Goal: Task Accomplishment & Management: Manage account settings

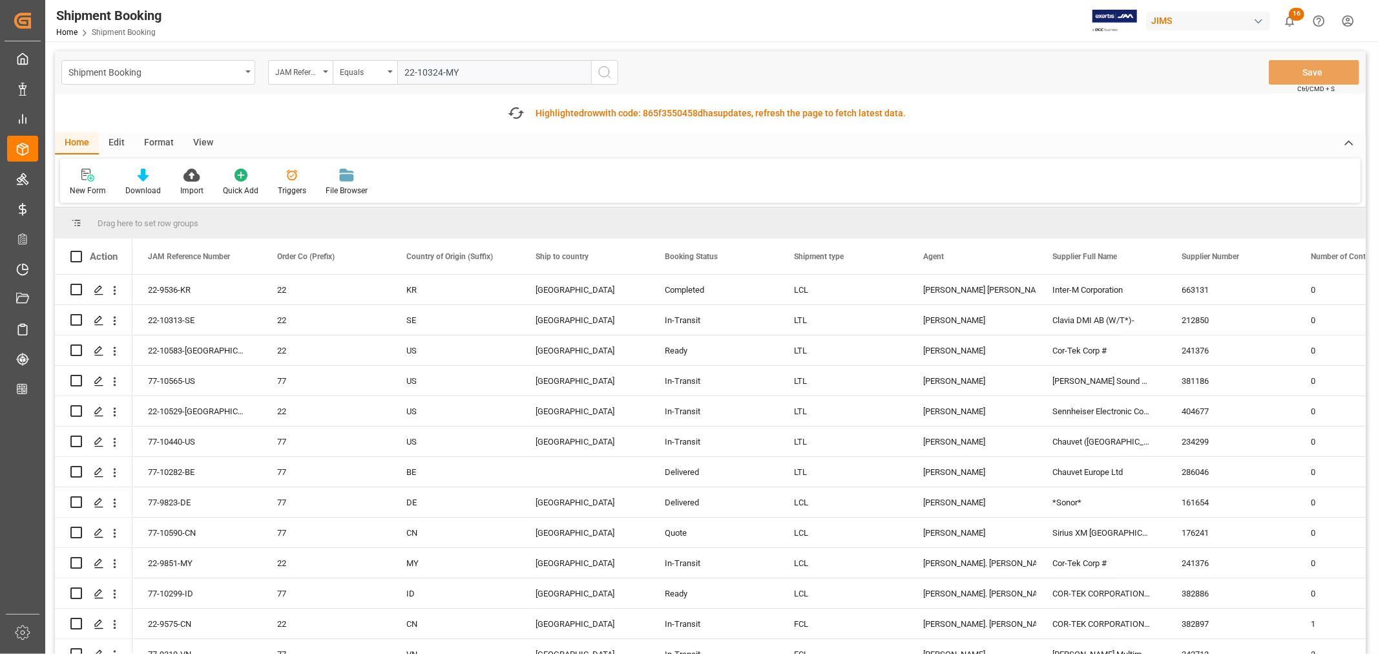
type input "22-10324-MY"
click at [604, 71] on icon "search button" at bounding box center [604, 72] width 15 height 15
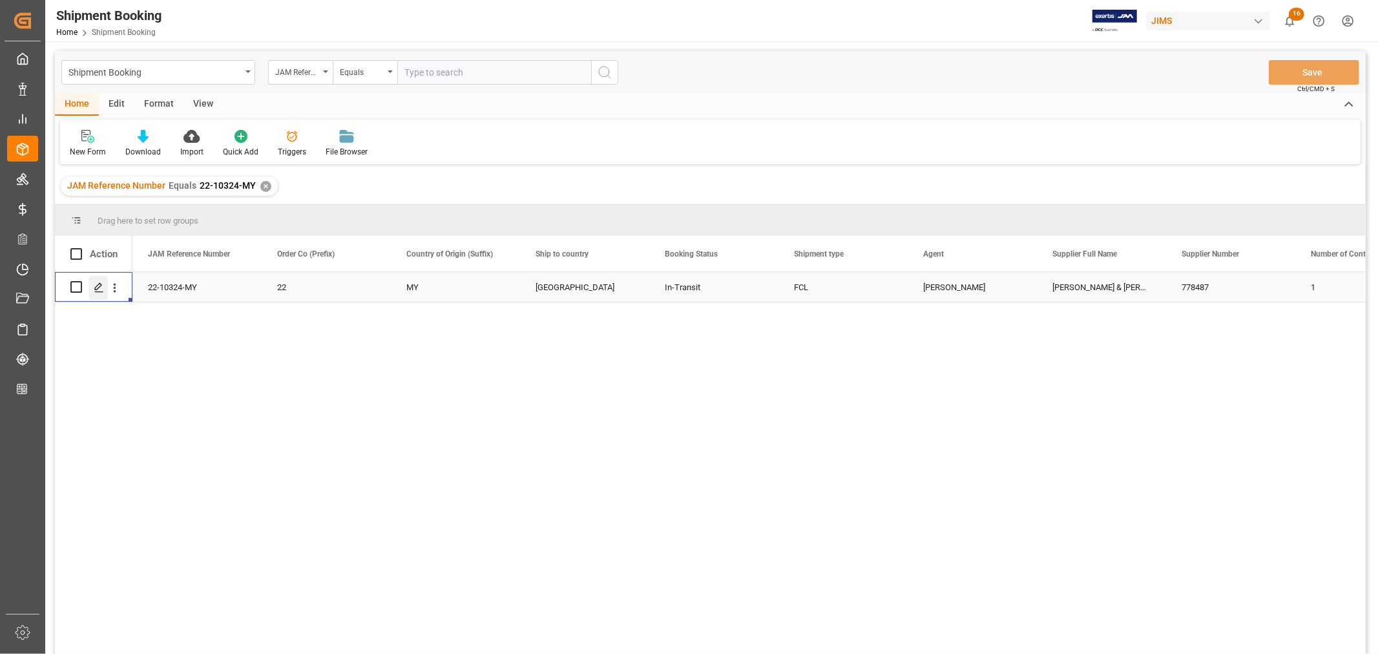
click at [98, 287] on polygon "Press SPACE to select this row." at bounding box center [98, 286] width 6 height 6
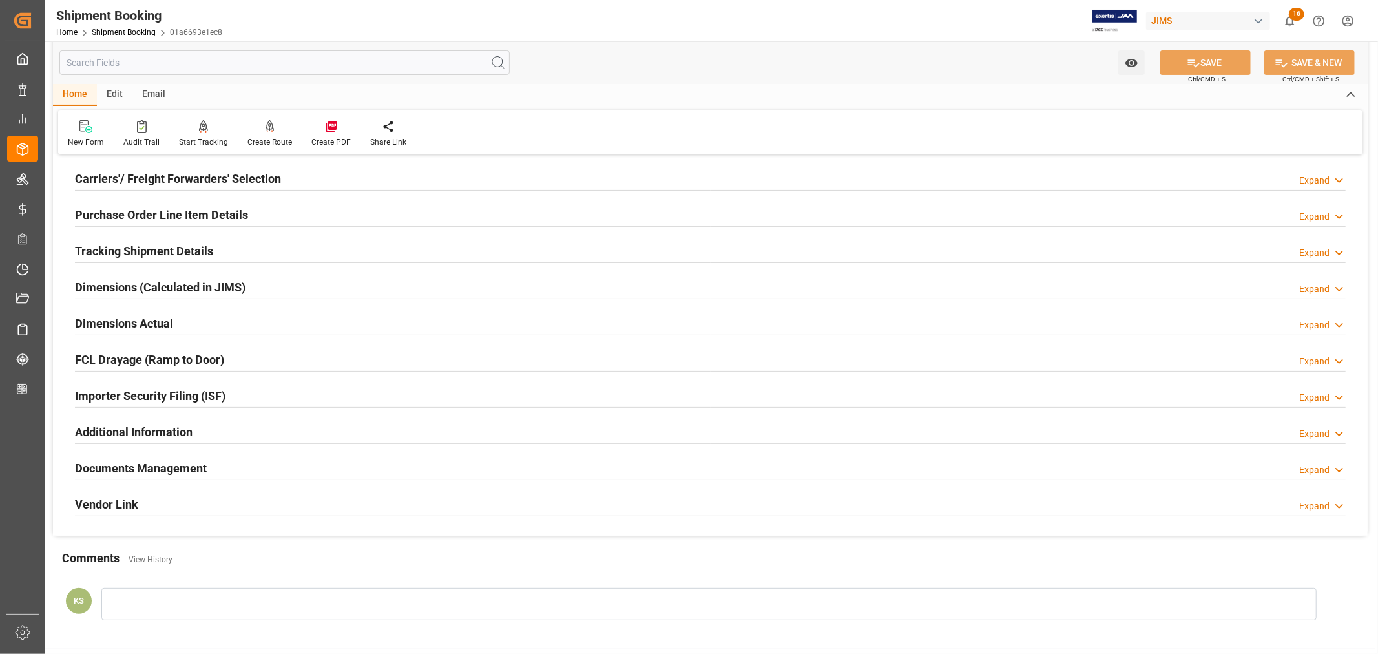
scroll to position [215, 0]
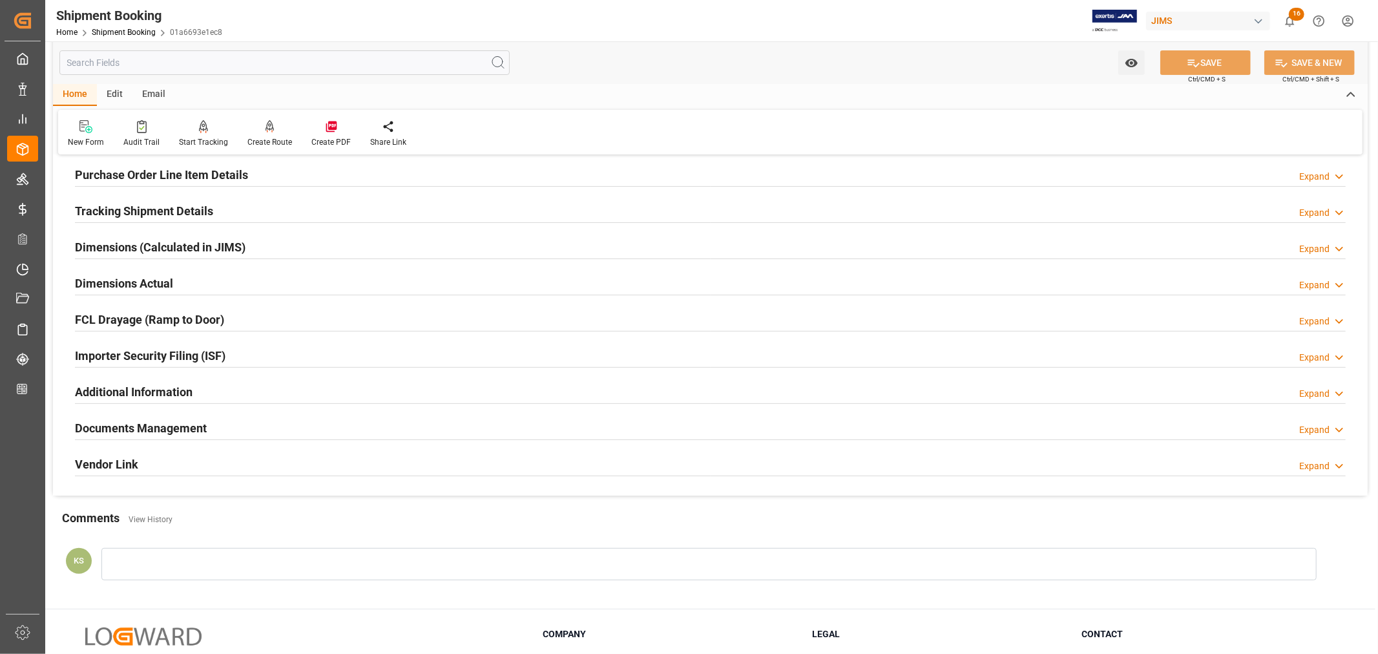
click at [124, 176] on h2 "Purchase Order Line Item Details" at bounding box center [161, 174] width 173 height 17
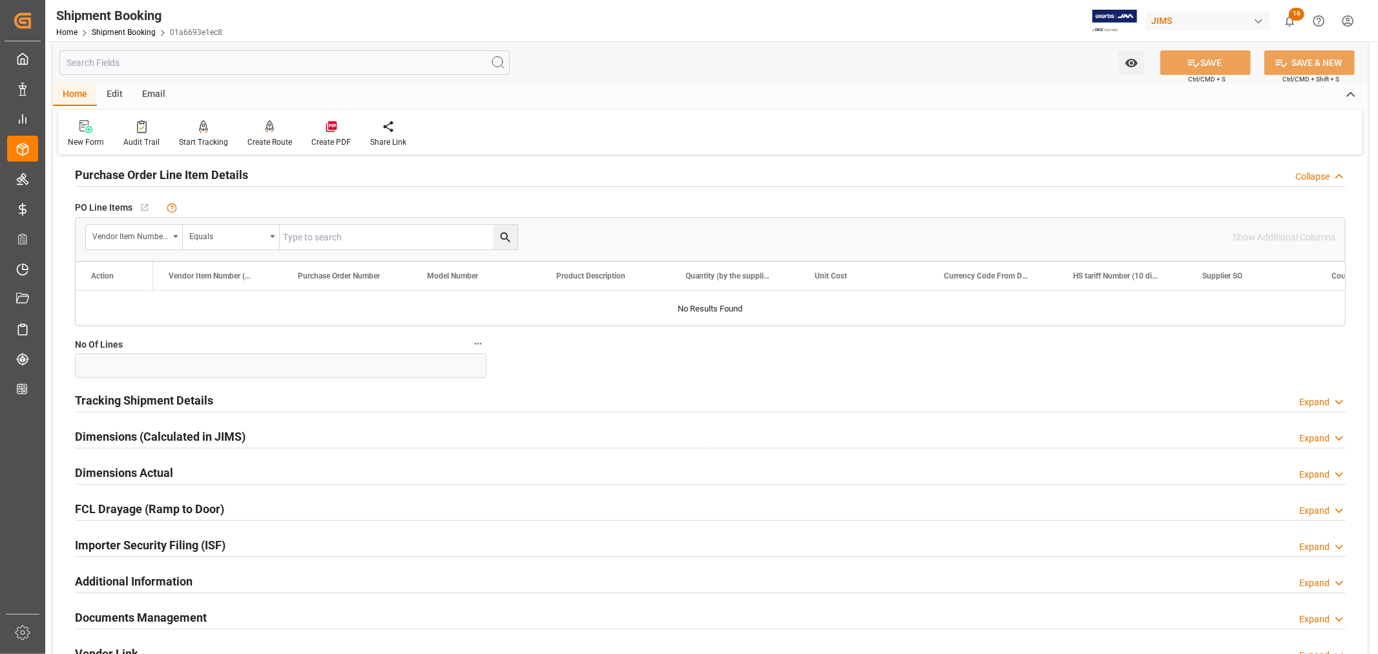
click at [124, 176] on h2 "Purchase Order Line Item Details" at bounding box center [161, 174] width 173 height 17
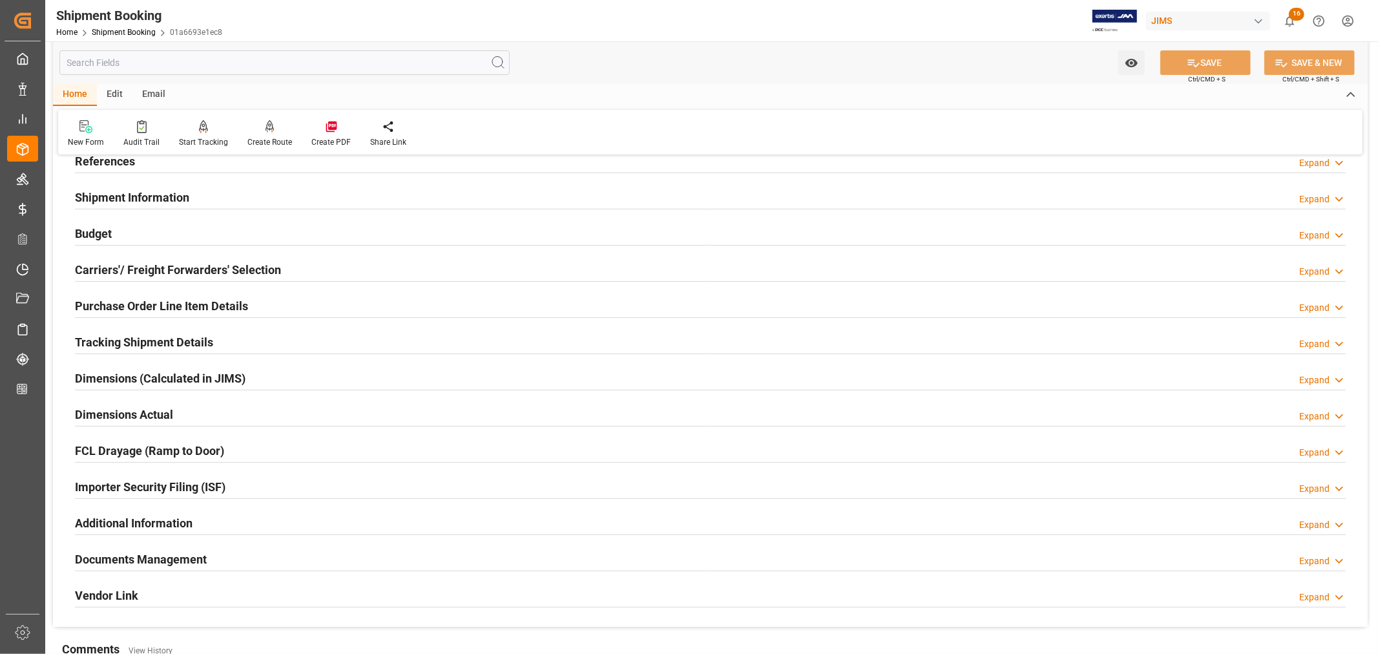
scroll to position [72, 0]
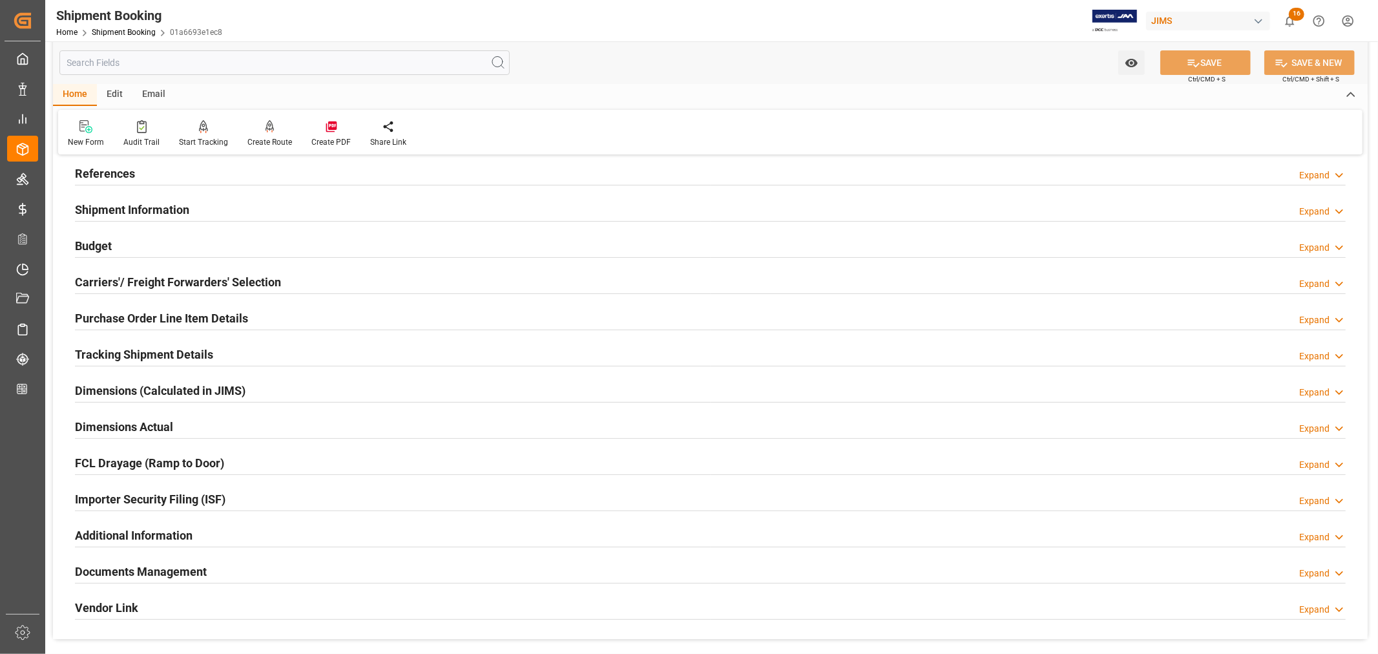
click at [167, 205] on h2 "Shipment Information" at bounding box center [132, 209] width 114 height 17
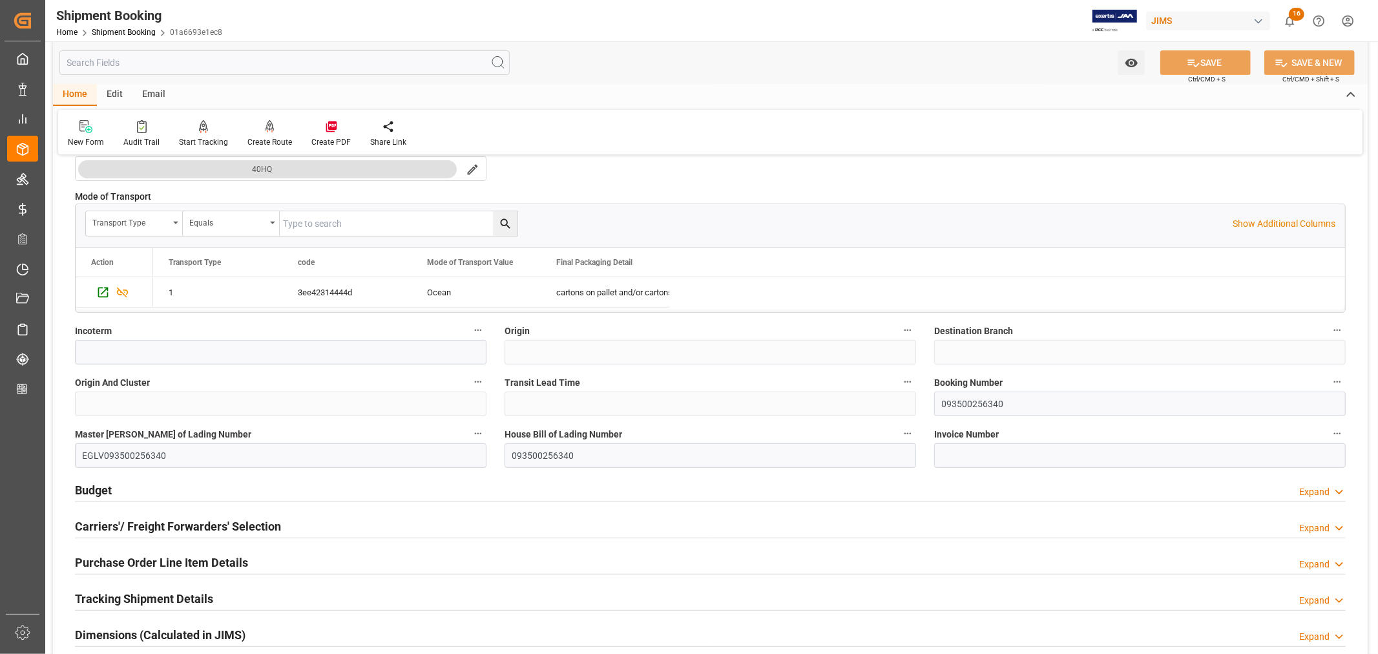
scroll to position [358, 0]
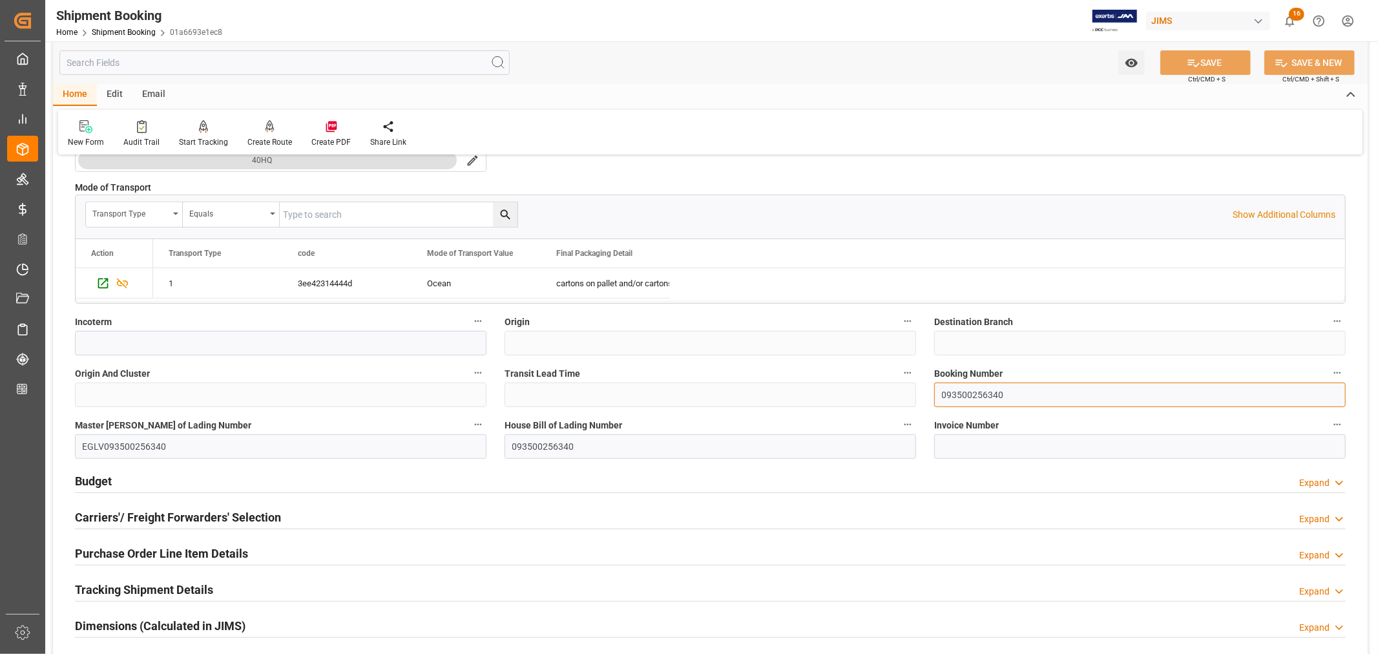
click at [956, 396] on input "093500256340" at bounding box center [1139, 394] width 411 height 25
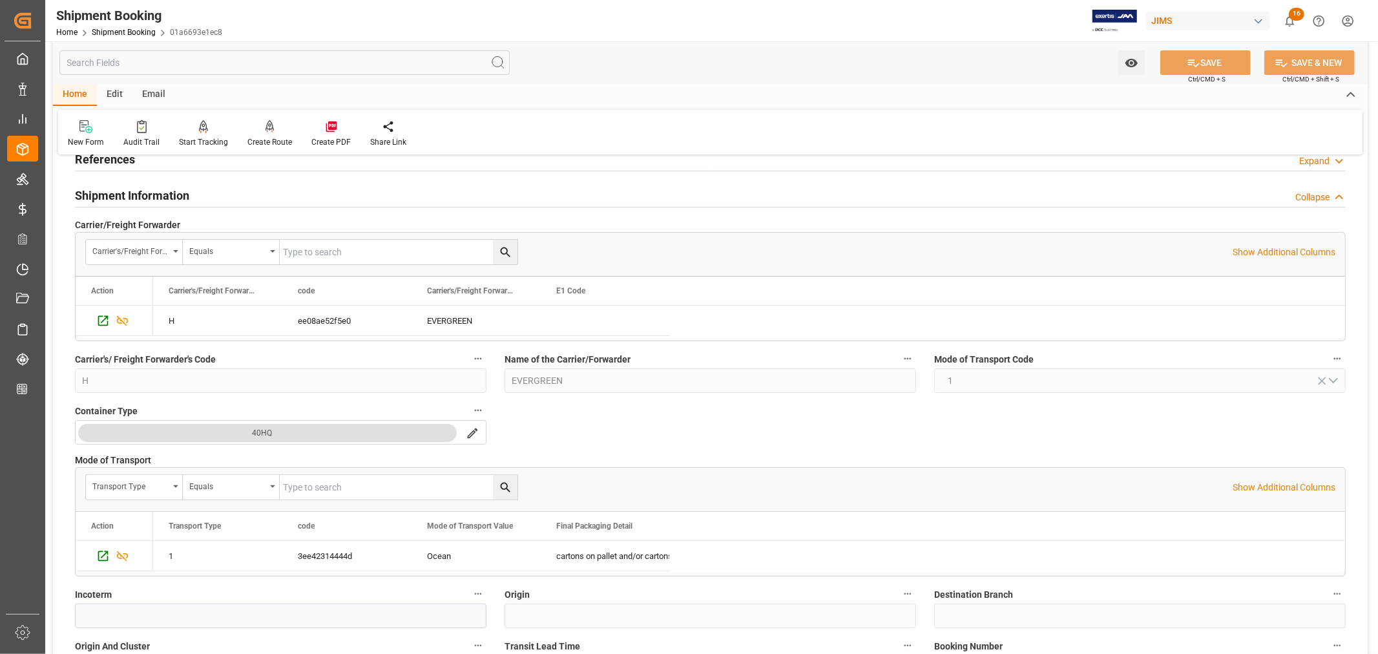
scroll to position [0, 0]
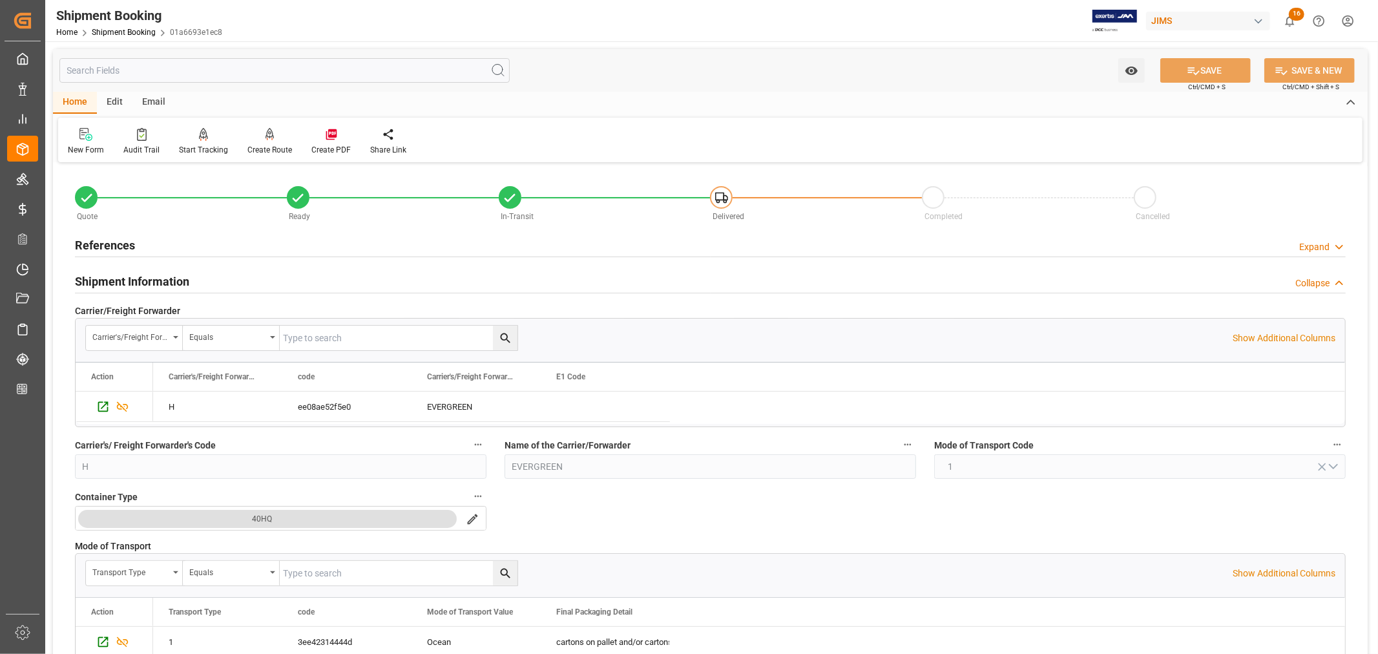
click at [155, 280] on h2 "Shipment Information" at bounding box center [132, 281] width 114 height 17
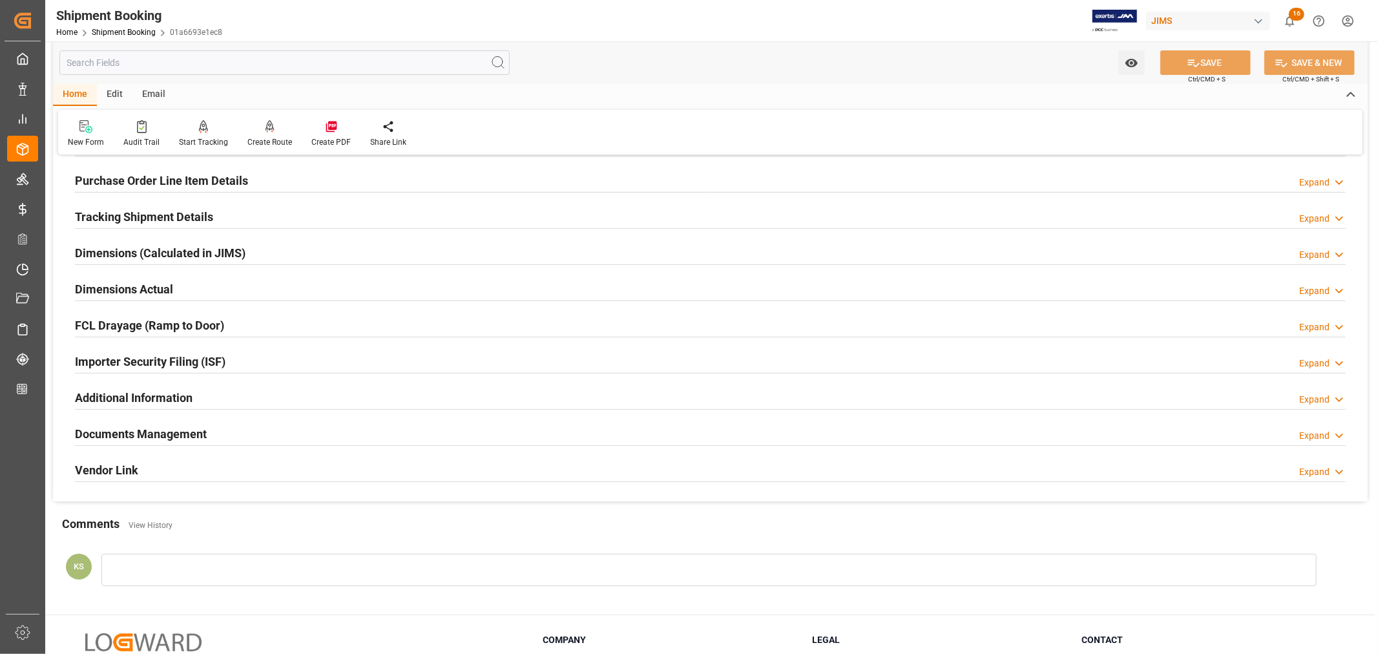
scroll to position [215, 0]
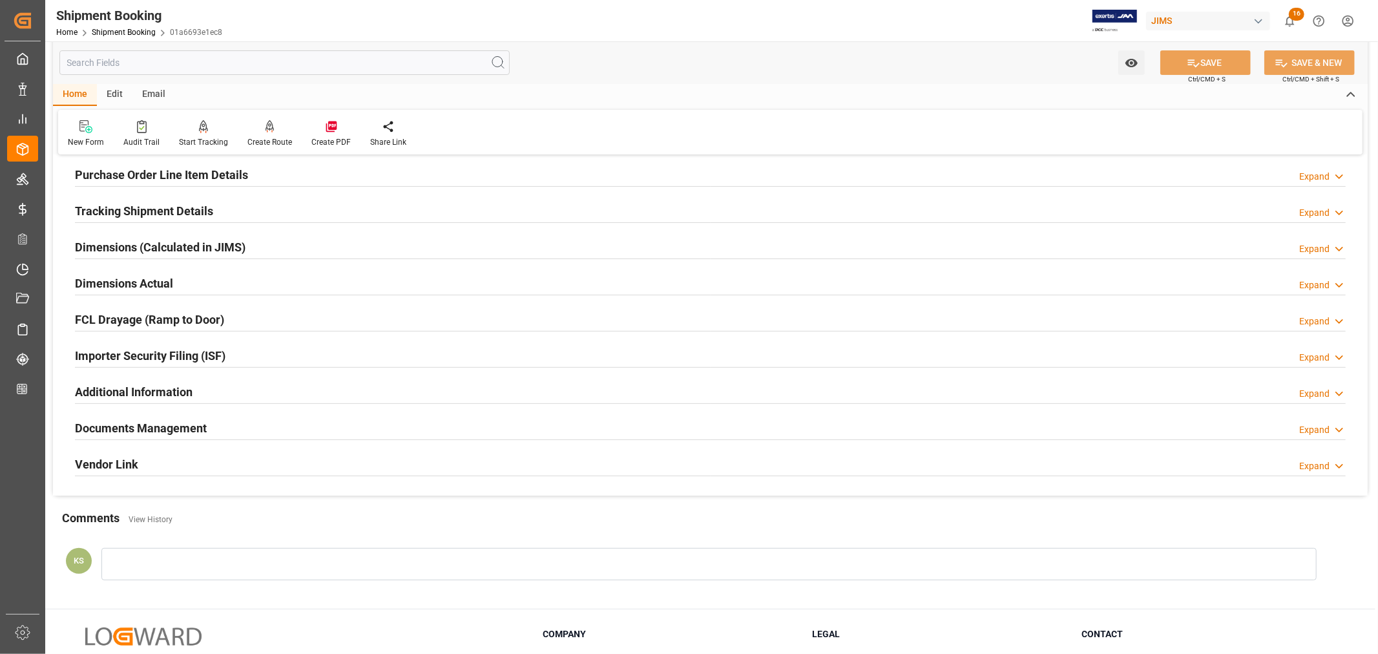
click at [209, 347] on h2 "Importer Security Filing (ISF)" at bounding box center [150, 355] width 150 height 17
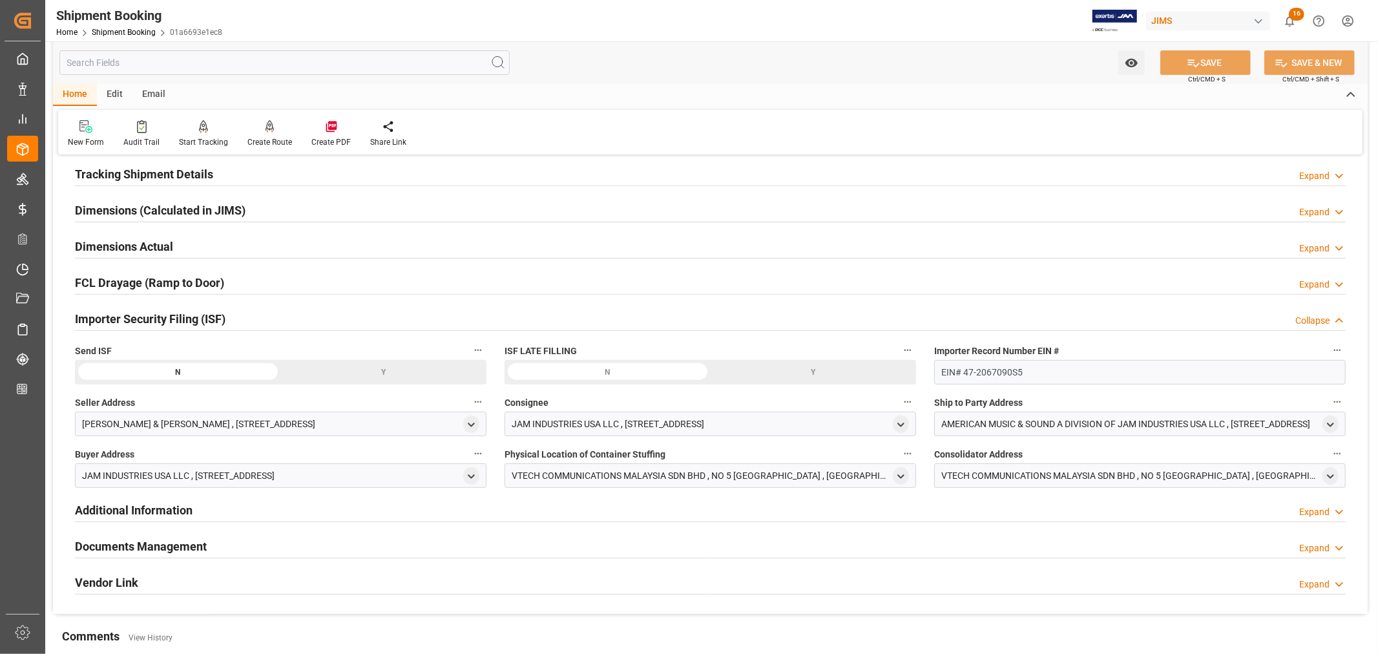
scroll to position [287, 0]
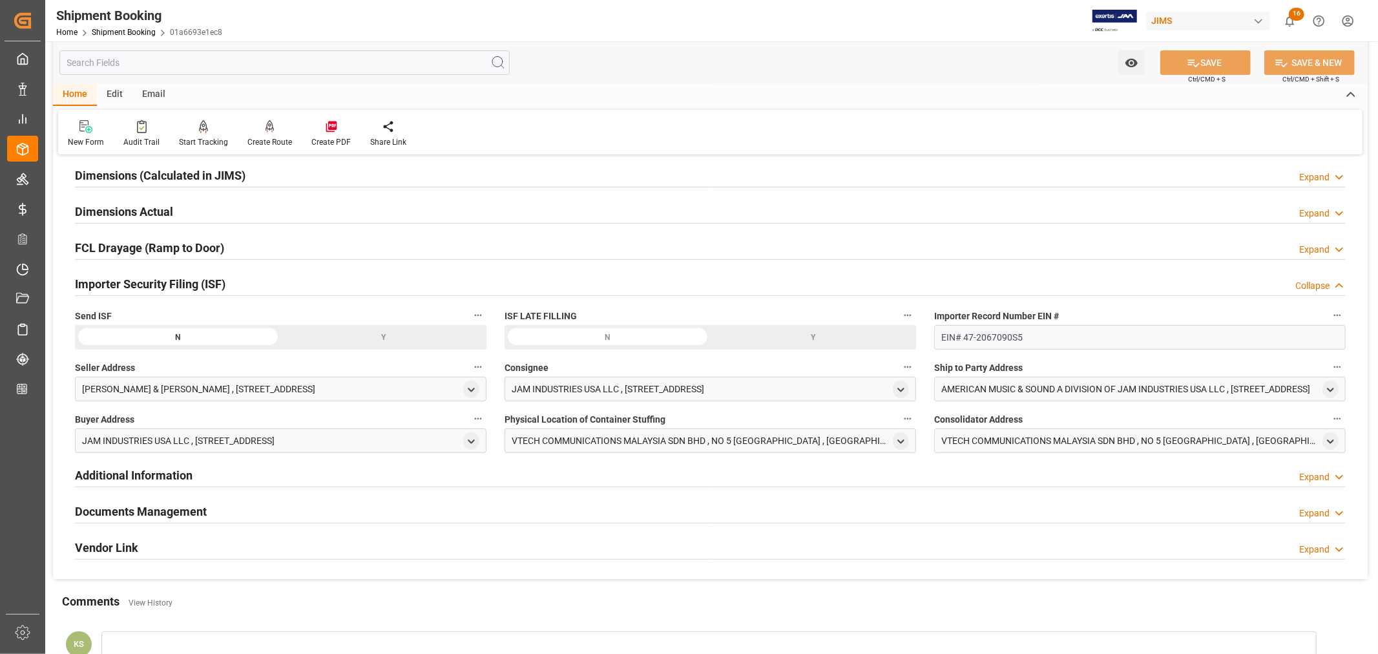
click at [237, 278] on div "Importer Security Filing (ISF) Collapse" at bounding box center [710, 283] width 1270 height 25
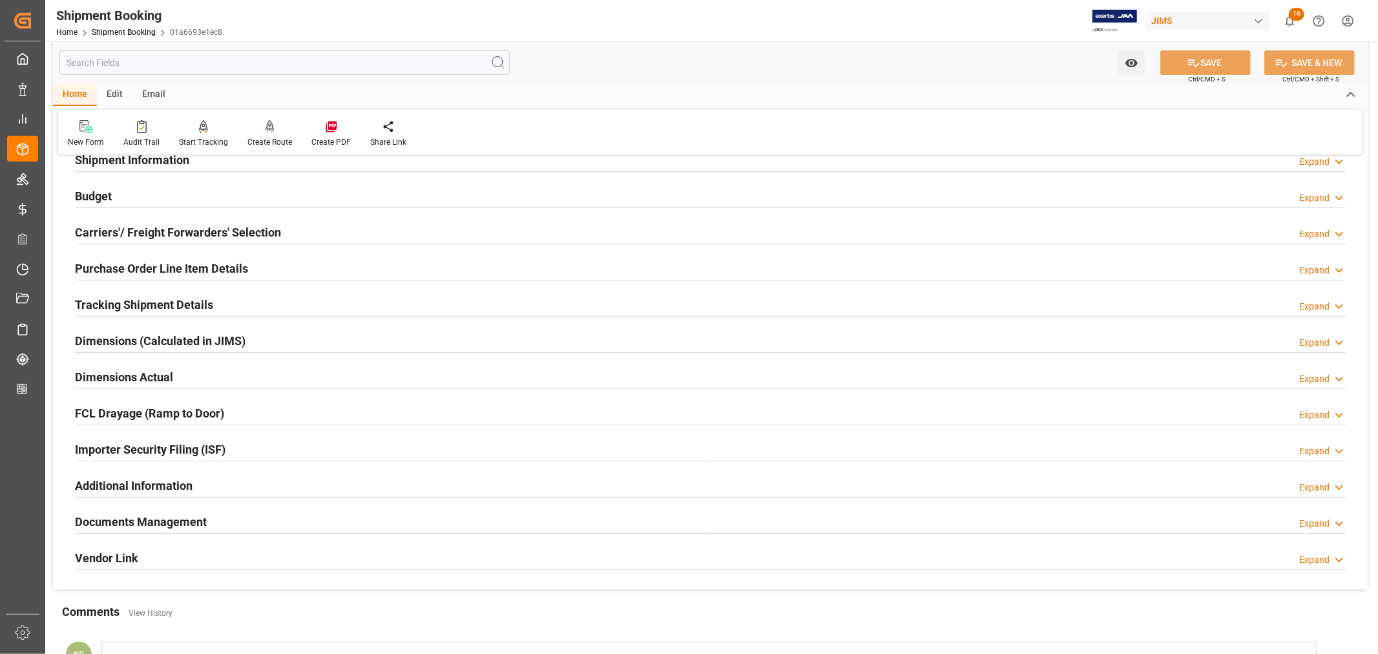
scroll to position [0, 0]
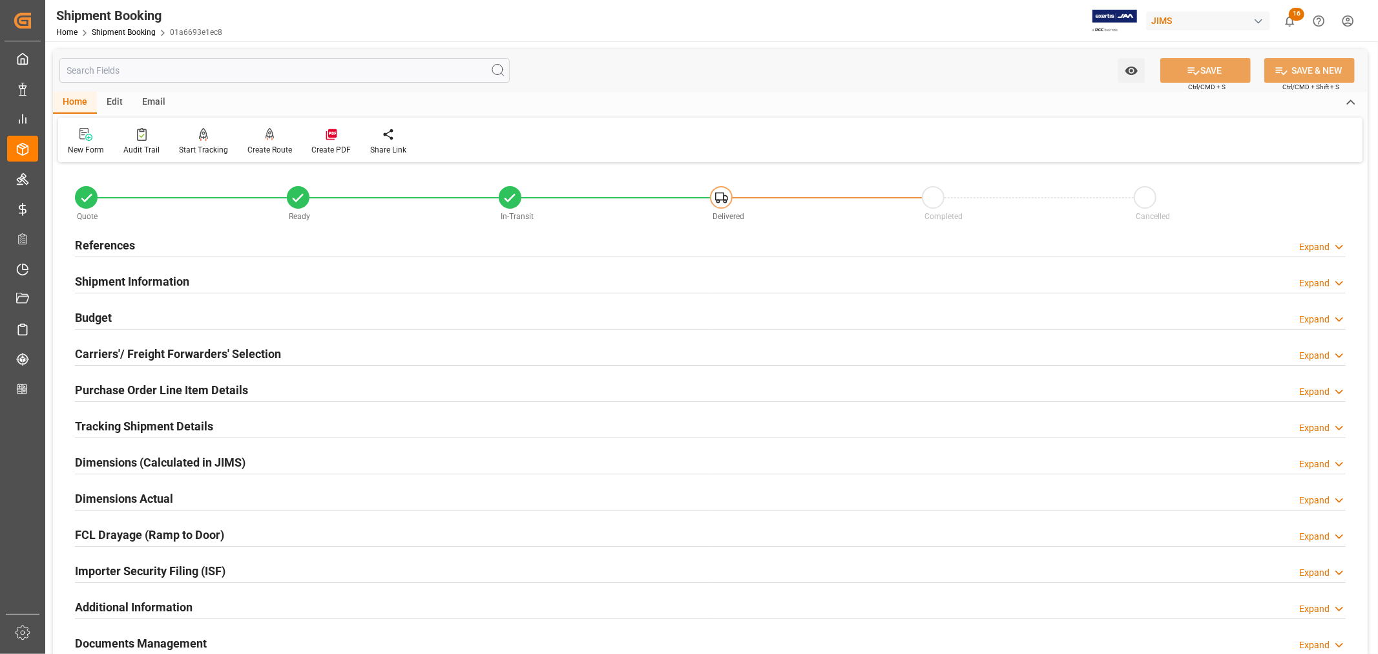
drag, startPoint x: 297, startPoint y: 279, endPoint x: 349, endPoint y: 310, distance: 60.8
click at [297, 278] on div "Shipment Information Expand" at bounding box center [710, 280] width 1270 height 25
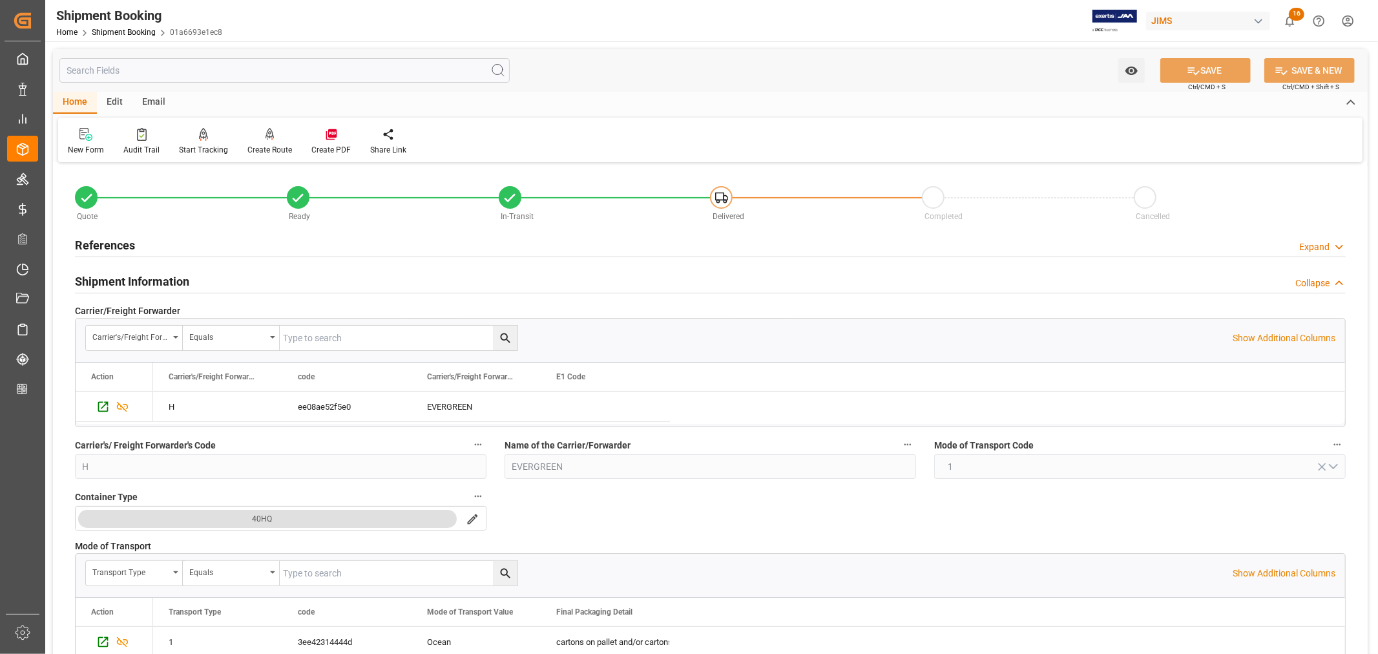
click at [174, 275] on h2 "Shipment Information" at bounding box center [132, 281] width 114 height 17
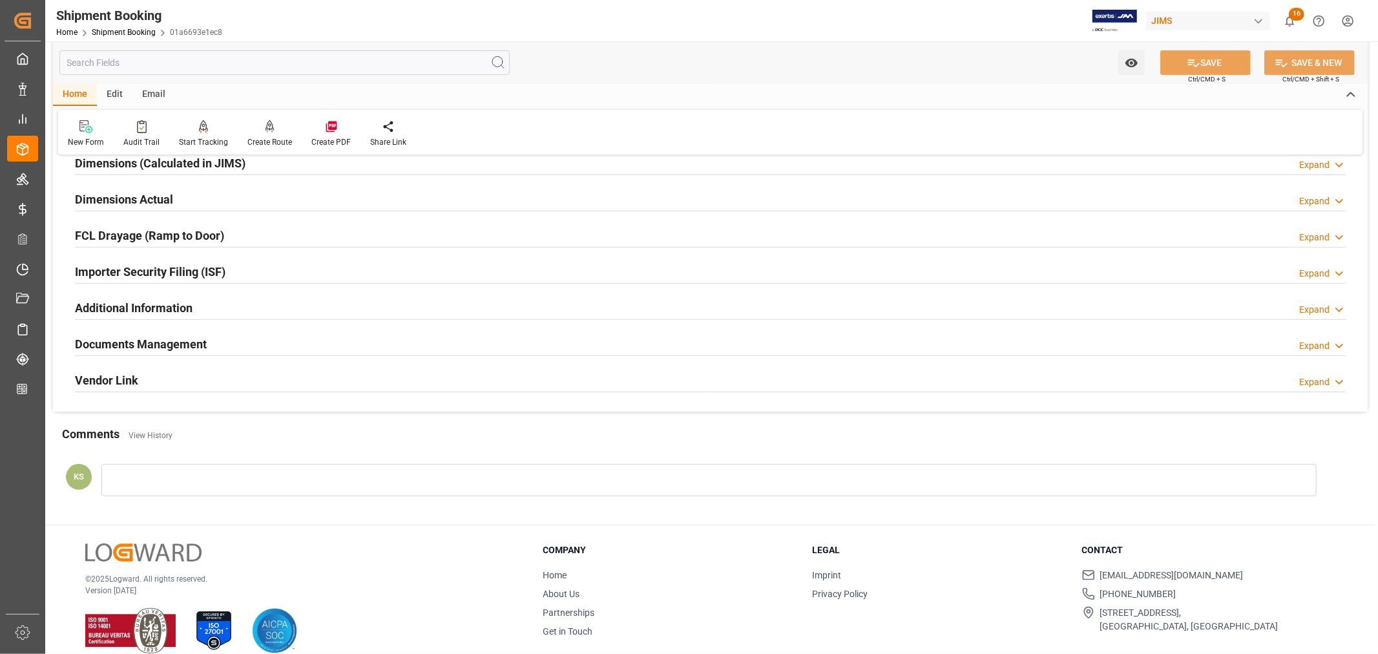
scroll to position [317, 0]
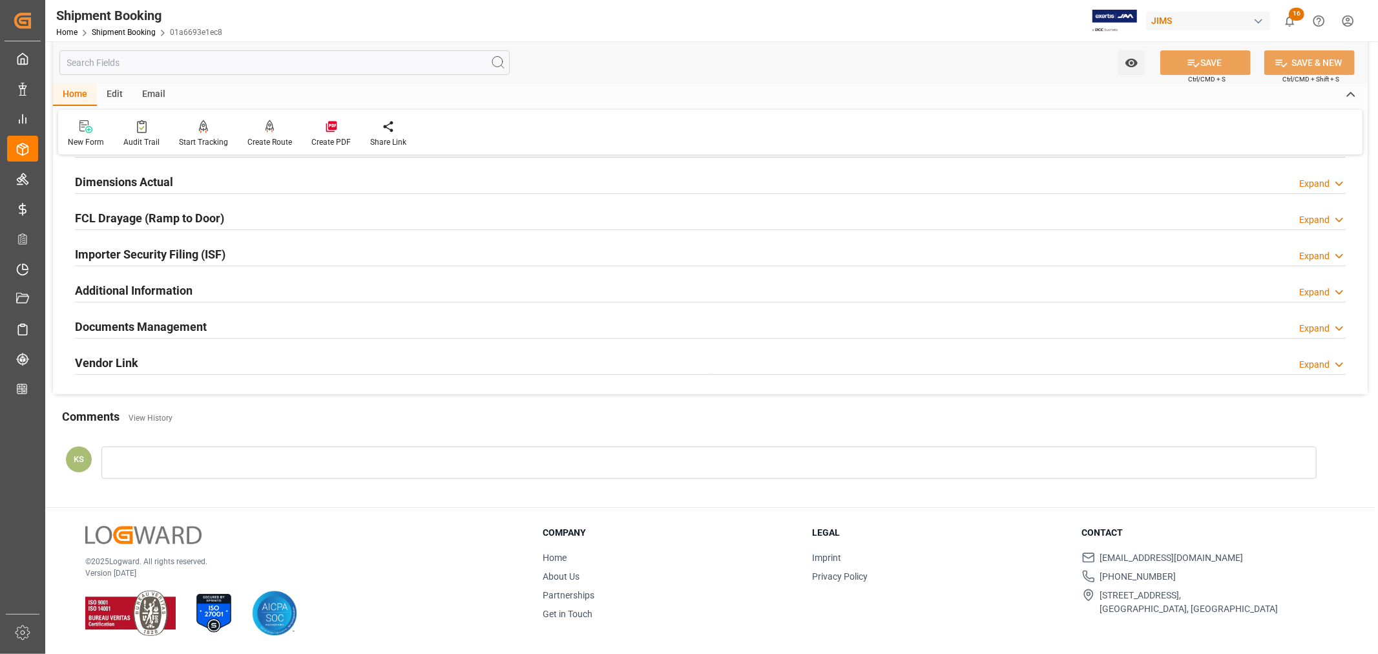
click at [225, 318] on div "Documents Management Expand" at bounding box center [710, 325] width 1270 height 25
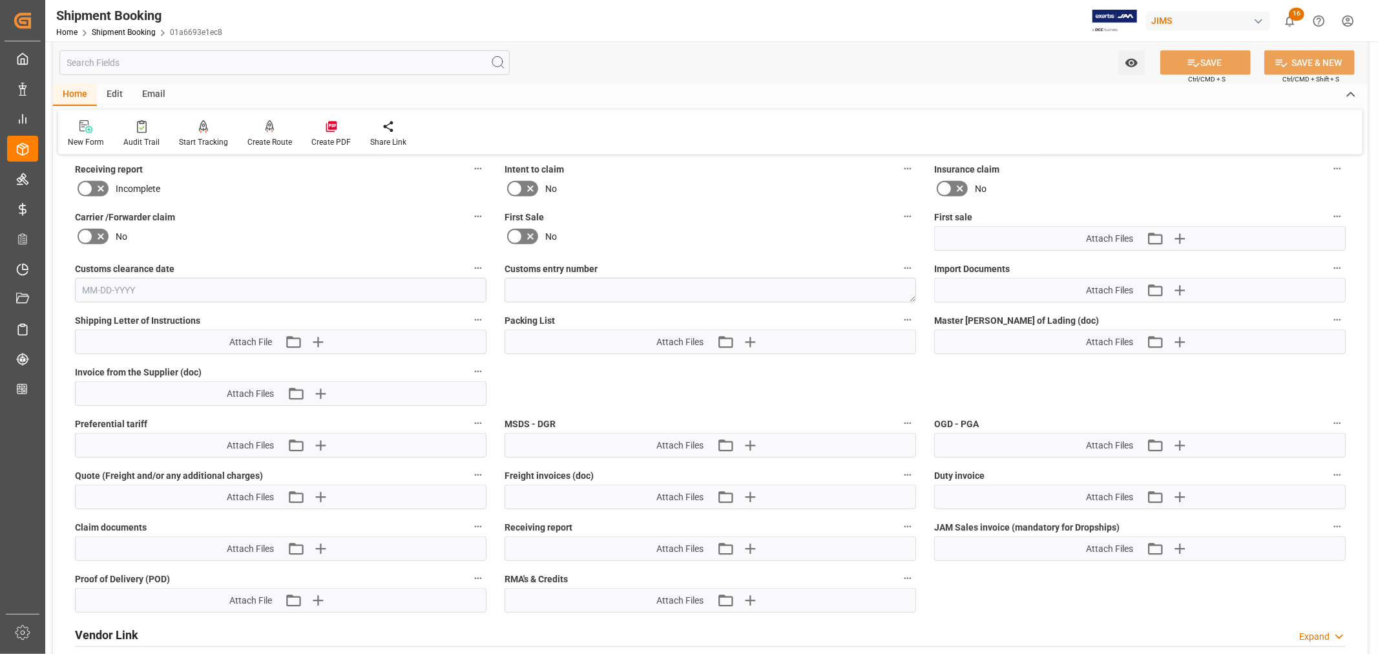
scroll to position [604, 0]
click at [1179, 283] on icon "button" at bounding box center [1179, 288] width 12 height 12
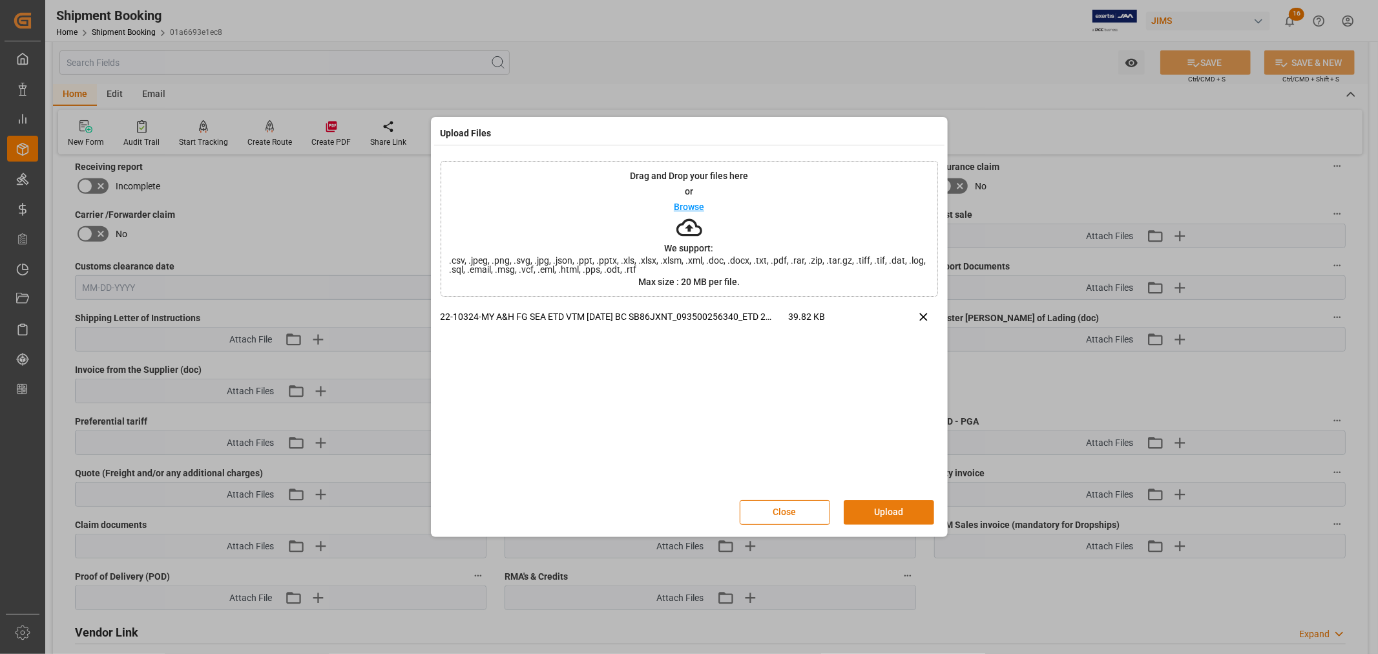
click at [886, 510] on button "Upload" at bounding box center [888, 512] width 90 height 25
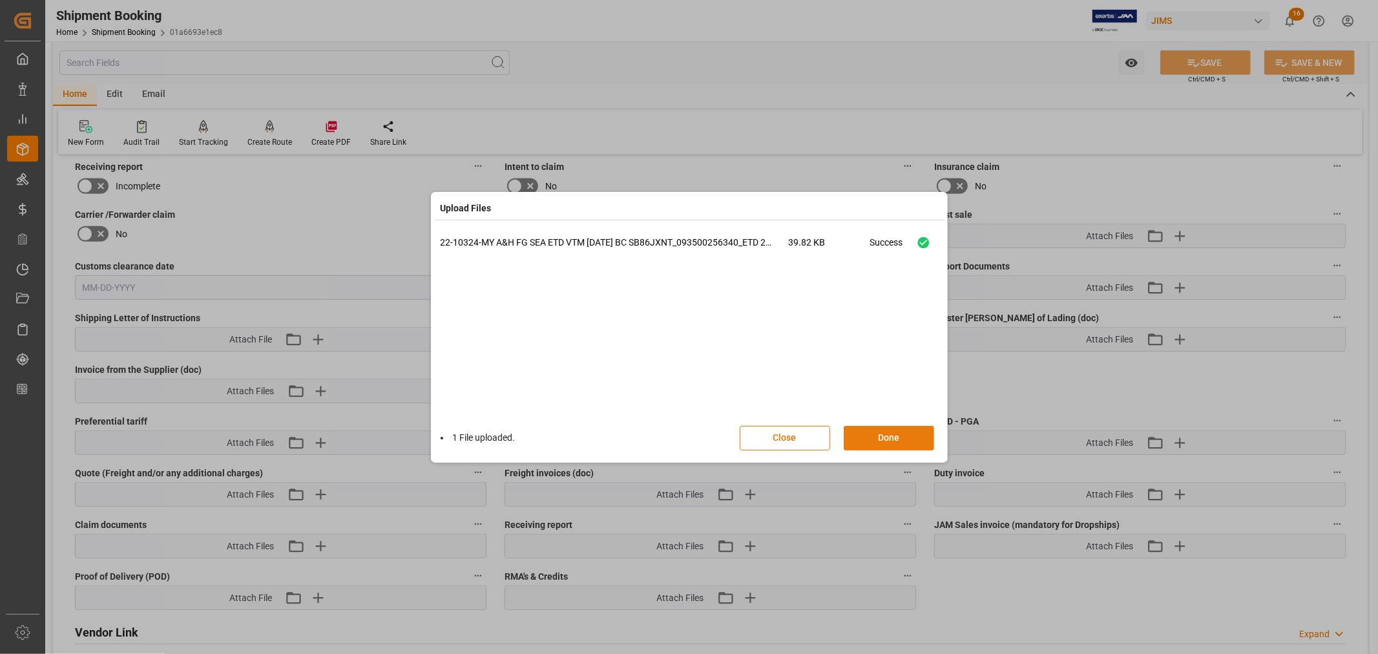
click at [881, 435] on button "Done" at bounding box center [888, 438] width 90 height 25
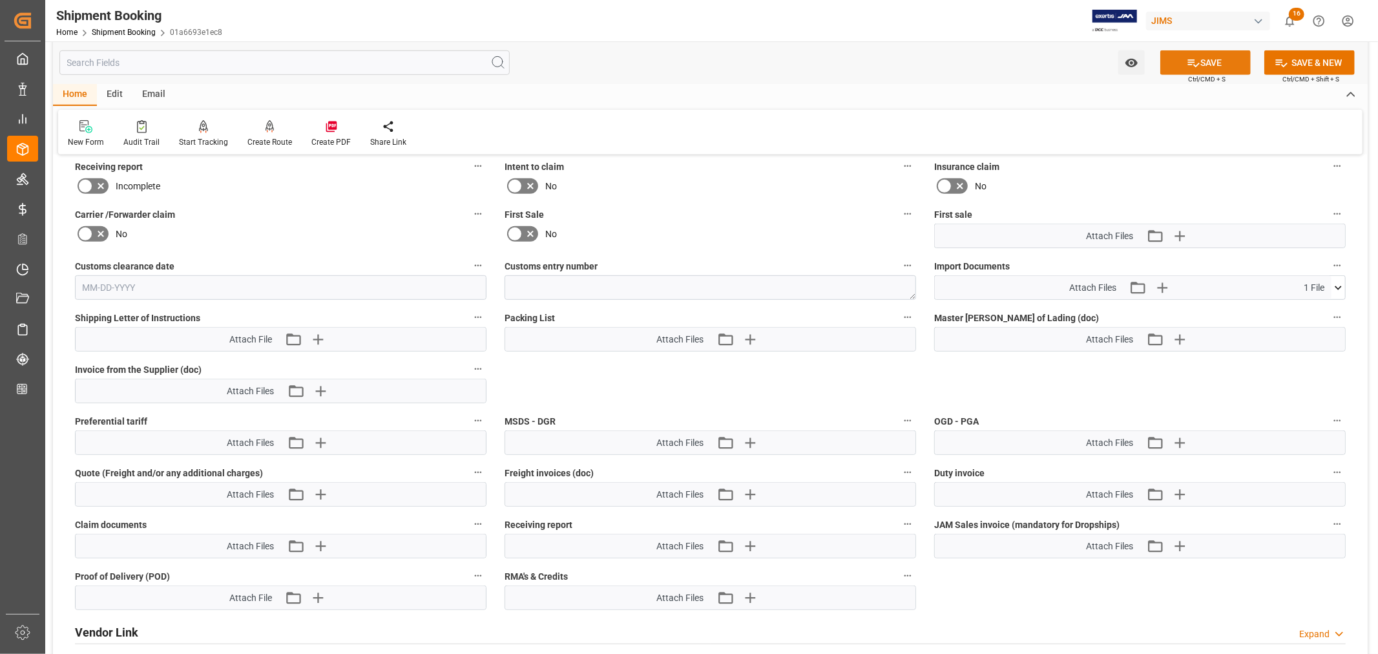
click at [1205, 61] on button "SAVE" at bounding box center [1205, 62] width 90 height 25
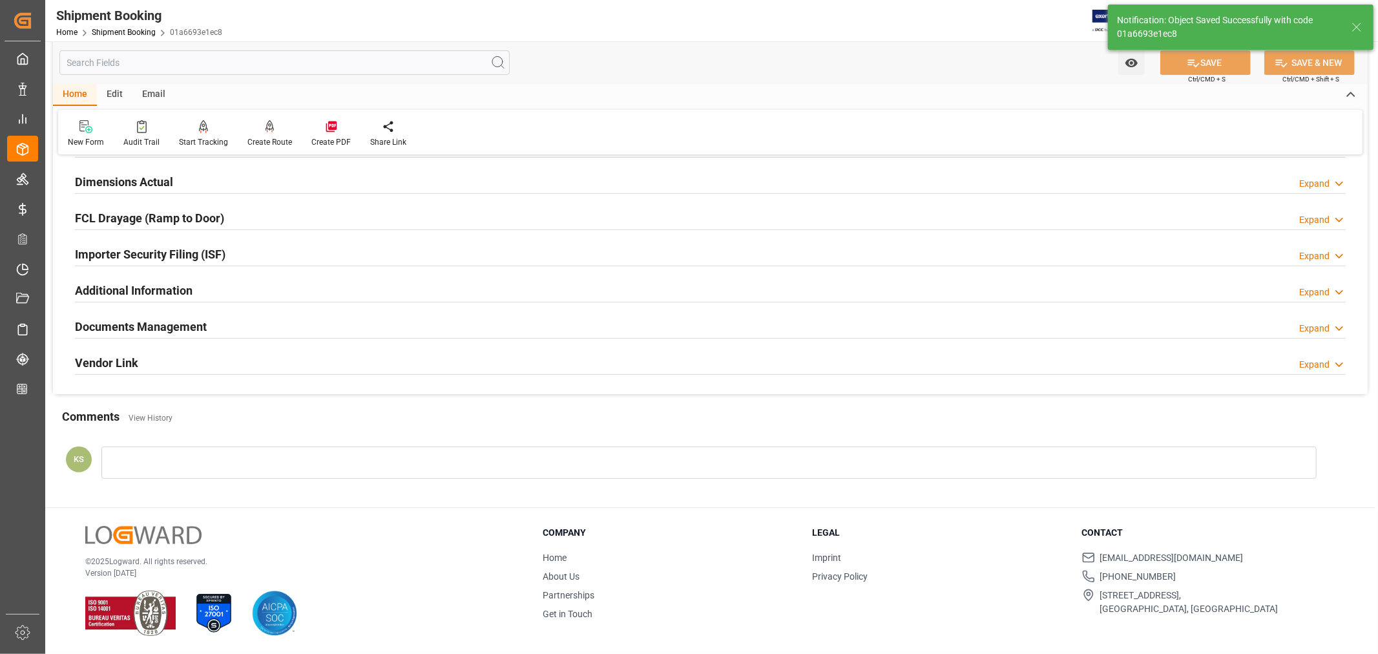
scroll to position [317, 0]
click at [267, 319] on div "Documents Management Expand" at bounding box center [710, 325] width 1270 height 25
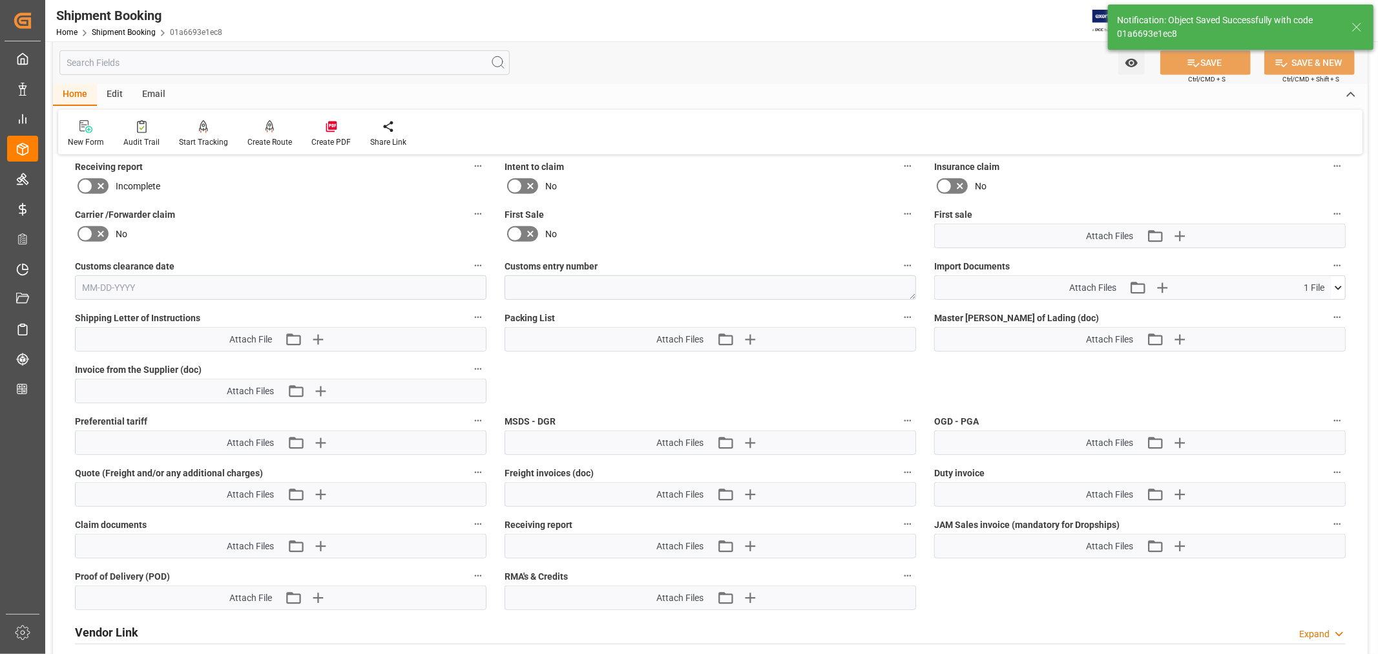
click at [515, 231] on icon at bounding box center [515, 234] width 8 height 6
click at [0, 0] on input "checkbox" at bounding box center [0, 0] width 0 height 0
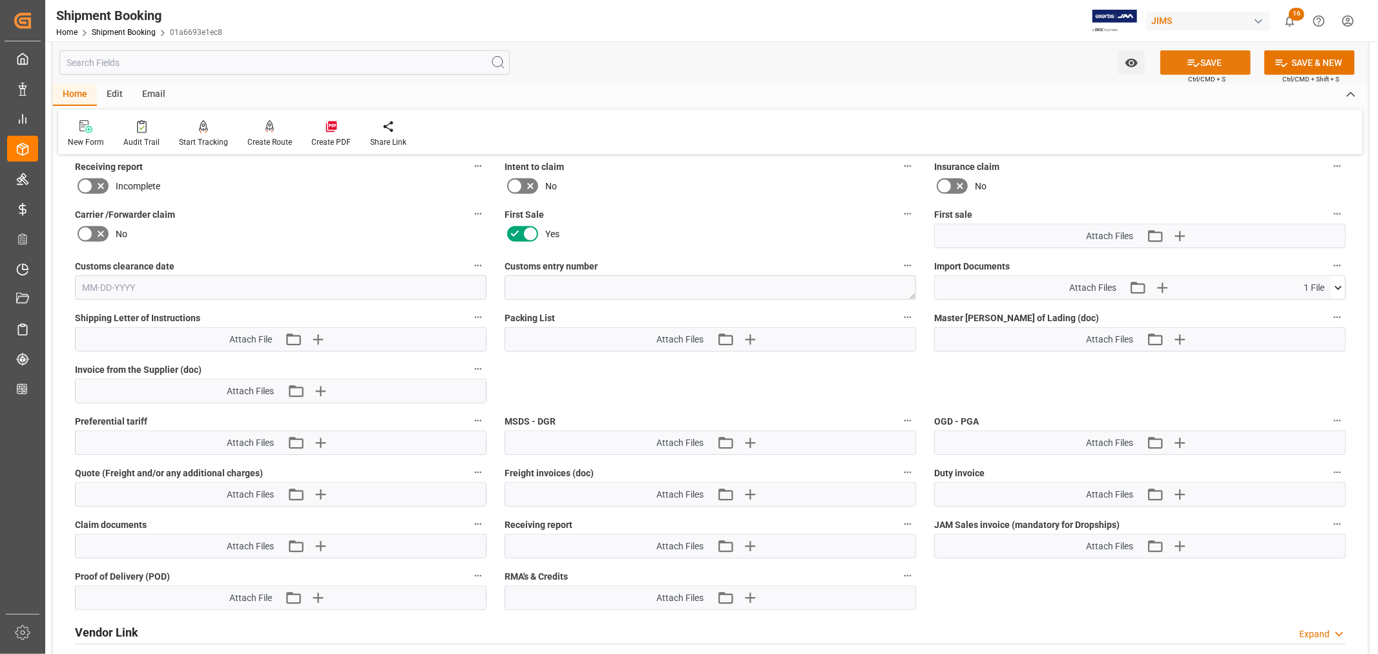
click at [1201, 59] on button "SAVE" at bounding box center [1205, 62] width 90 height 25
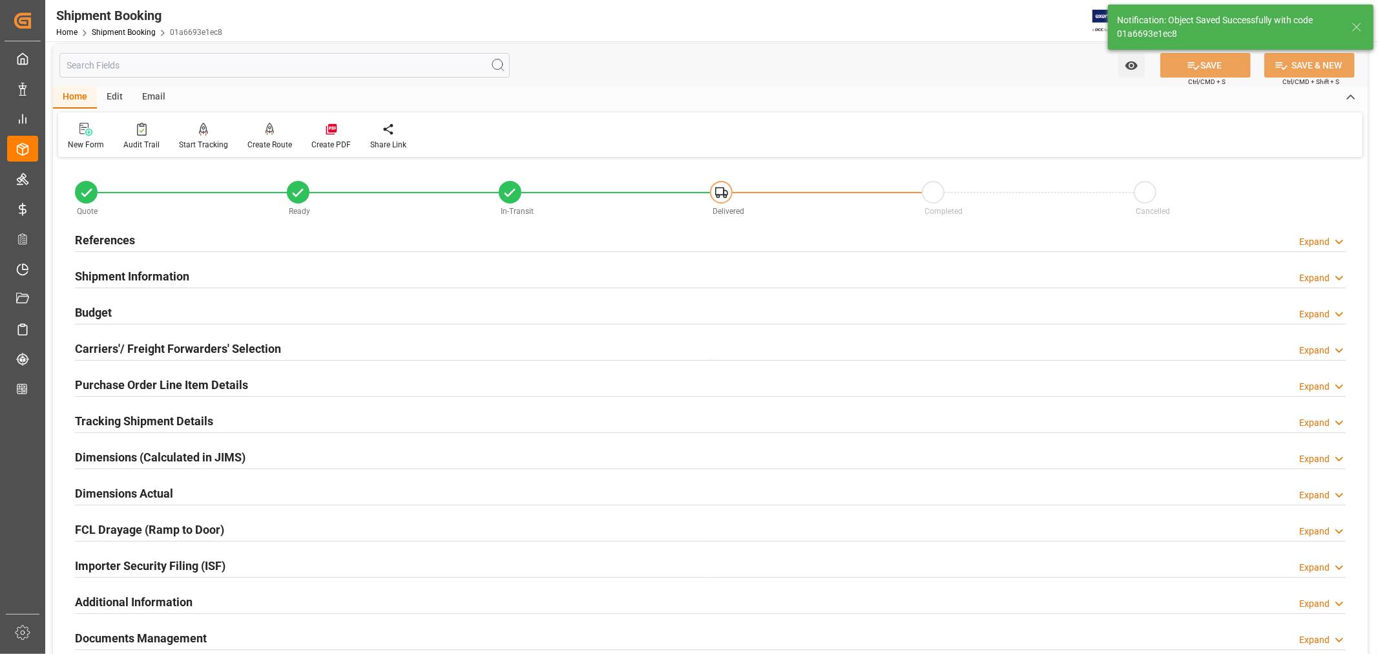
scroll to position [0, 0]
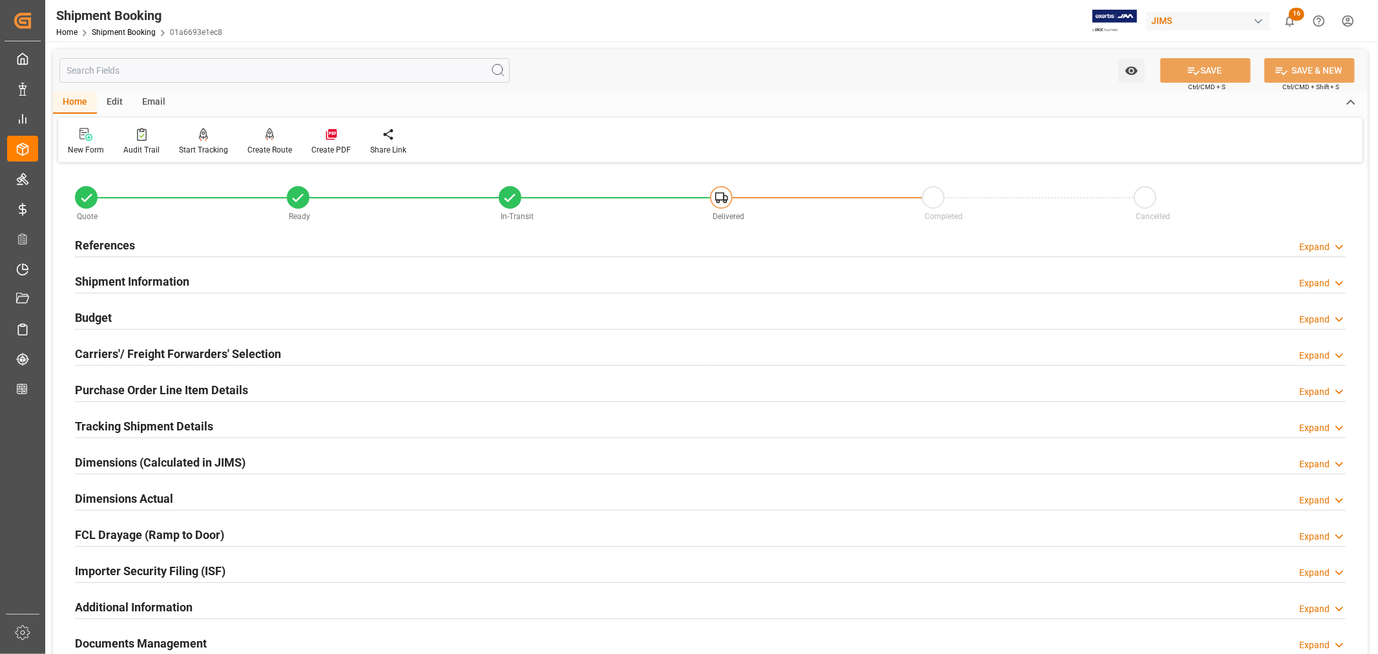
click at [129, 243] on h2 "References" at bounding box center [105, 244] width 60 height 17
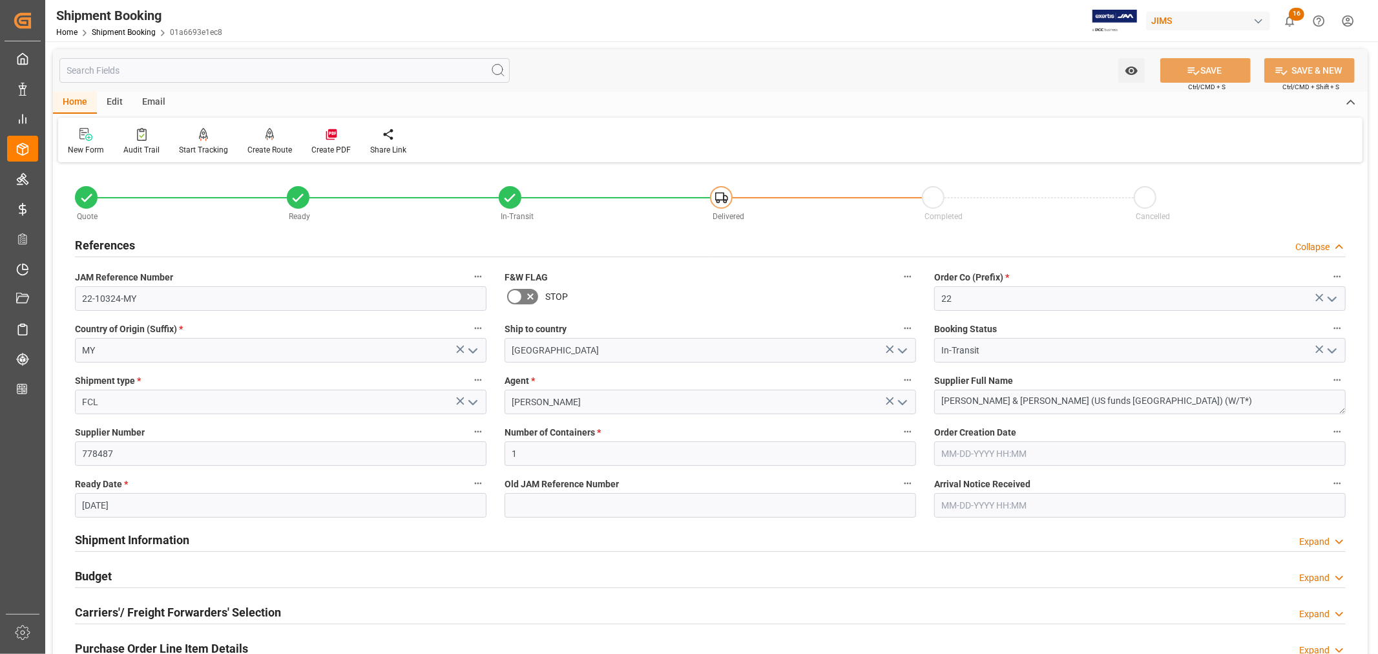
click at [129, 243] on h2 "References" at bounding box center [105, 244] width 60 height 17
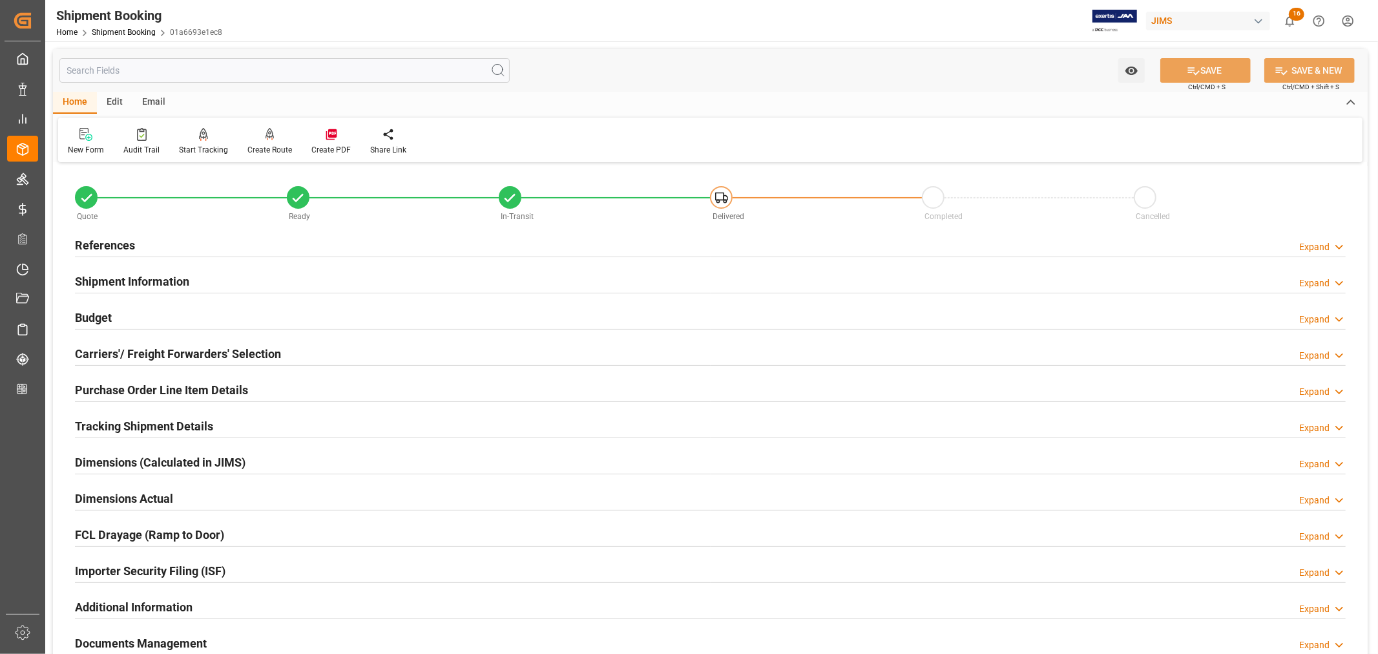
click at [107, 386] on h2 "Purchase Order Line Item Details" at bounding box center [161, 389] width 173 height 17
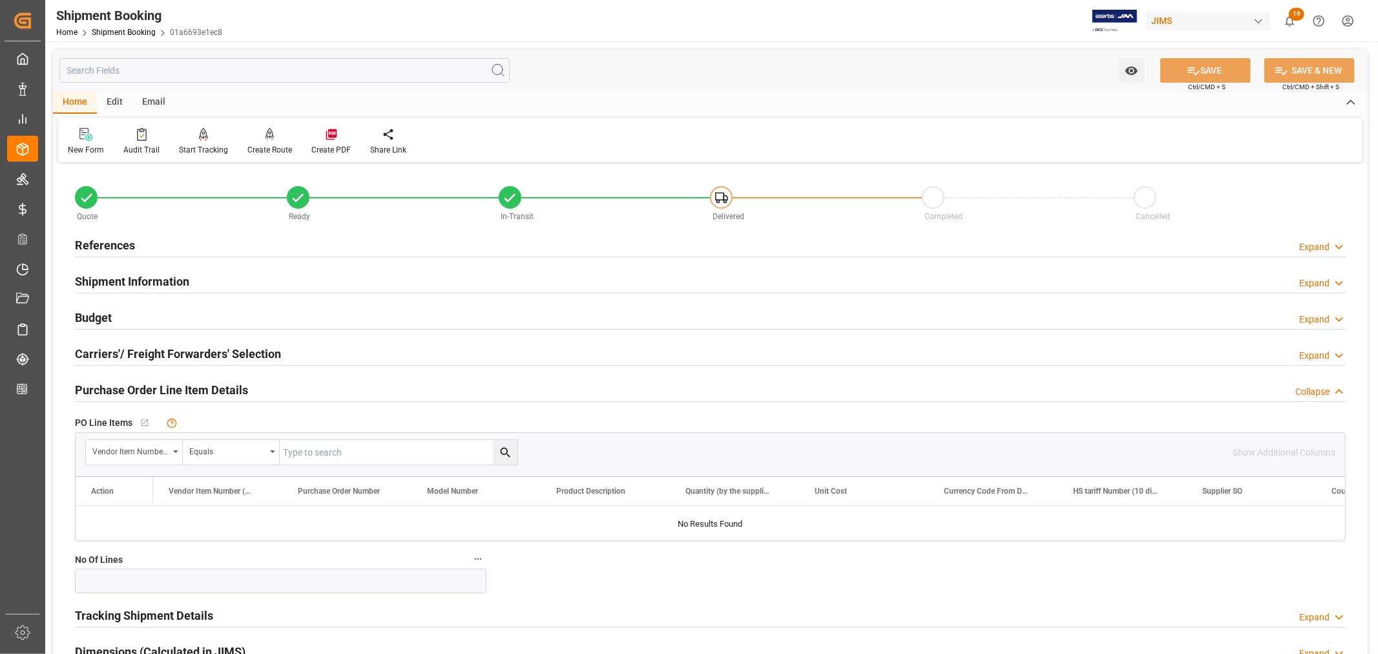
click at [107, 386] on h2 "Purchase Order Line Item Details" at bounding box center [161, 389] width 173 height 17
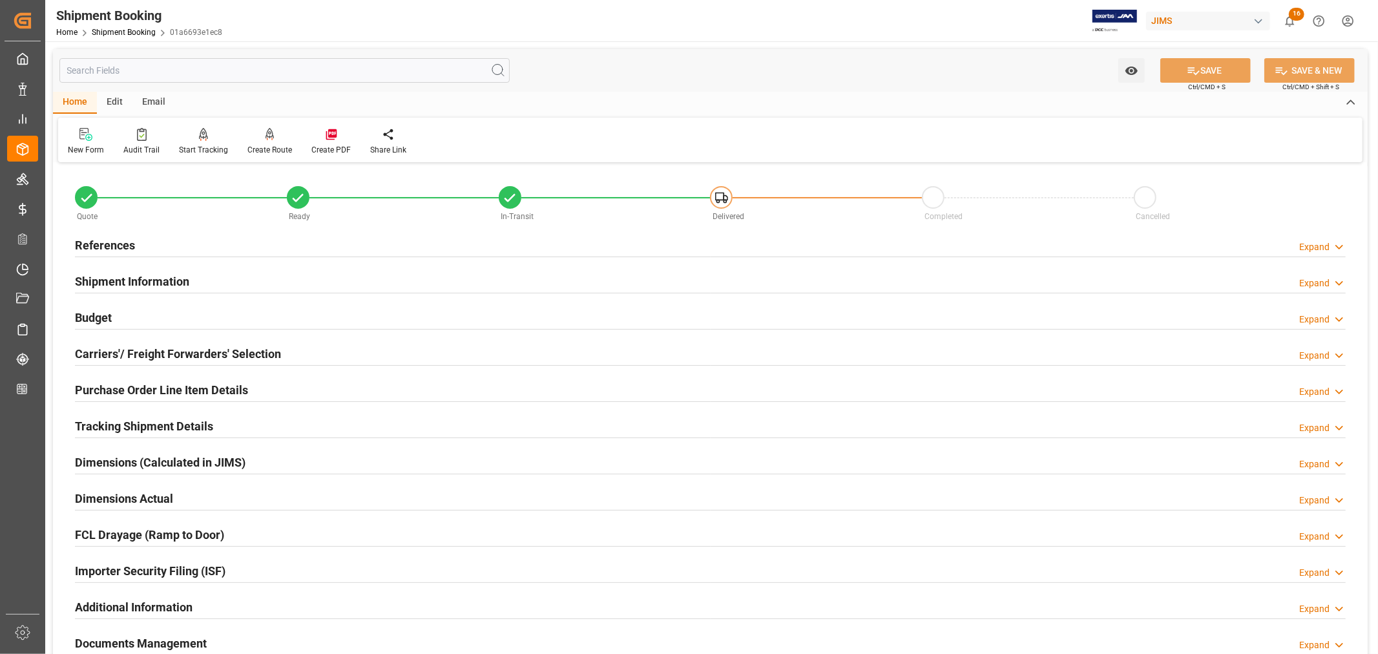
click at [123, 417] on h2 "Tracking Shipment Details" at bounding box center [144, 425] width 138 height 17
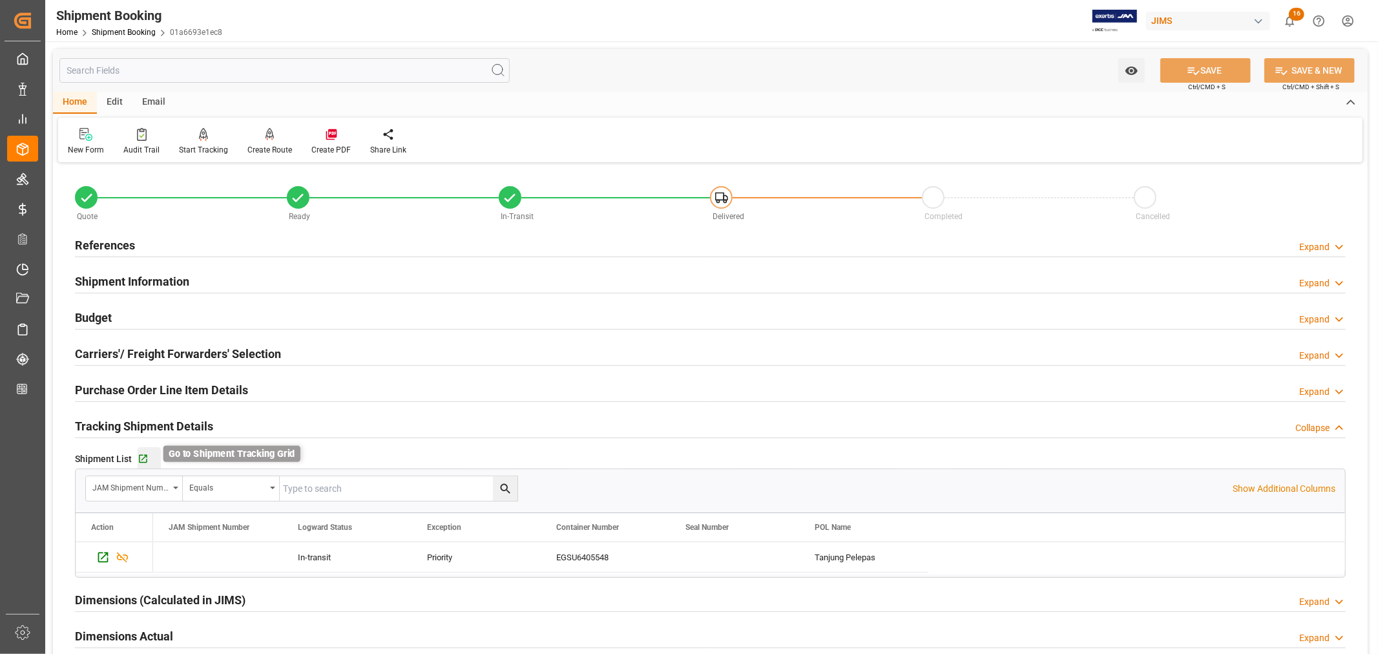
click at [141, 459] on icon "button" at bounding box center [143, 459] width 8 height 8
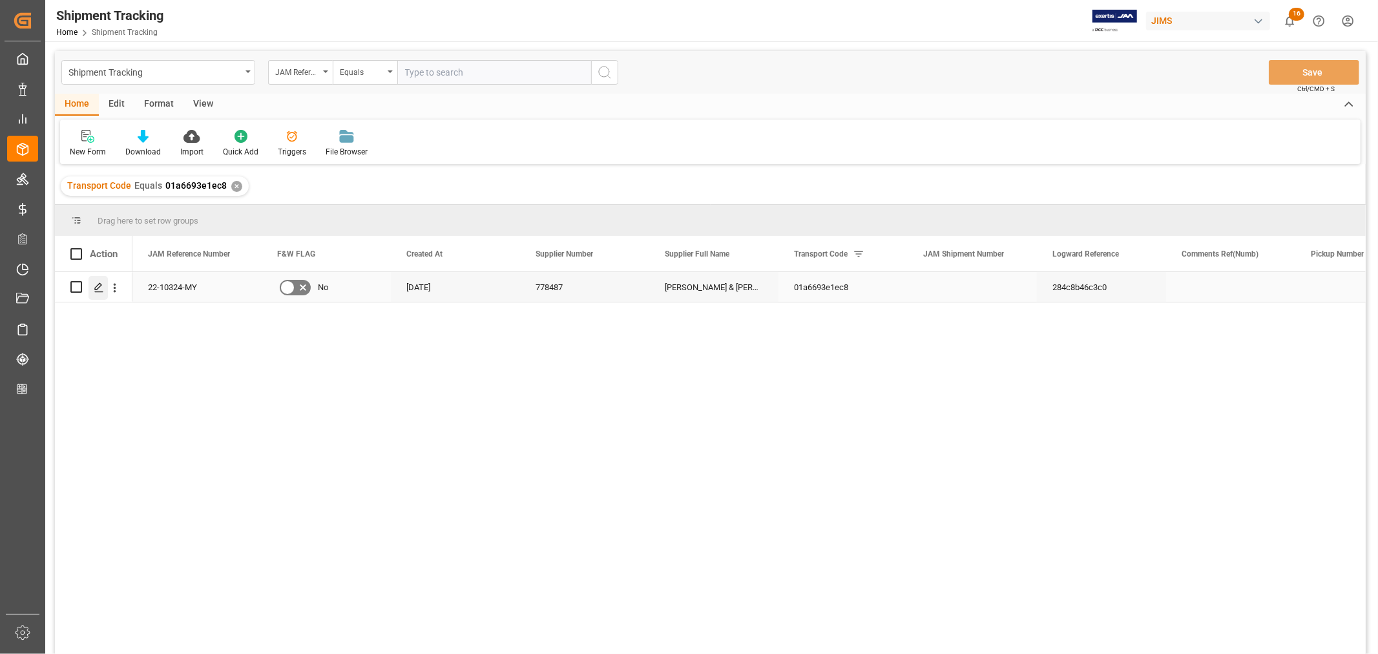
click at [95, 288] on icon "Press SPACE to select this row." at bounding box center [99, 287] width 10 height 10
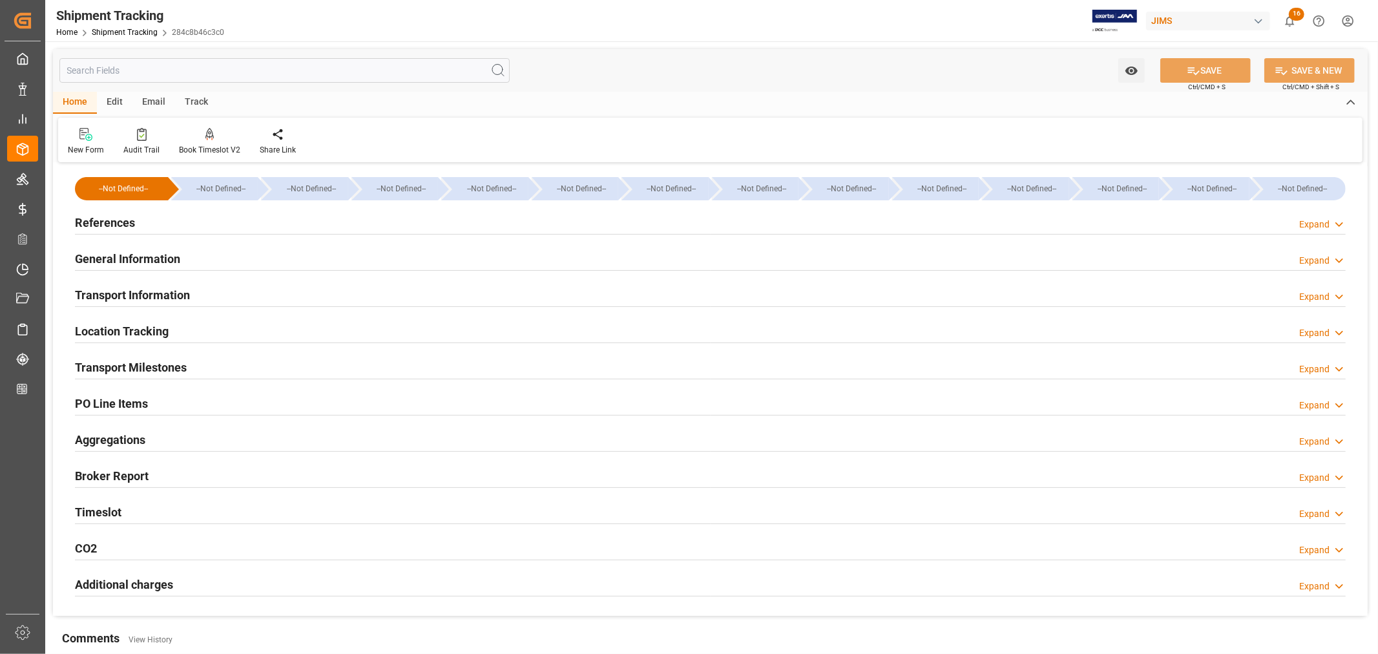
click at [189, 294] on h2 "Transport Information" at bounding box center [132, 294] width 115 height 17
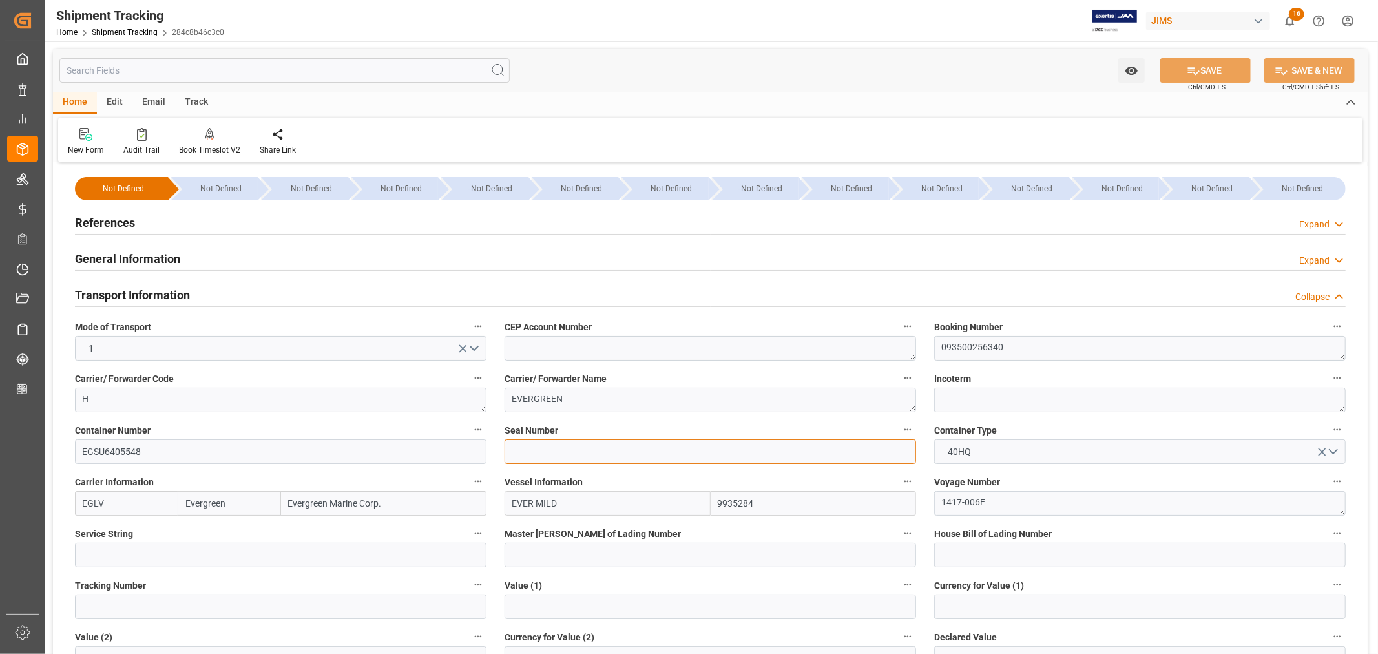
click at [517, 453] on input at bounding box center [709, 451] width 411 height 25
paste input "EMCQPF3484"
type input "EMCQPF3484"
click at [1191, 69] on icon at bounding box center [1194, 71] width 12 height 8
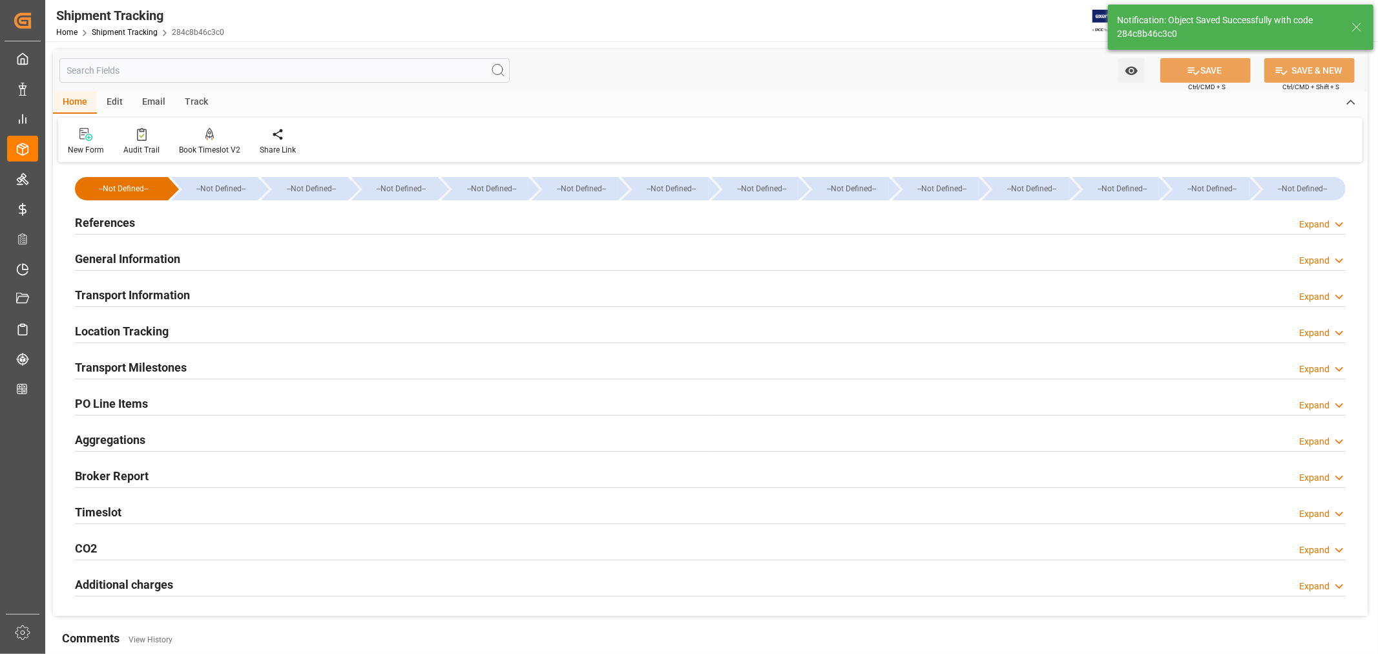
click at [171, 364] on h2 "Transport Milestones" at bounding box center [131, 366] width 112 height 17
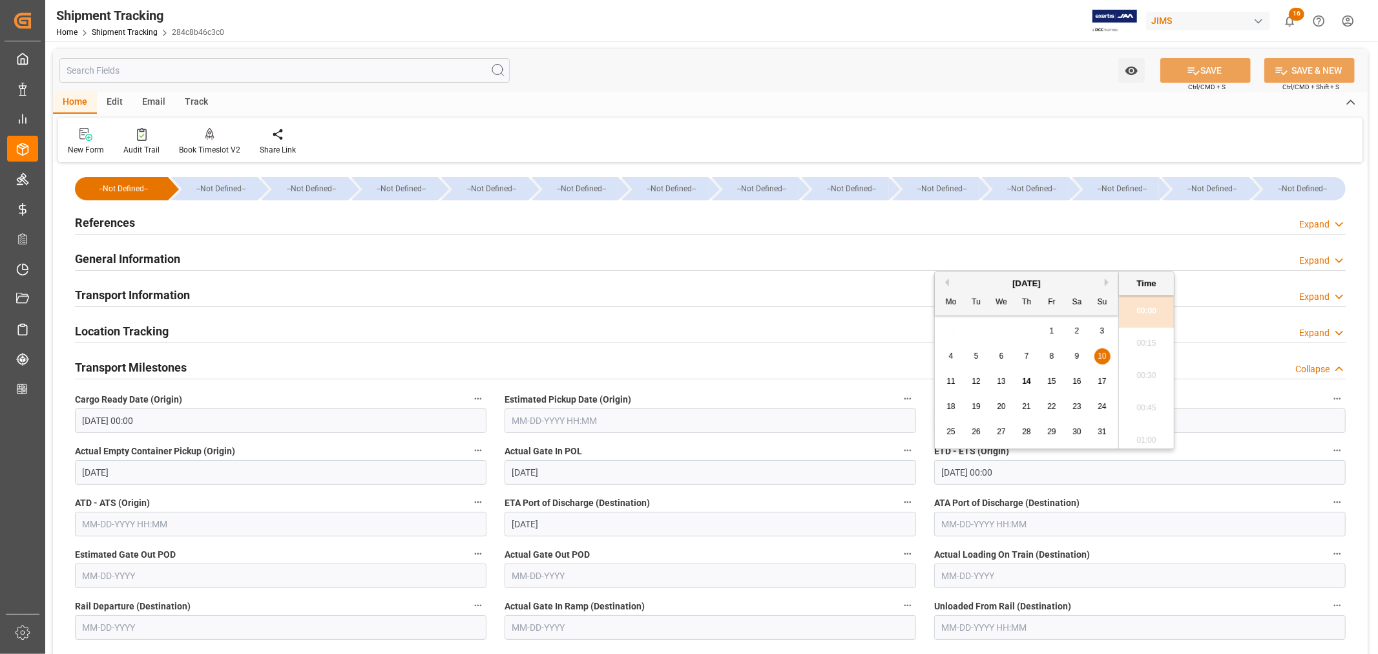
click at [1012, 470] on input "08-10-2025 00:00" at bounding box center [1139, 472] width 411 height 25
click at [1098, 381] on span "17" at bounding box center [1101, 381] width 8 height 9
type input "08-17-2025 00:00"
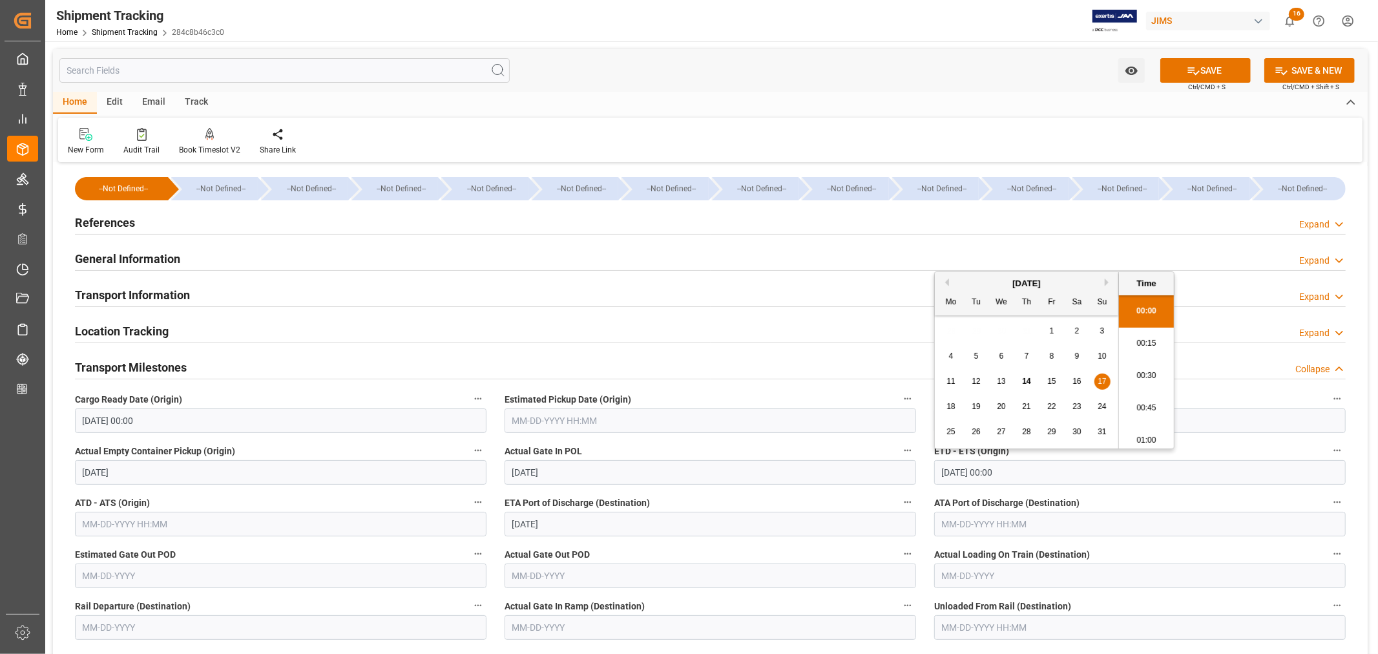
click at [552, 421] on input "text" at bounding box center [709, 420] width 411 height 25
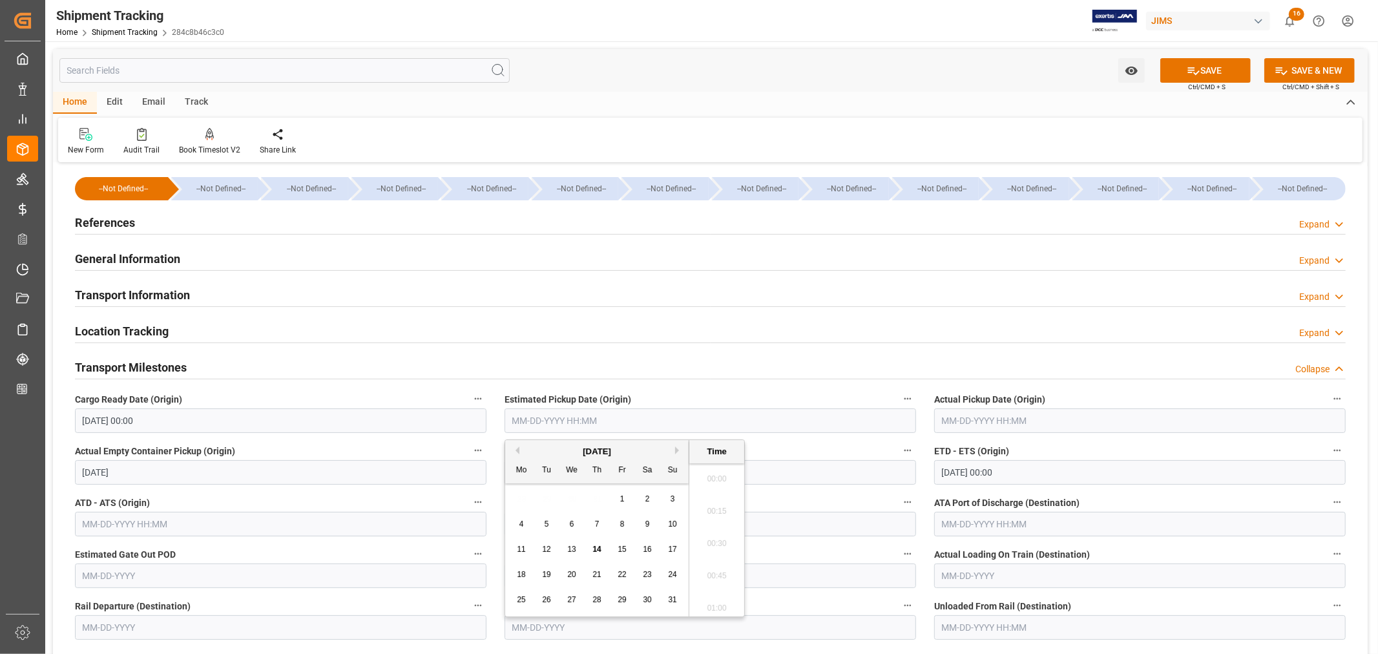
scroll to position [1328, 0]
click at [521, 552] on span "11" at bounding box center [521, 548] width 8 height 9
type input "08-11-2025 00:00"
click at [971, 420] on input "text" at bounding box center [1139, 420] width 411 height 25
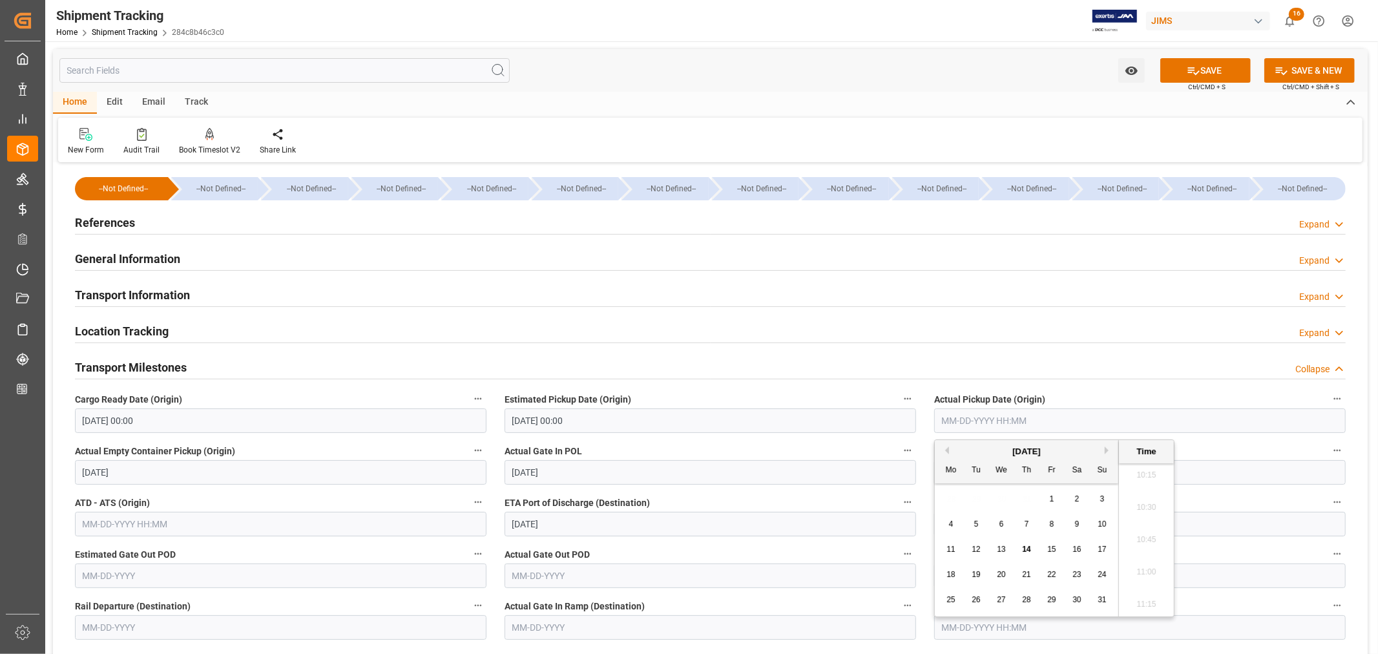
drag, startPoint x: 951, startPoint y: 551, endPoint x: 945, endPoint y: 537, distance: 14.8
click at [951, 551] on span "11" at bounding box center [950, 548] width 8 height 9
type input "08-11-2025 00:00"
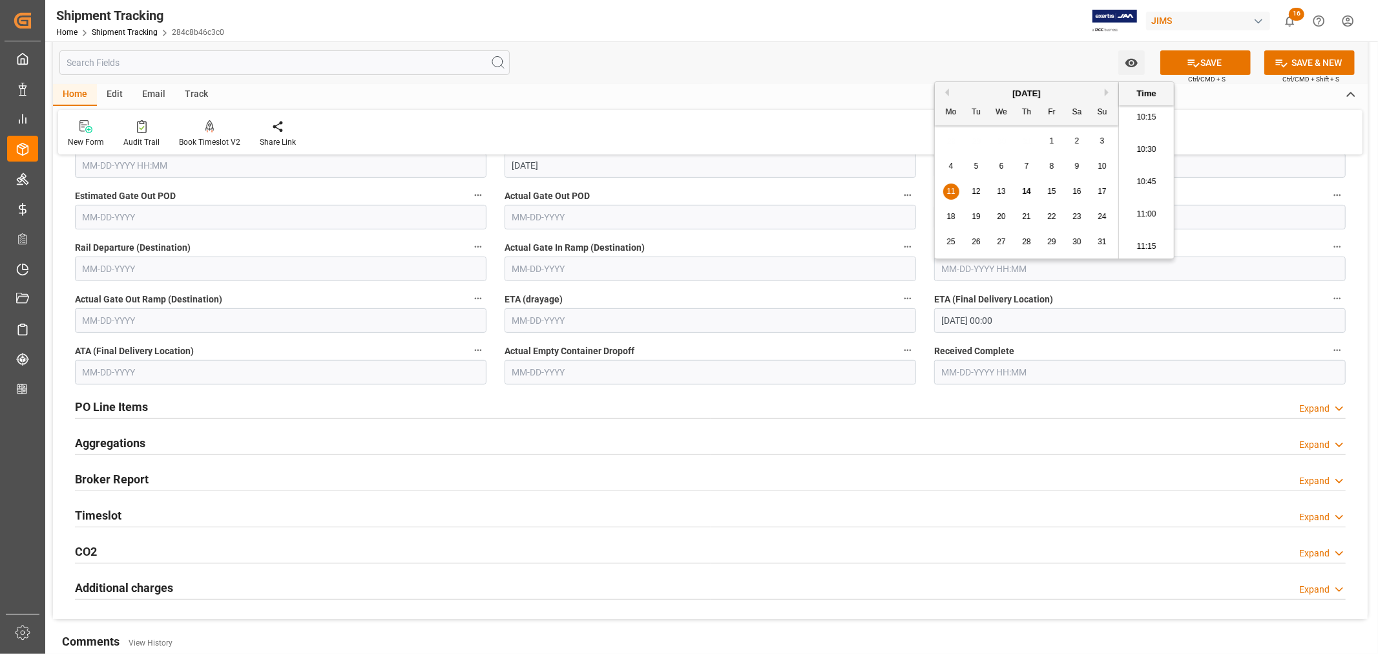
scroll to position [287, 0]
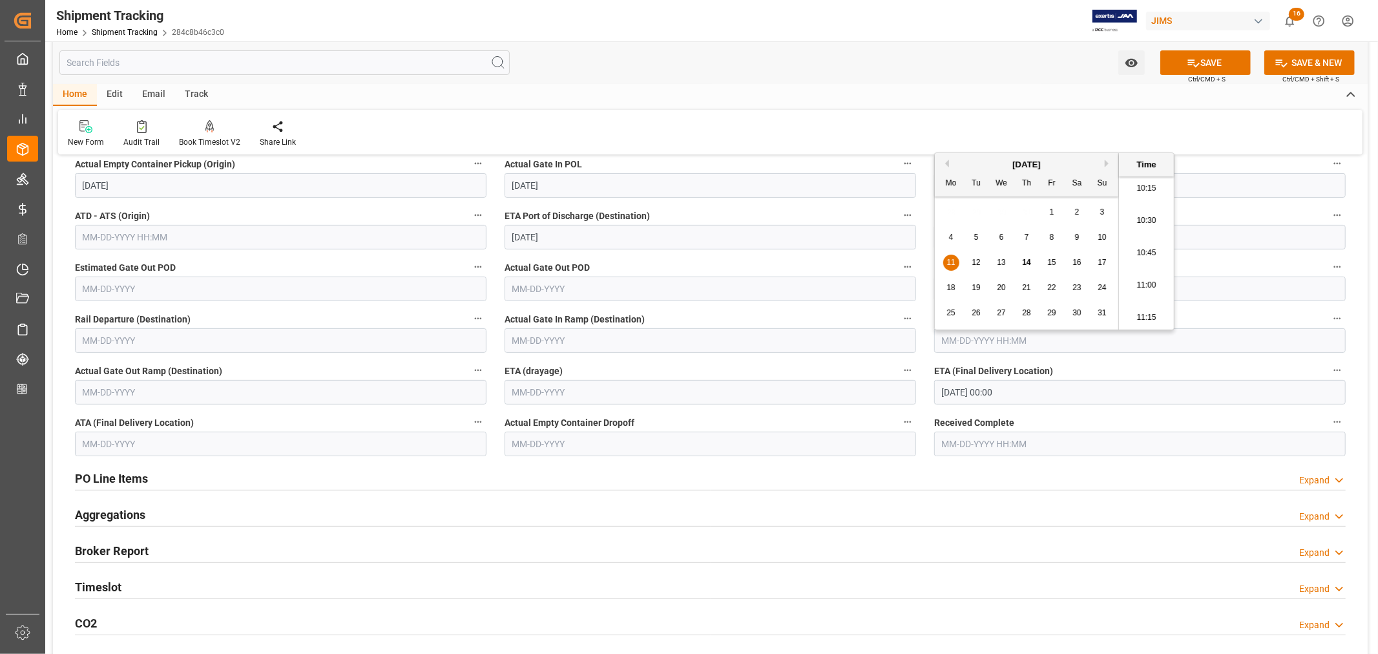
click at [1026, 391] on input "09-25-2025 00:00" at bounding box center [1139, 392] width 411 height 25
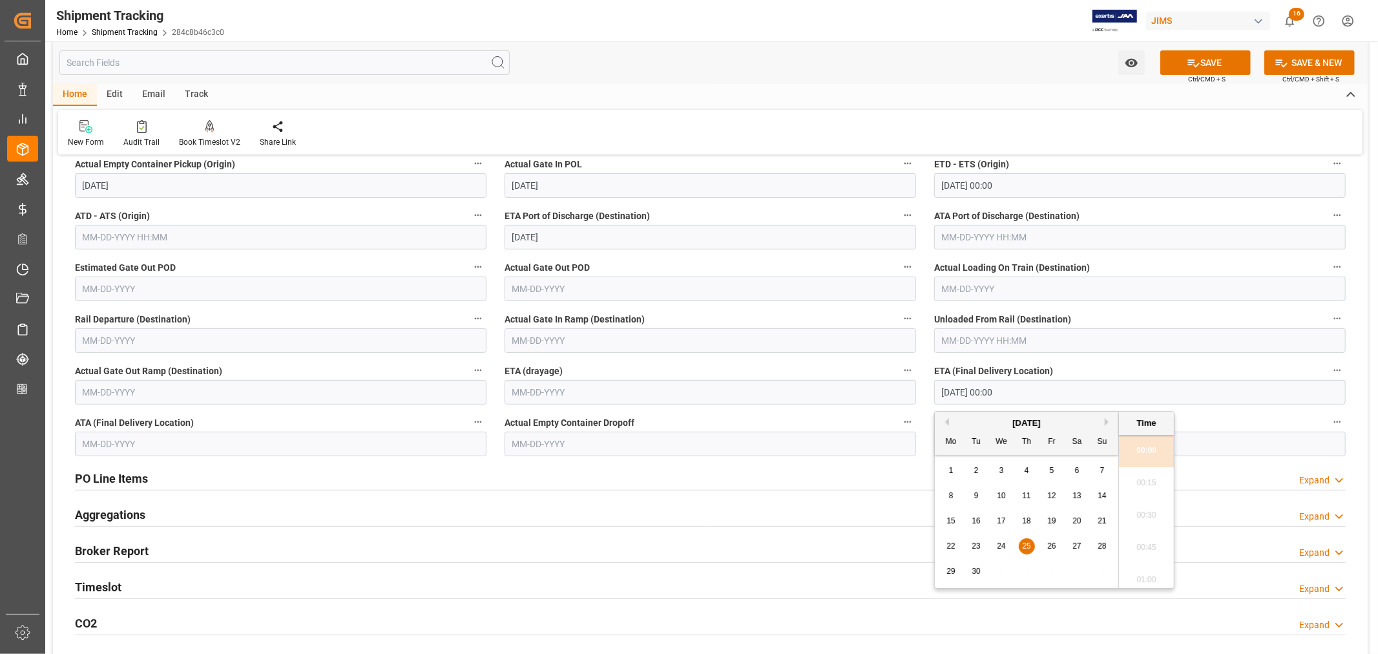
click at [1104, 420] on div "September 2025" at bounding box center [1025, 423] width 183 height 13
click at [1105, 418] on button "Next Month" at bounding box center [1108, 422] width 8 height 8
click at [1001, 496] on span "8" at bounding box center [1001, 495] width 5 height 9
type input "10-08-2025 00:00"
click at [1209, 61] on button "SAVE" at bounding box center [1205, 62] width 90 height 25
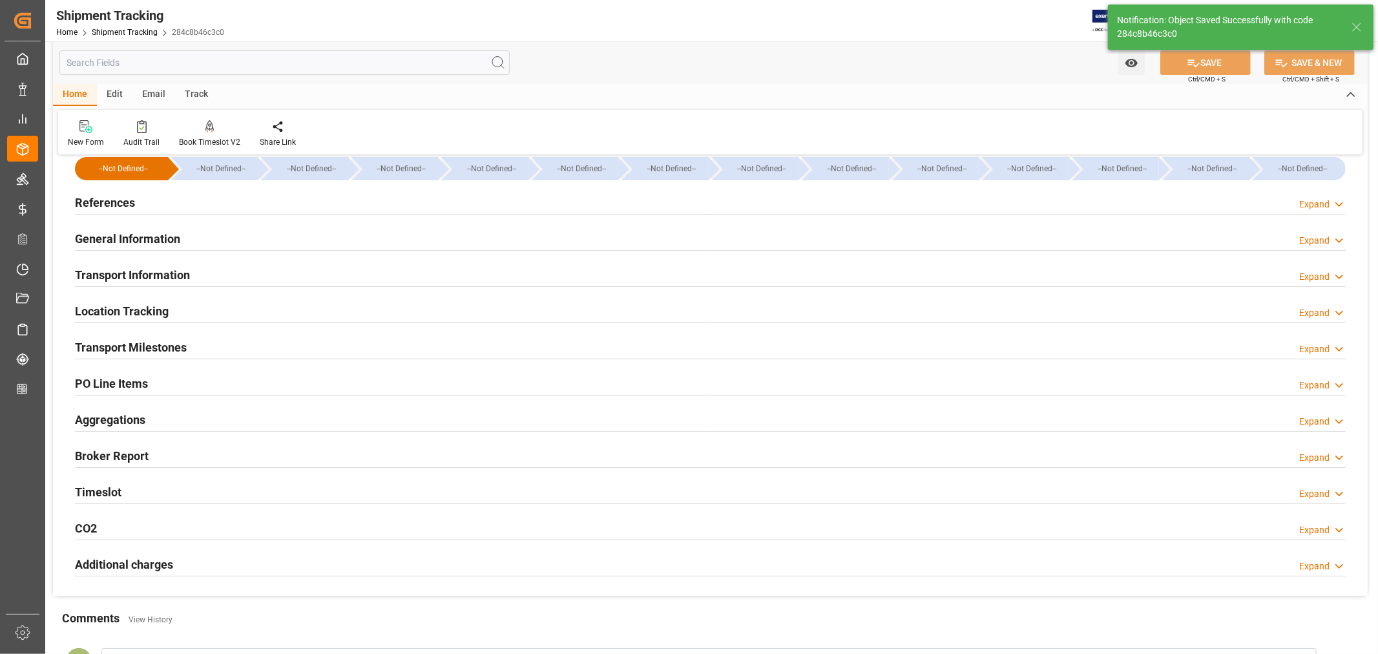
scroll to position [7, 0]
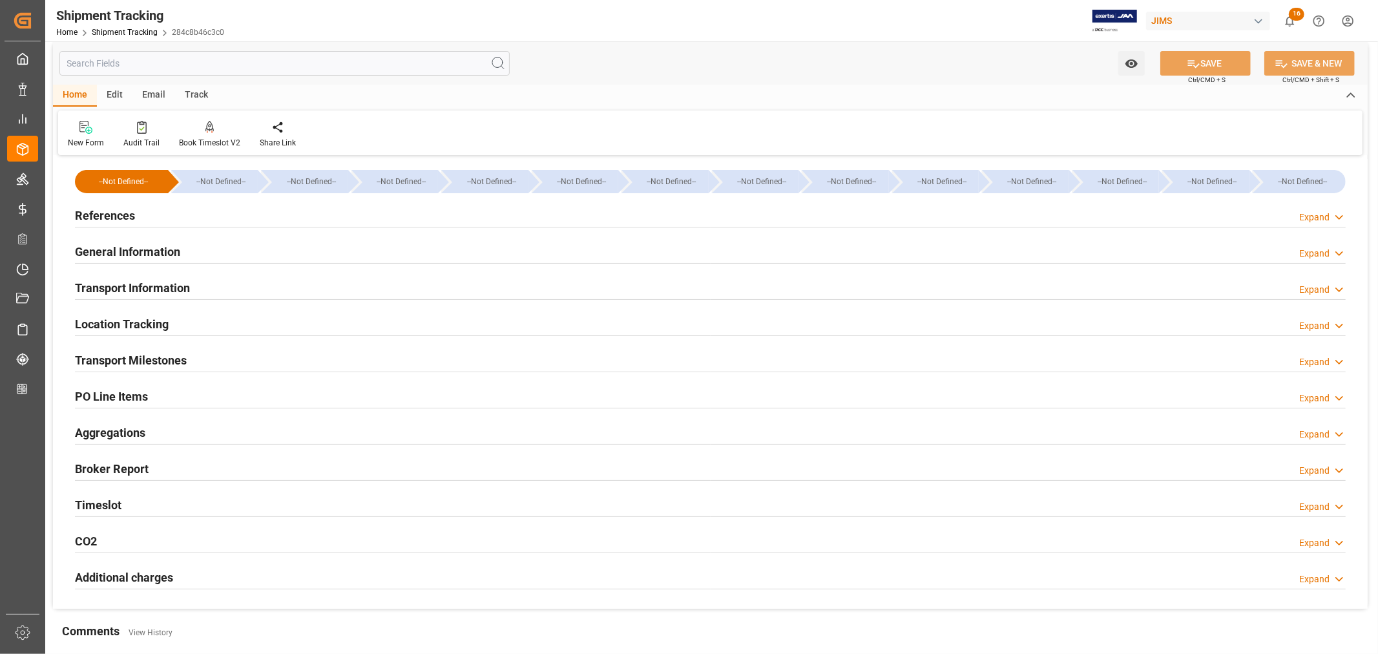
click at [137, 435] on h2 "Aggregations" at bounding box center [110, 432] width 70 height 17
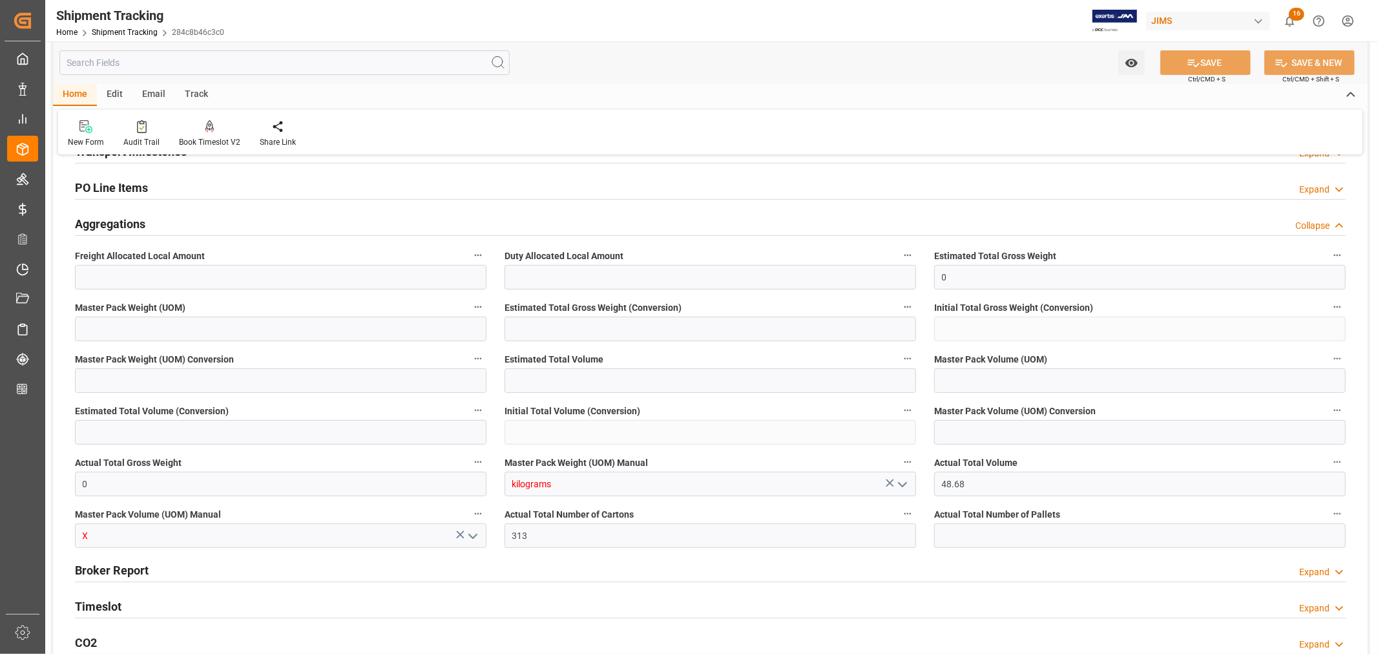
scroll to position [222, 0]
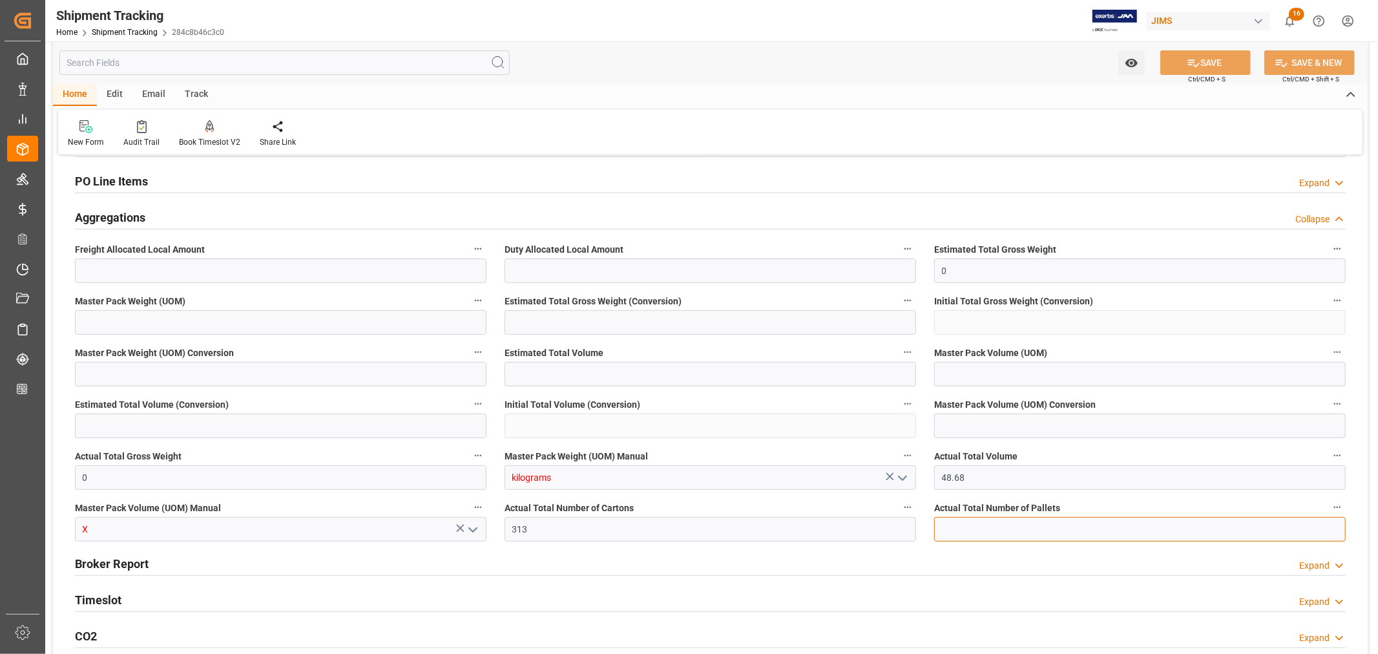
click at [944, 528] on input "text" at bounding box center [1139, 529] width 411 height 25
type input "20"
drag, startPoint x: 88, startPoint y: 473, endPoint x: 61, endPoint y: 473, distance: 27.1
click at [61, 473] on div "--Not Defined-- --Not Defined-- --Not Defined-- --Not Defined-- --Not Defined--…" at bounding box center [710, 323] width 1314 height 759
type input "5732"
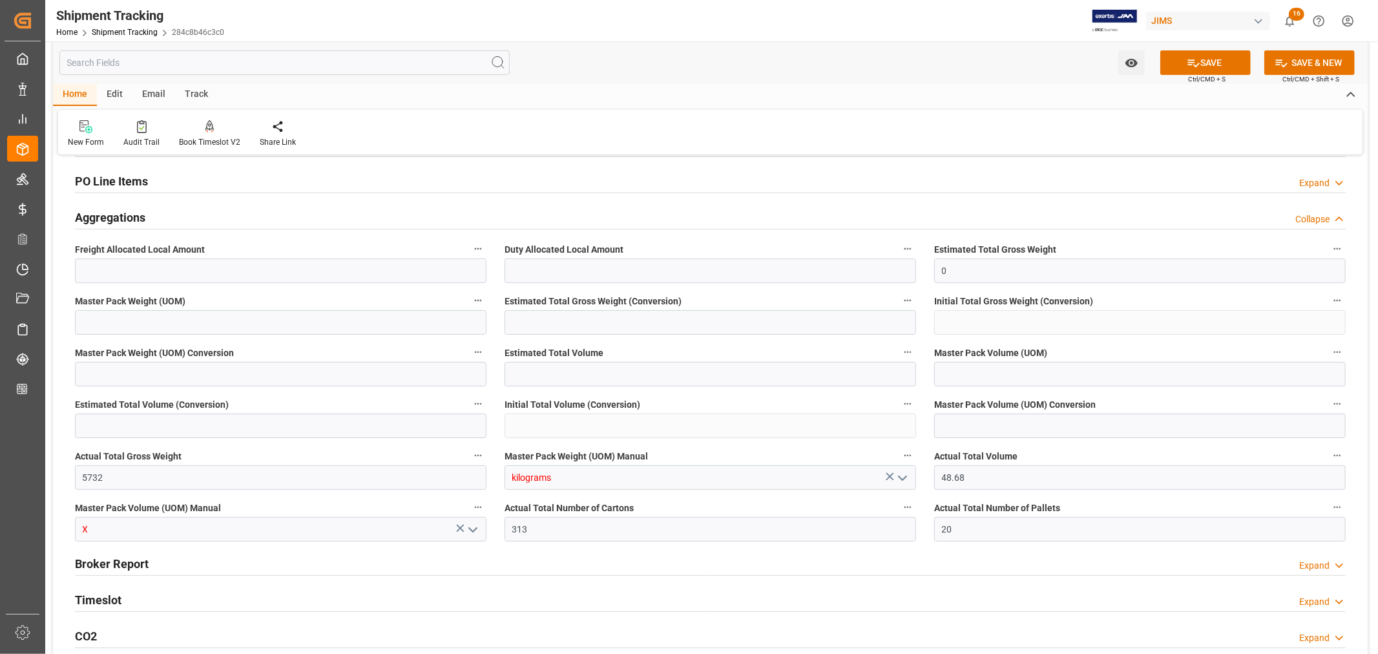
click at [899, 476] on polyline "open menu" at bounding box center [902, 478] width 8 height 4
click at [593, 497] on div "KG" at bounding box center [710, 505] width 410 height 29
type input "KG"
click at [475, 525] on icon "open menu" at bounding box center [472, 529] width 15 height 15
click at [326, 557] on div "CBM" at bounding box center [281, 557] width 410 height 29
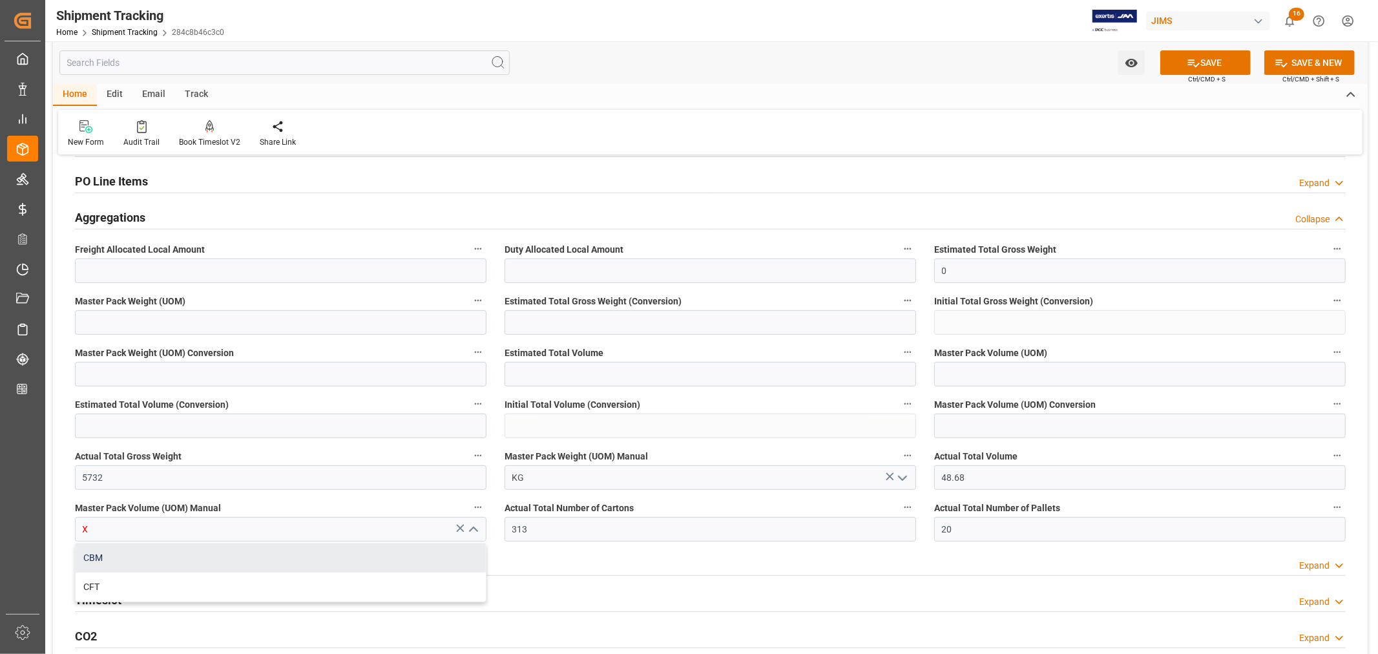
type input "CBM"
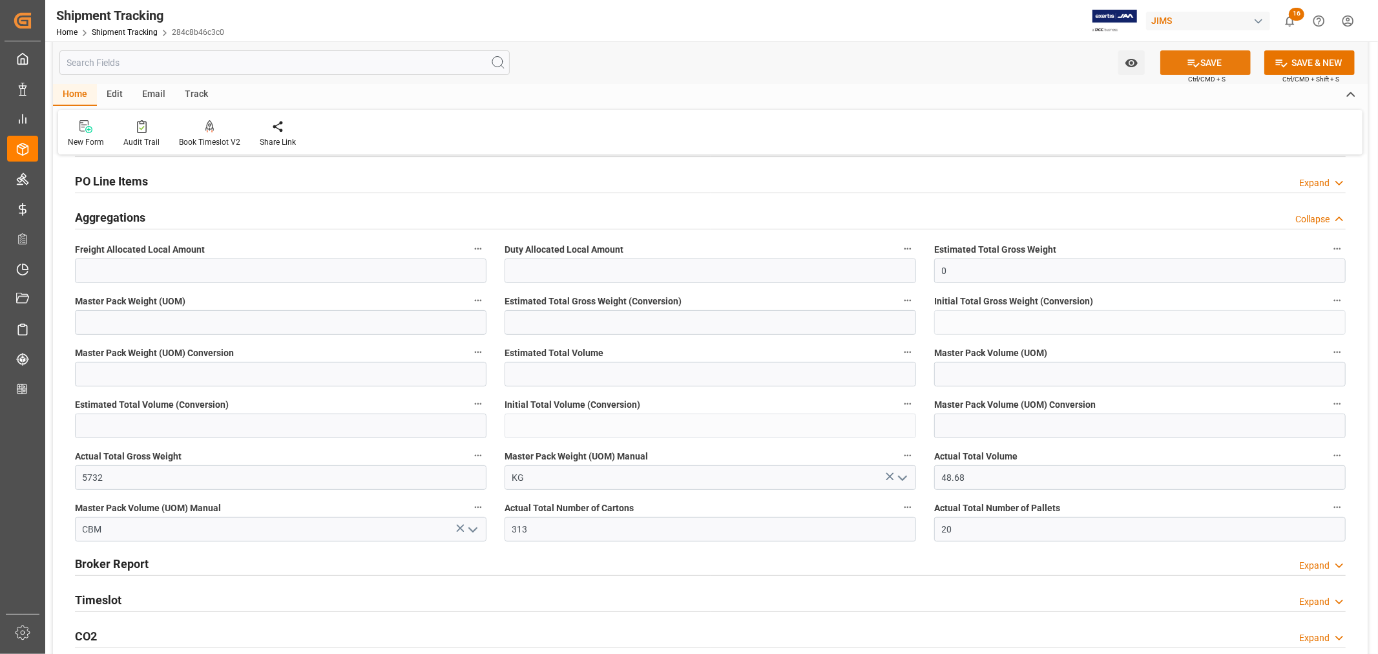
click at [1208, 61] on button "SAVE" at bounding box center [1205, 62] width 90 height 25
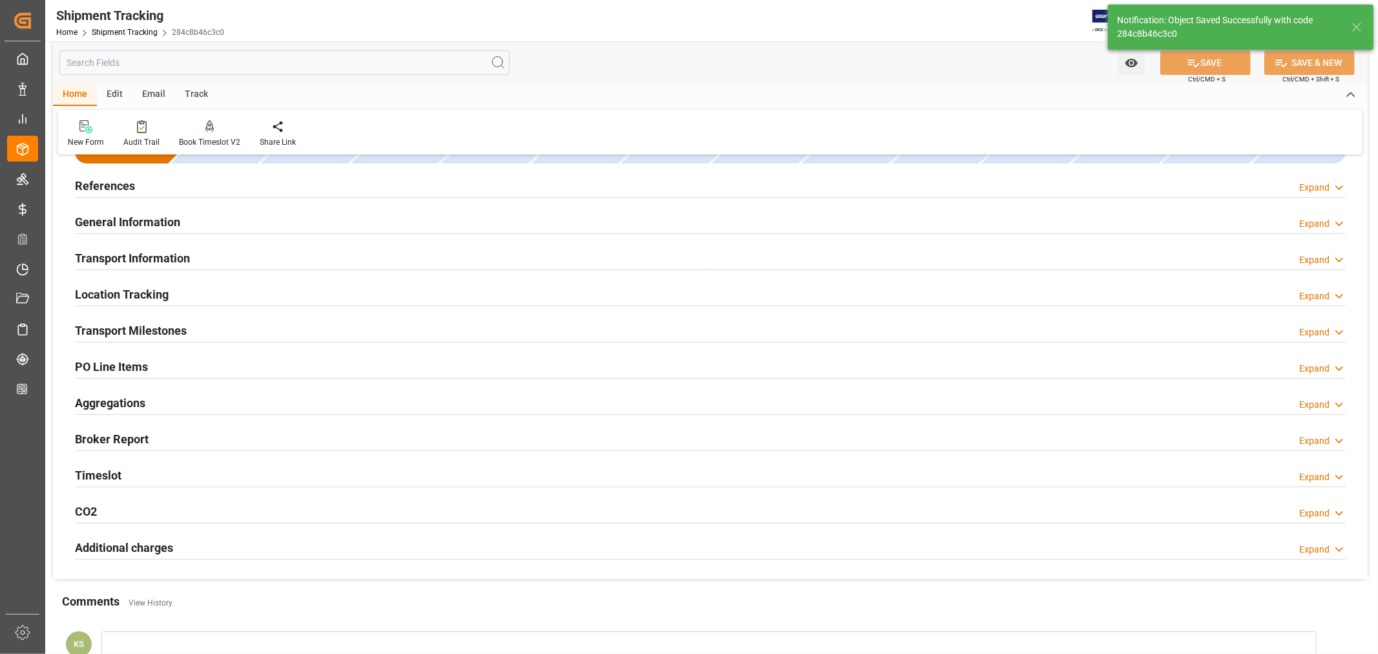
scroll to position [0, 0]
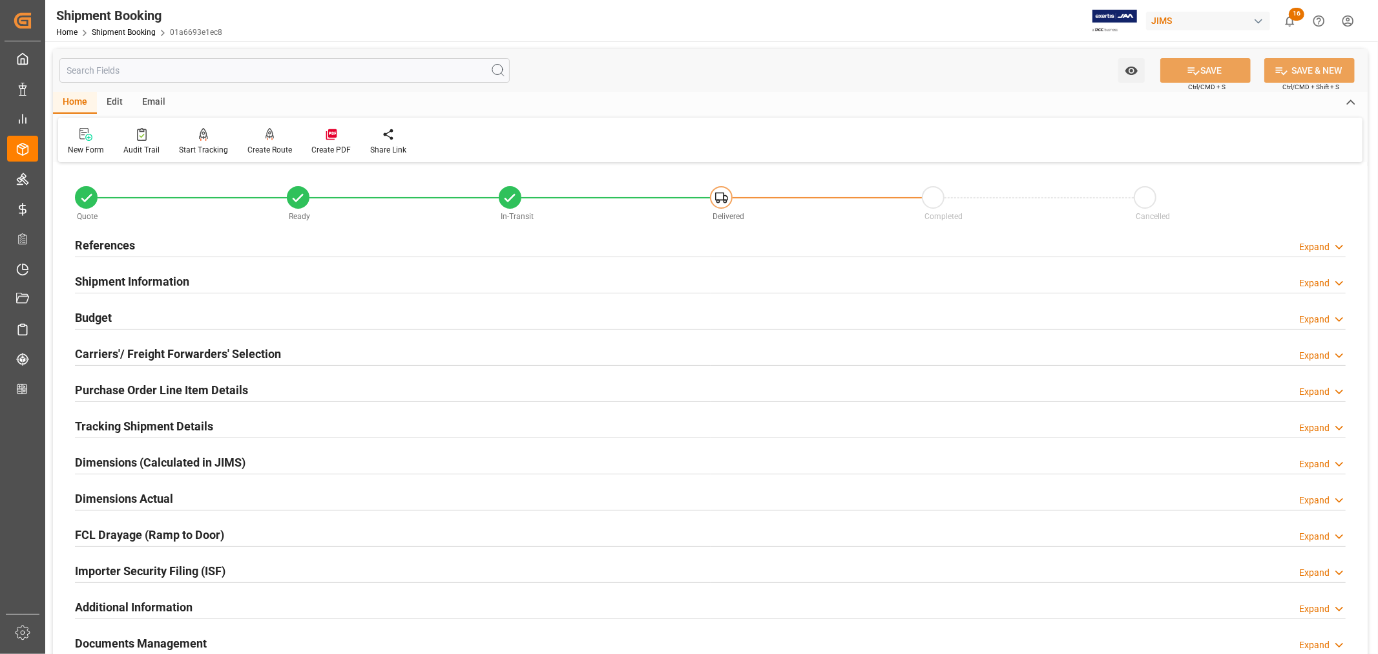
click at [139, 389] on h2 "Purchase Order Line Item Details" at bounding box center [161, 389] width 173 height 17
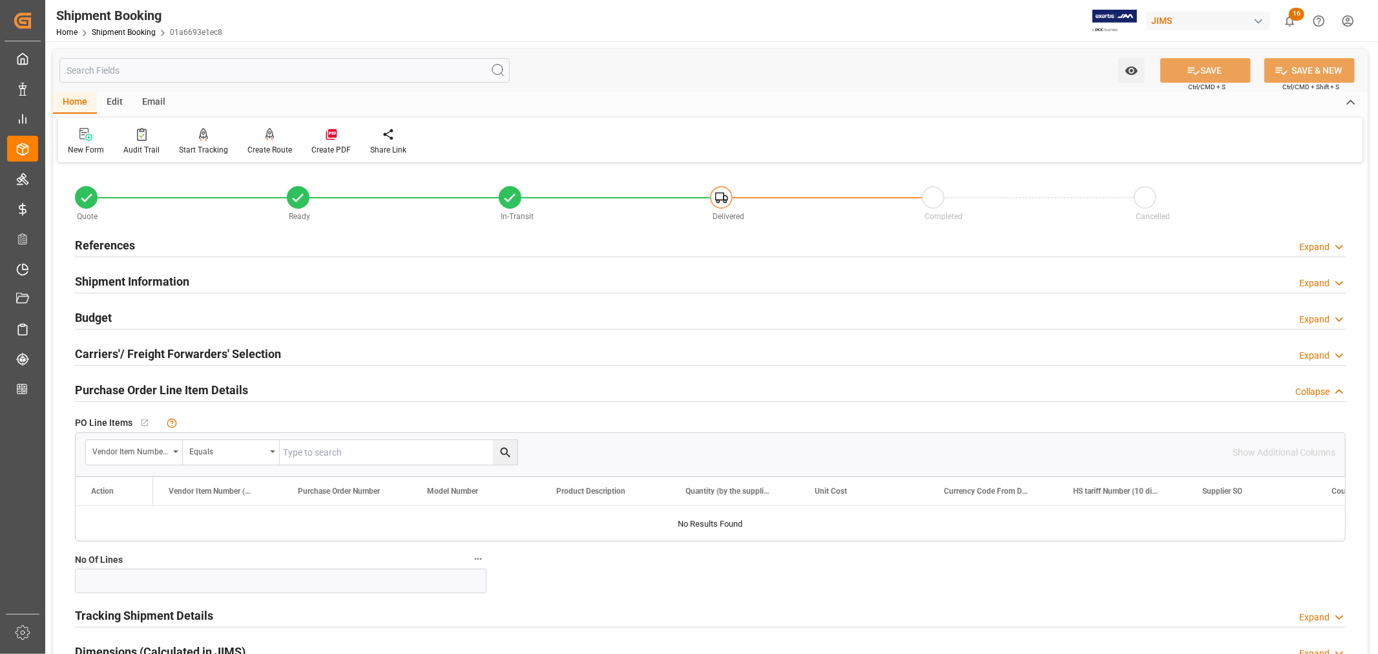
click at [139, 389] on h2 "Purchase Order Line Item Details" at bounding box center [161, 389] width 173 height 17
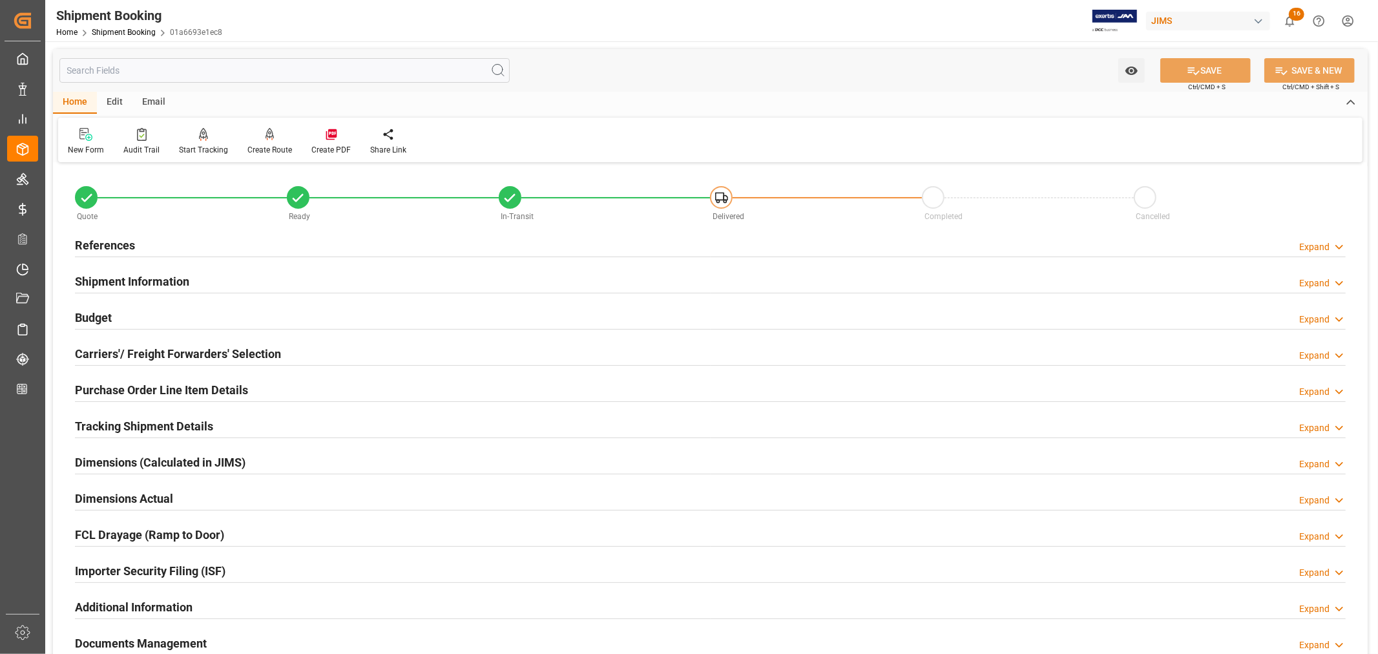
click at [101, 315] on h2 "Budget" at bounding box center [93, 317] width 37 height 17
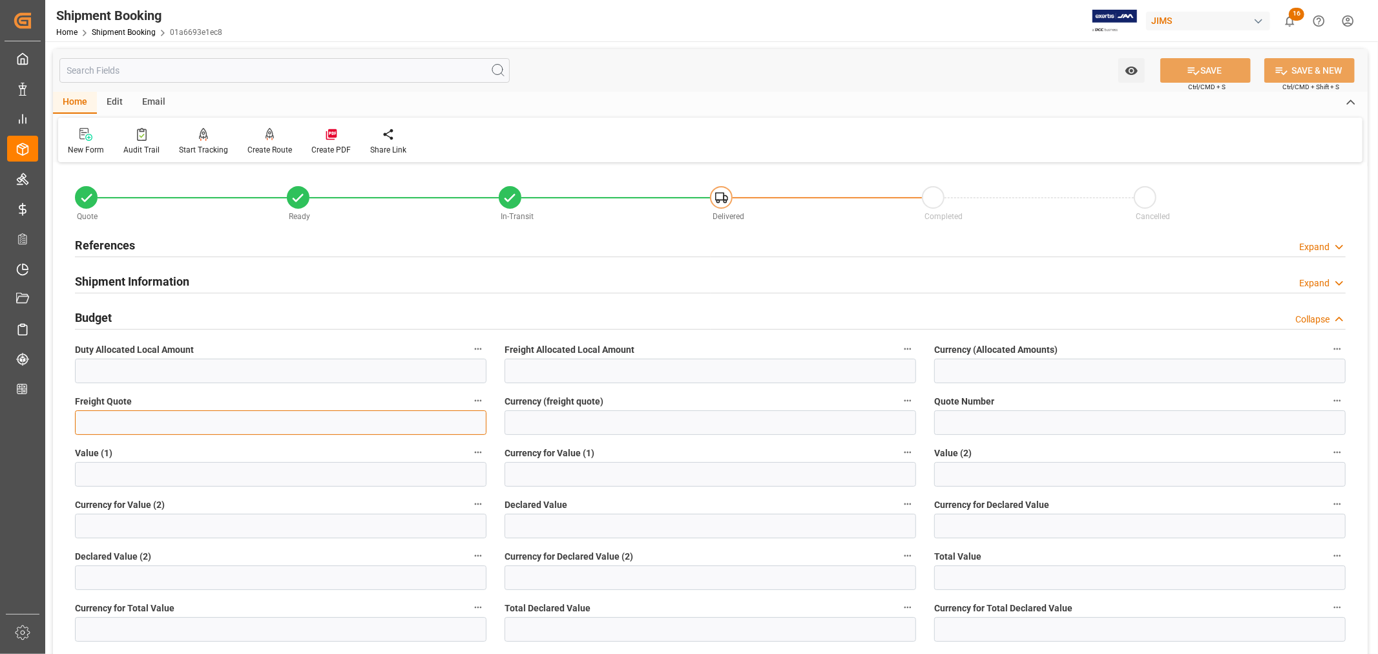
click at [86, 421] on input "text" at bounding box center [280, 422] width 411 height 25
type input "6000"
click at [590, 427] on input at bounding box center [709, 422] width 411 height 25
type input "USD"
click at [1201, 72] on button "SAVE" at bounding box center [1205, 70] width 90 height 25
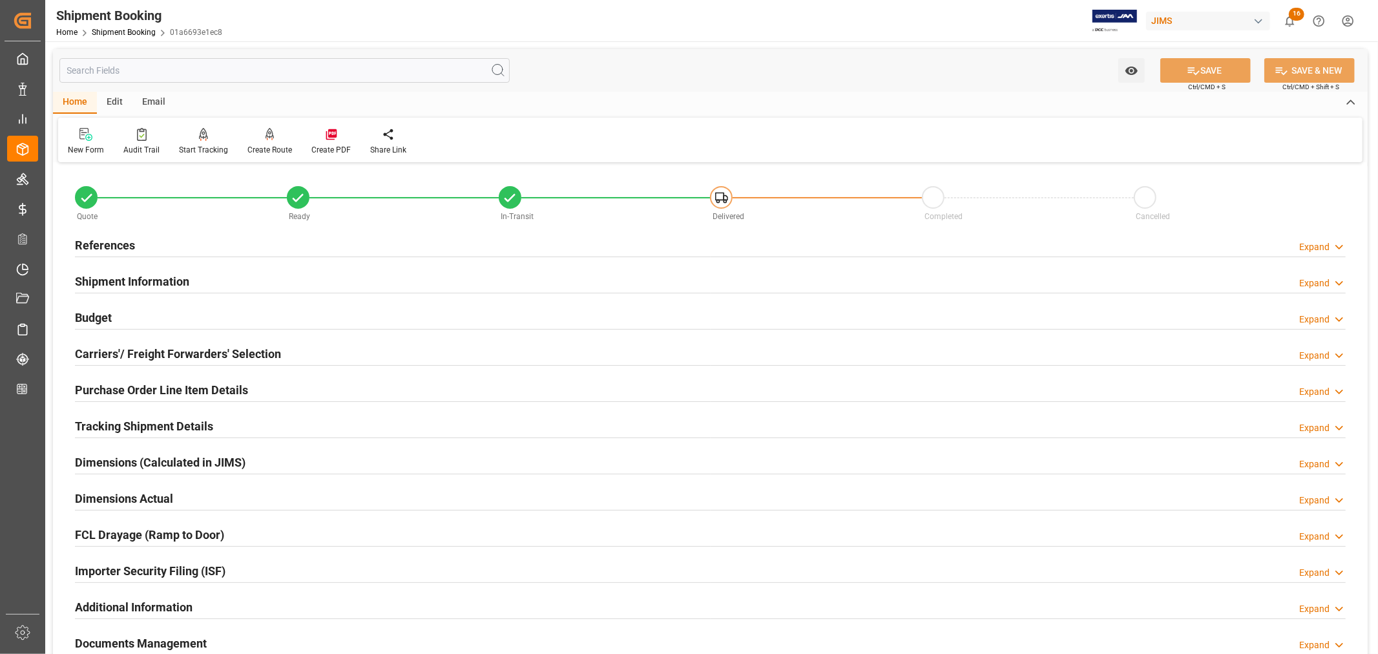
click at [103, 241] on h2 "References" at bounding box center [105, 244] width 60 height 17
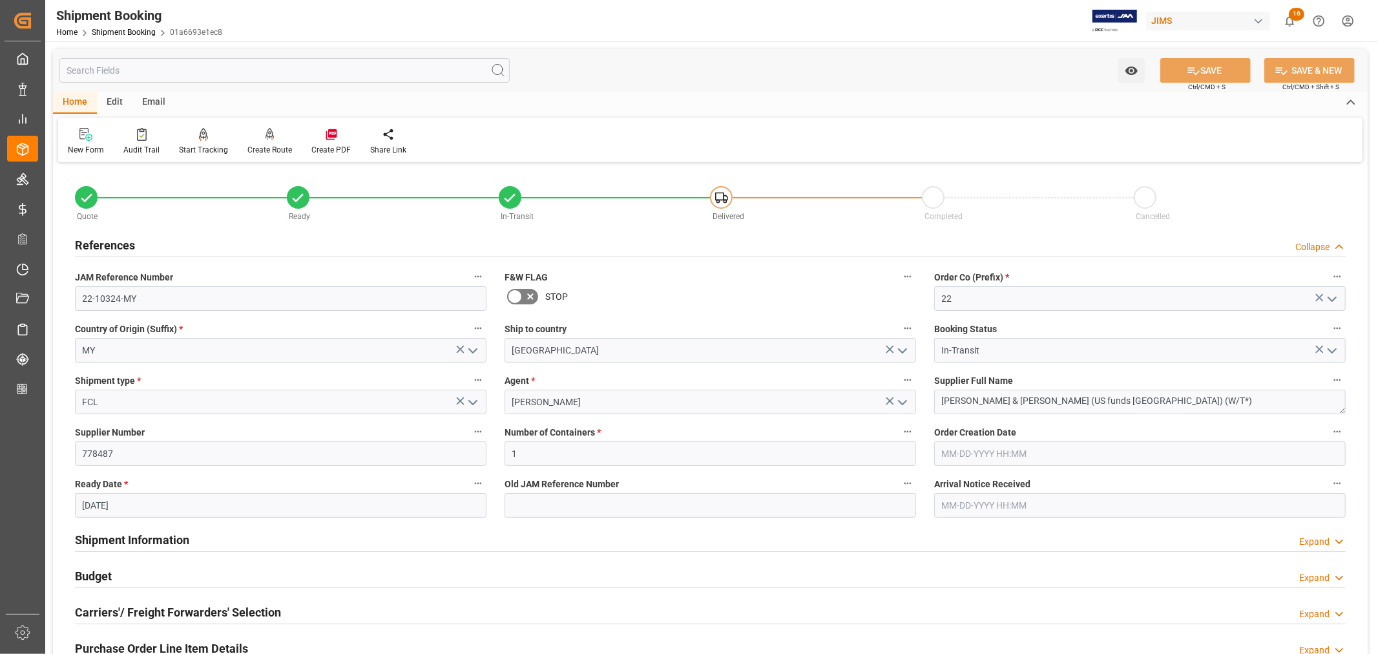
click at [103, 241] on h2 "References" at bounding box center [105, 244] width 60 height 17
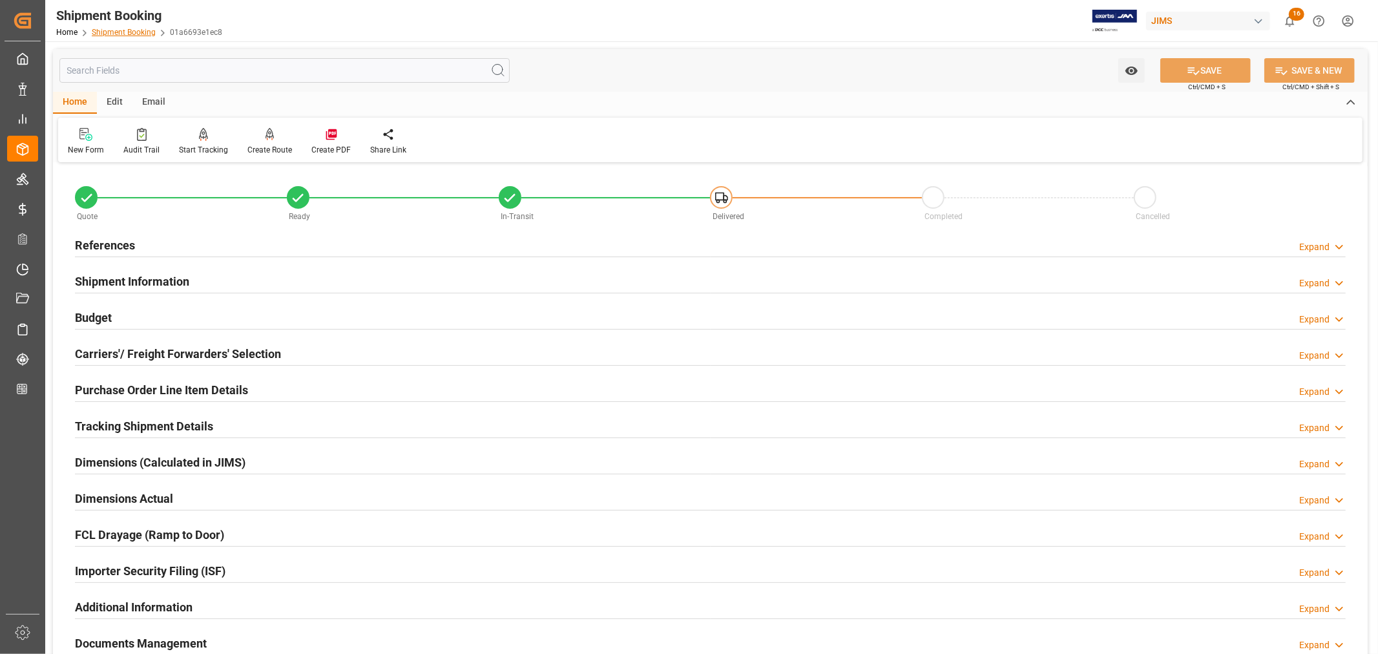
click at [131, 28] on link "Shipment Booking" at bounding box center [124, 32] width 64 height 9
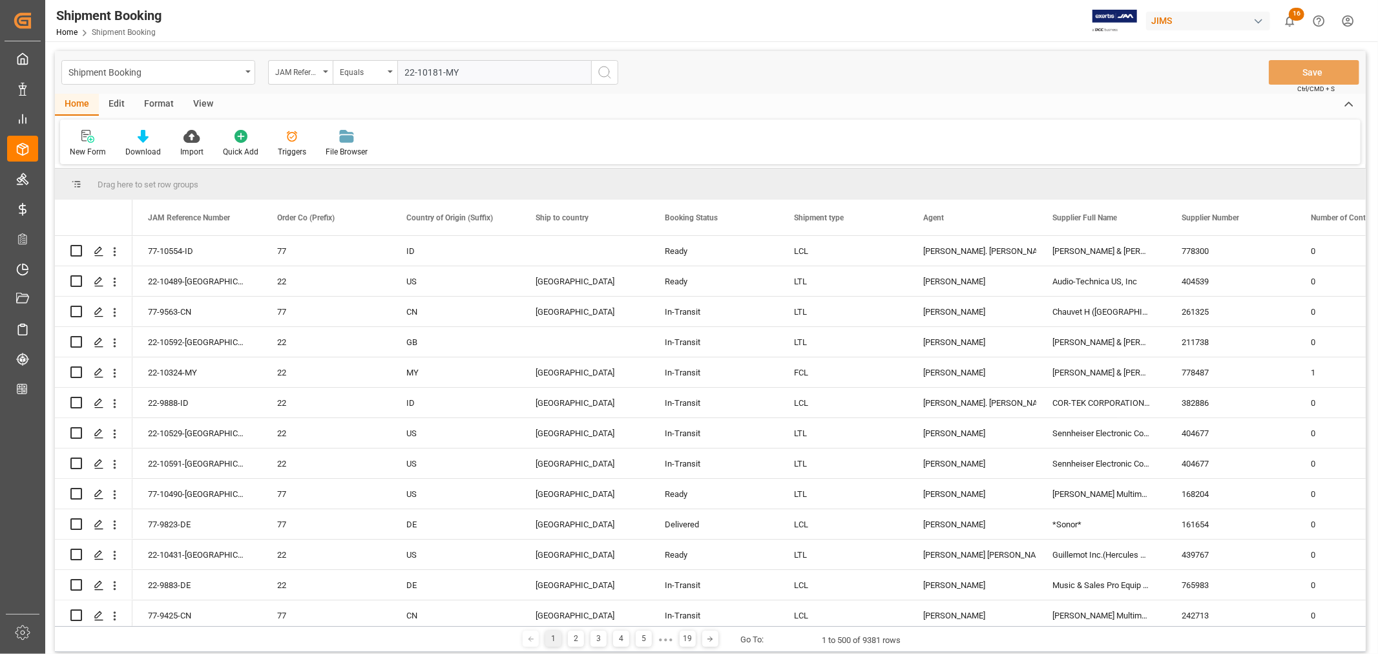
type input "22-10181-MY"
click at [604, 71] on icon "search button" at bounding box center [604, 72] width 15 height 15
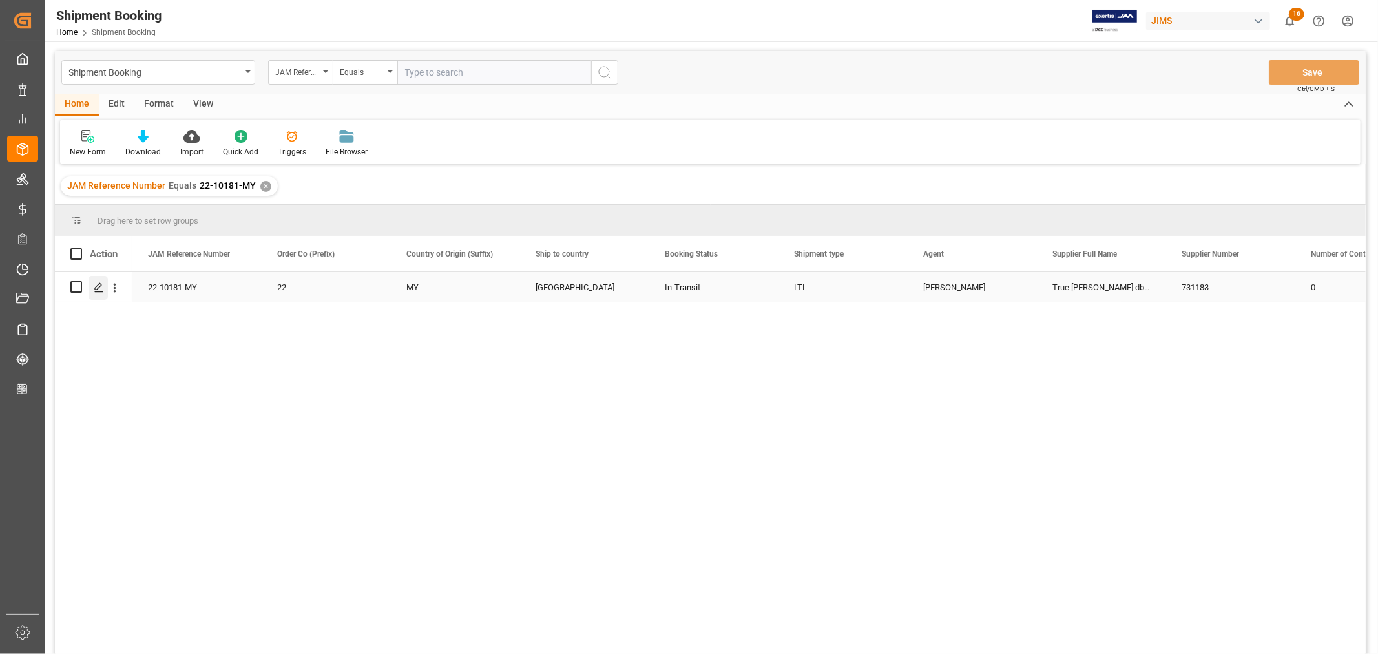
click at [97, 287] on icon "Press SPACE to select this row." at bounding box center [99, 287] width 10 height 10
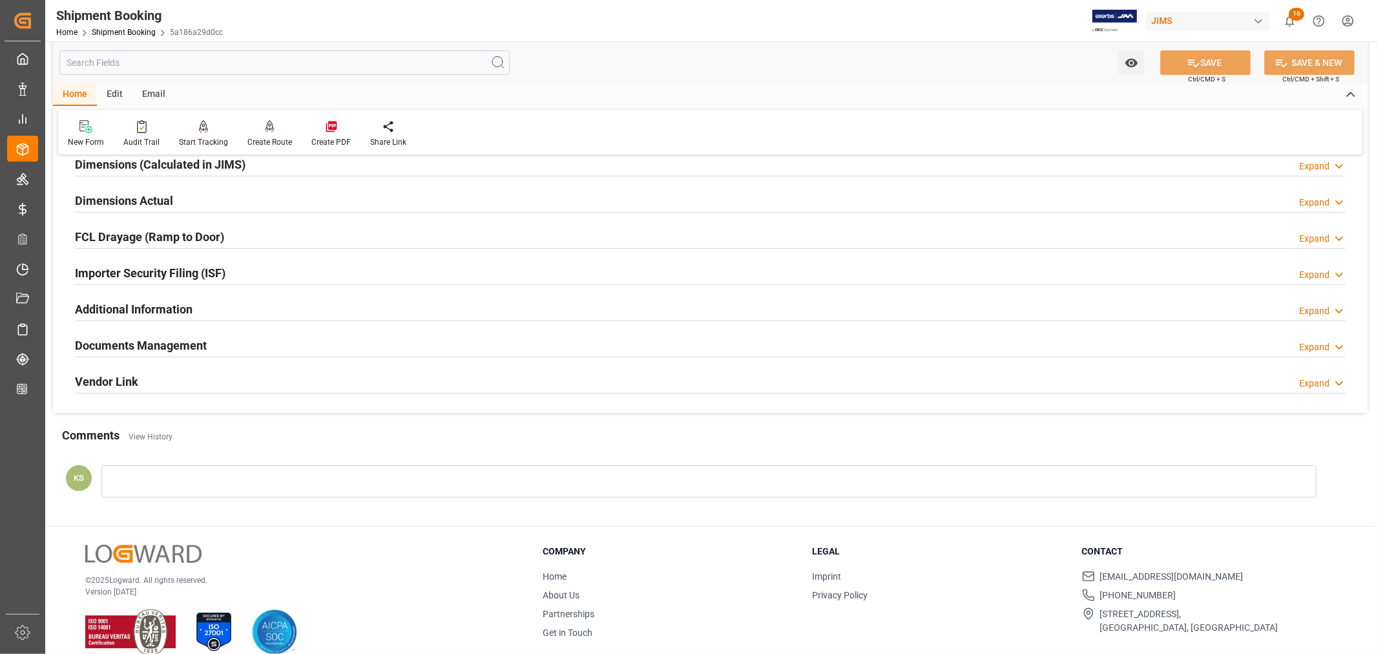
scroll to position [317, 0]
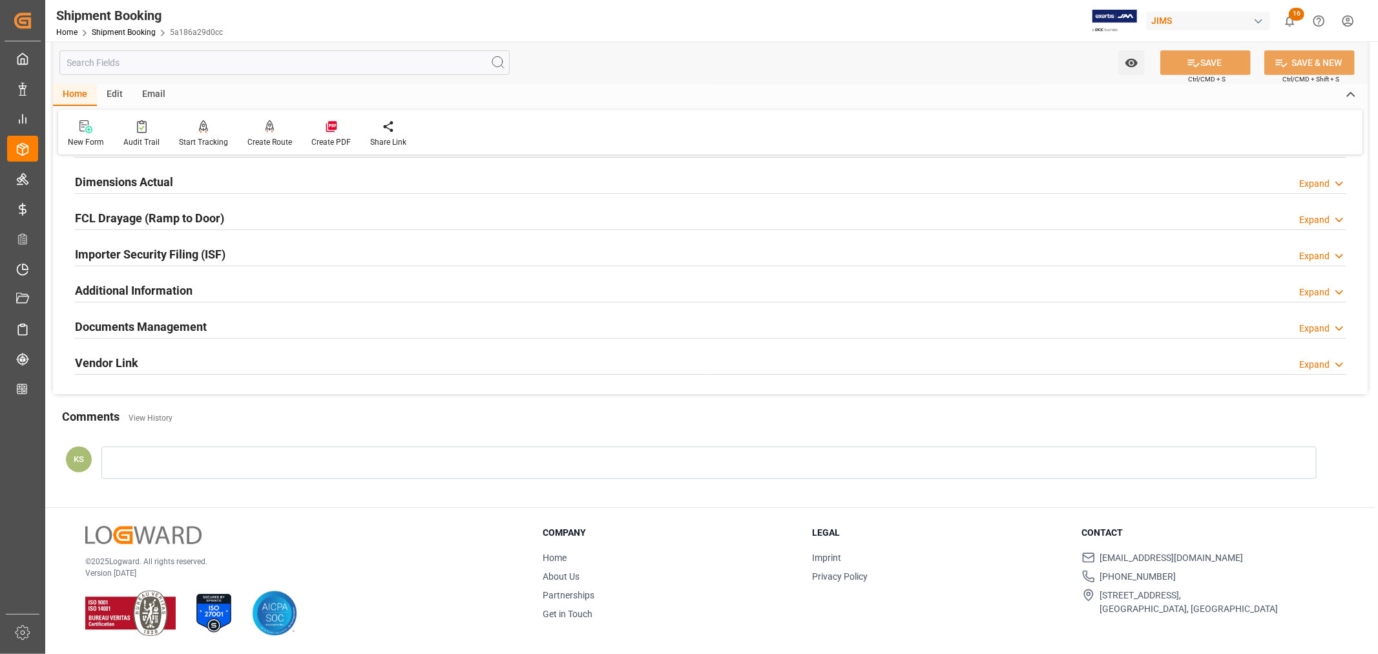
click at [317, 326] on div "Documents Management Expand" at bounding box center [710, 325] width 1270 height 25
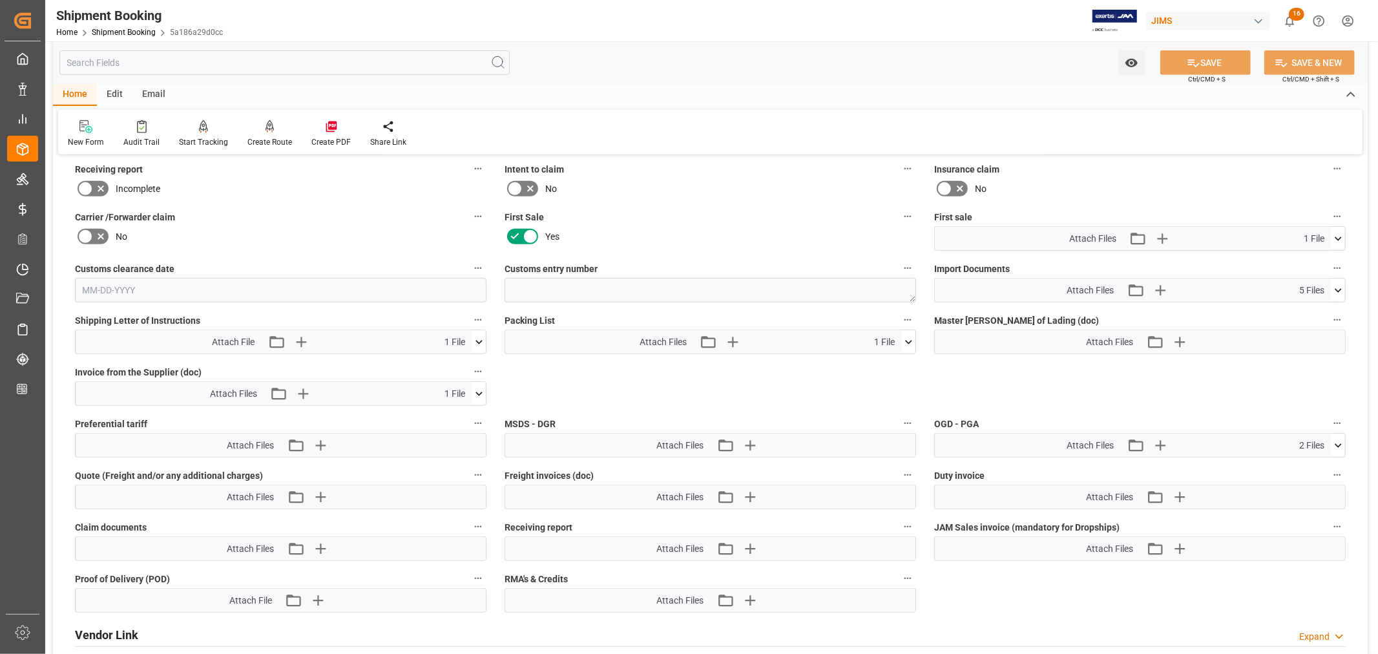
scroll to position [604, 0]
click at [1340, 232] on icon at bounding box center [1338, 236] width 14 height 14
click at [1156, 234] on icon "button" at bounding box center [1161, 235] width 21 height 21
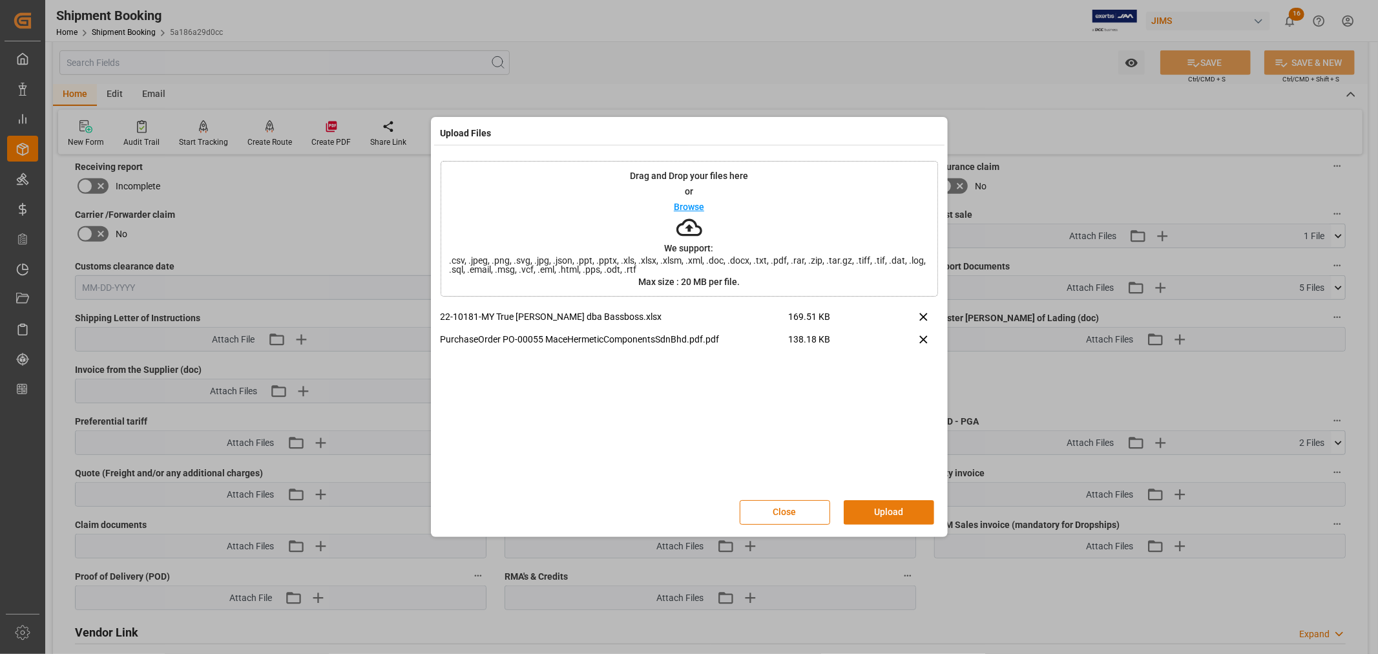
click at [883, 504] on button "Upload" at bounding box center [888, 512] width 90 height 25
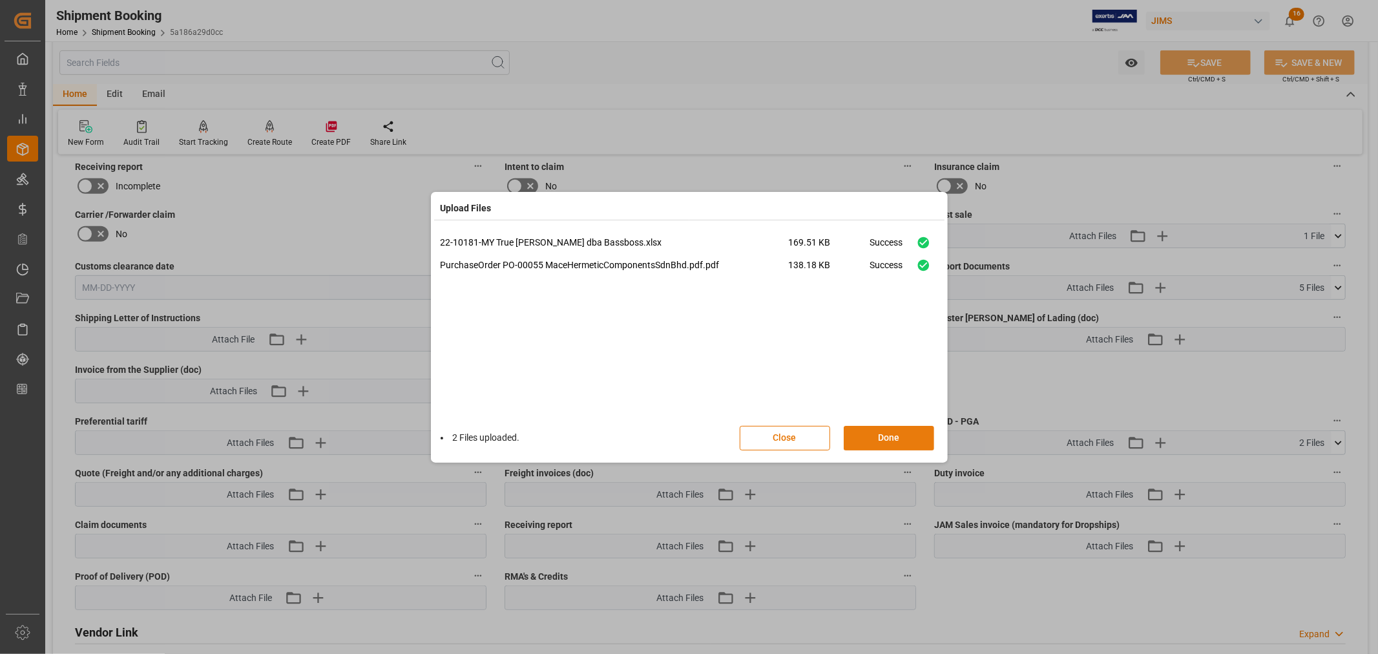
click at [883, 441] on button "Done" at bounding box center [888, 438] width 90 height 25
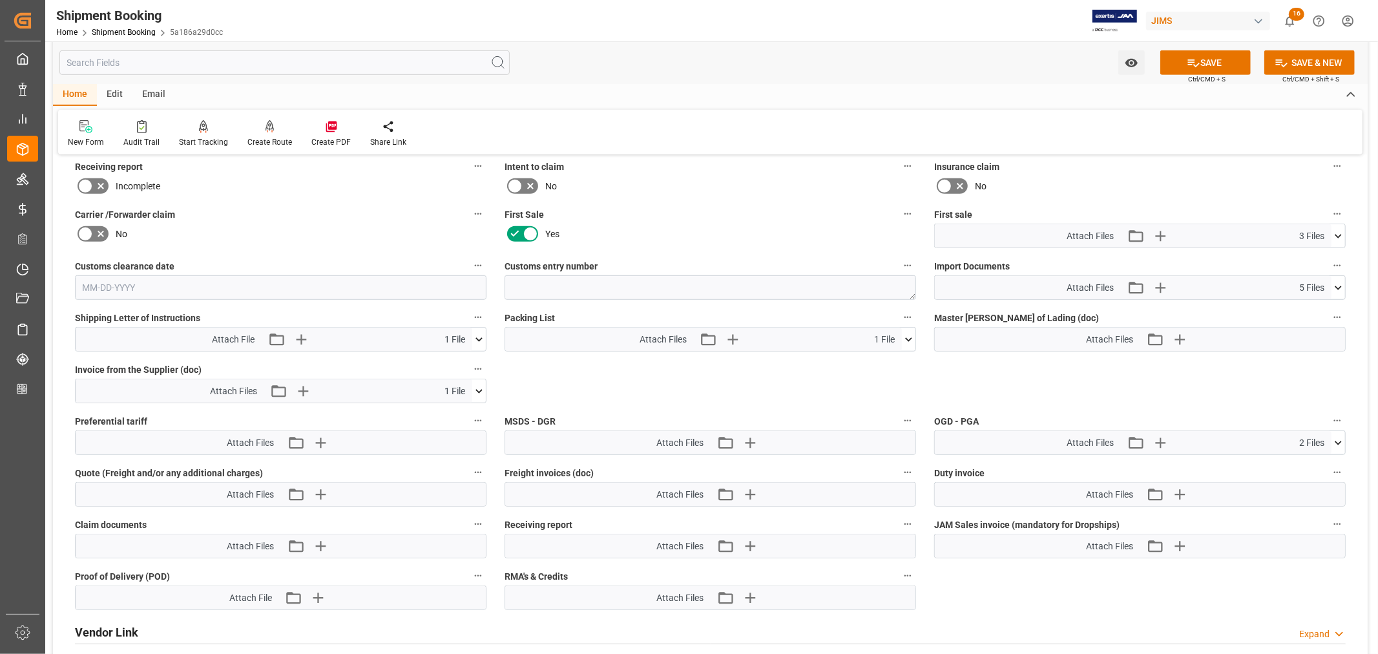
click at [906, 334] on icon at bounding box center [909, 340] width 14 height 14
click at [1339, 285] on icon at bounding box center [1337, 287] width 7 height 4
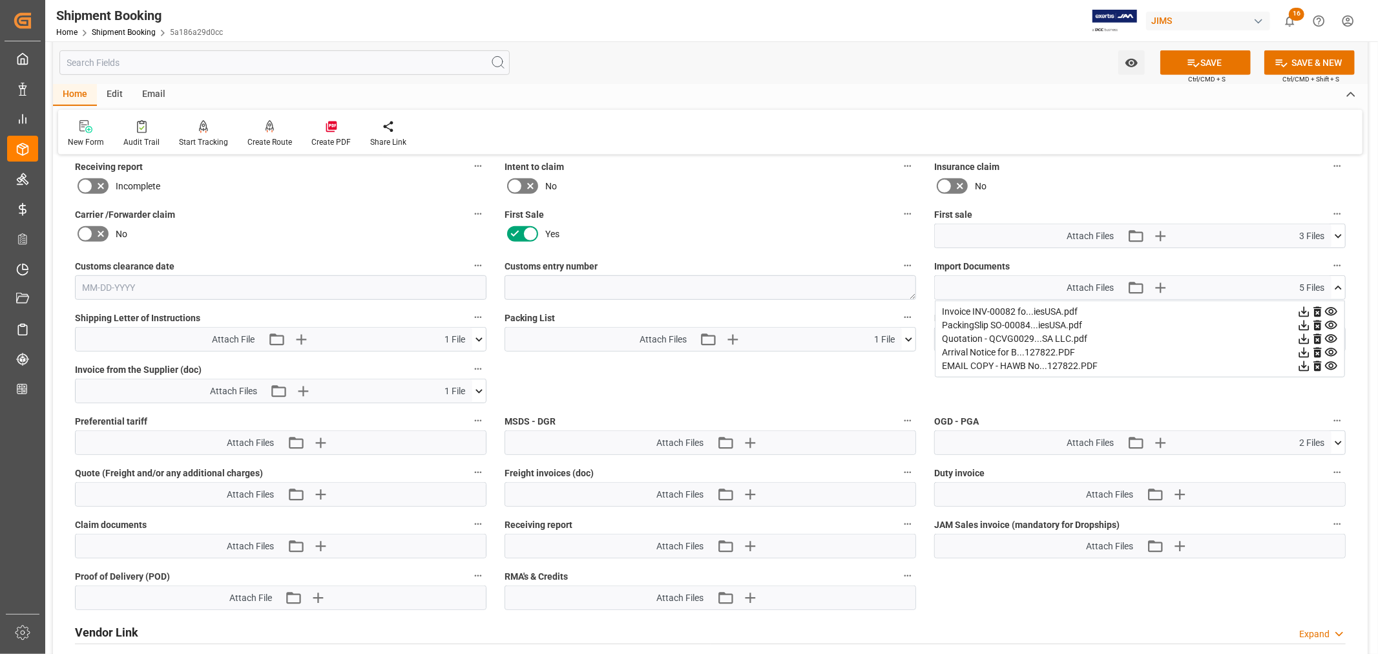
click at [1338, 285] on icon at bounding box center [1338, 288] width 14 height 14
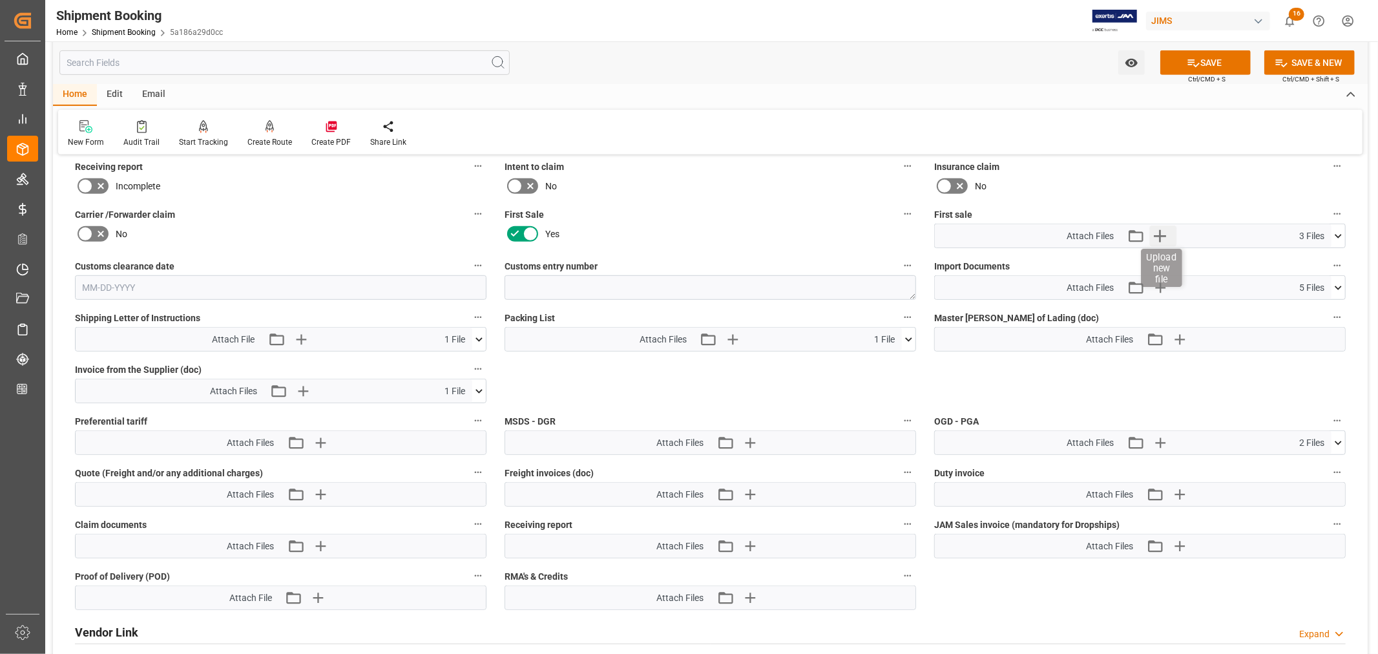
click at [1157, 230] on icon "button" at bounding box center [1159, 235] width 21 height 21
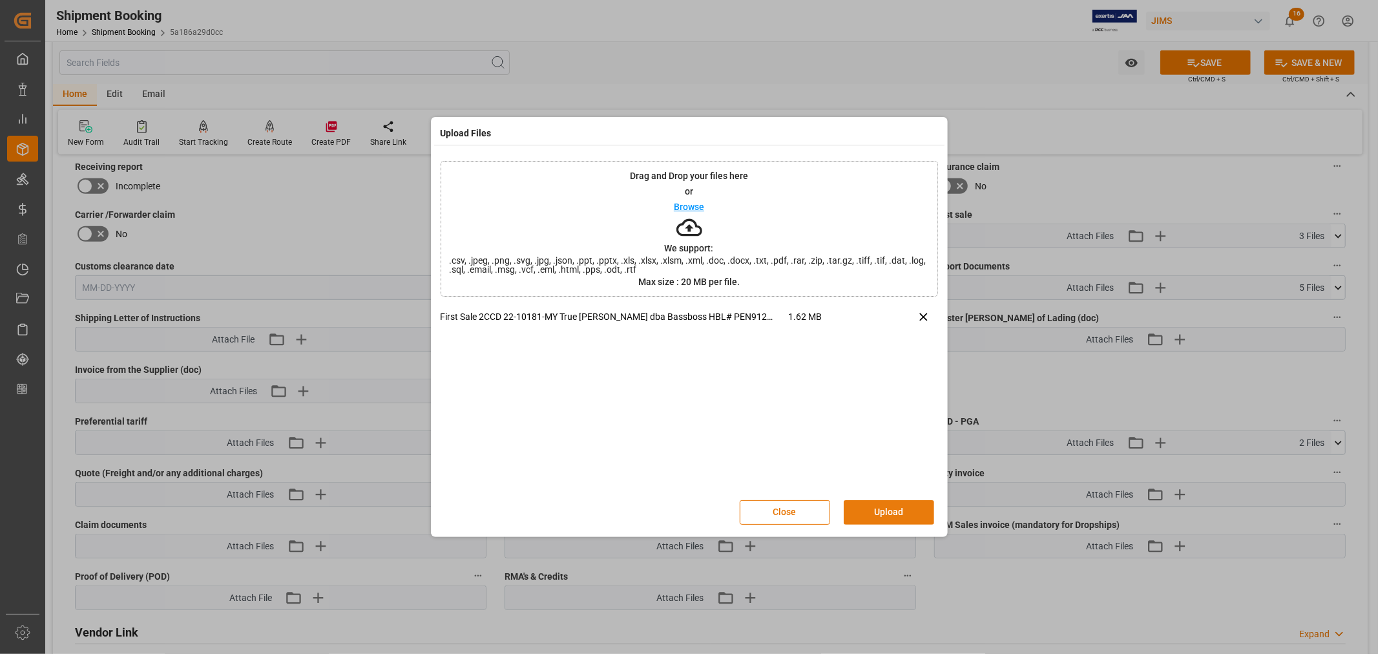
click at [883, 511] on button "Upload" at bounding box center [888, 512] width 90 height 25
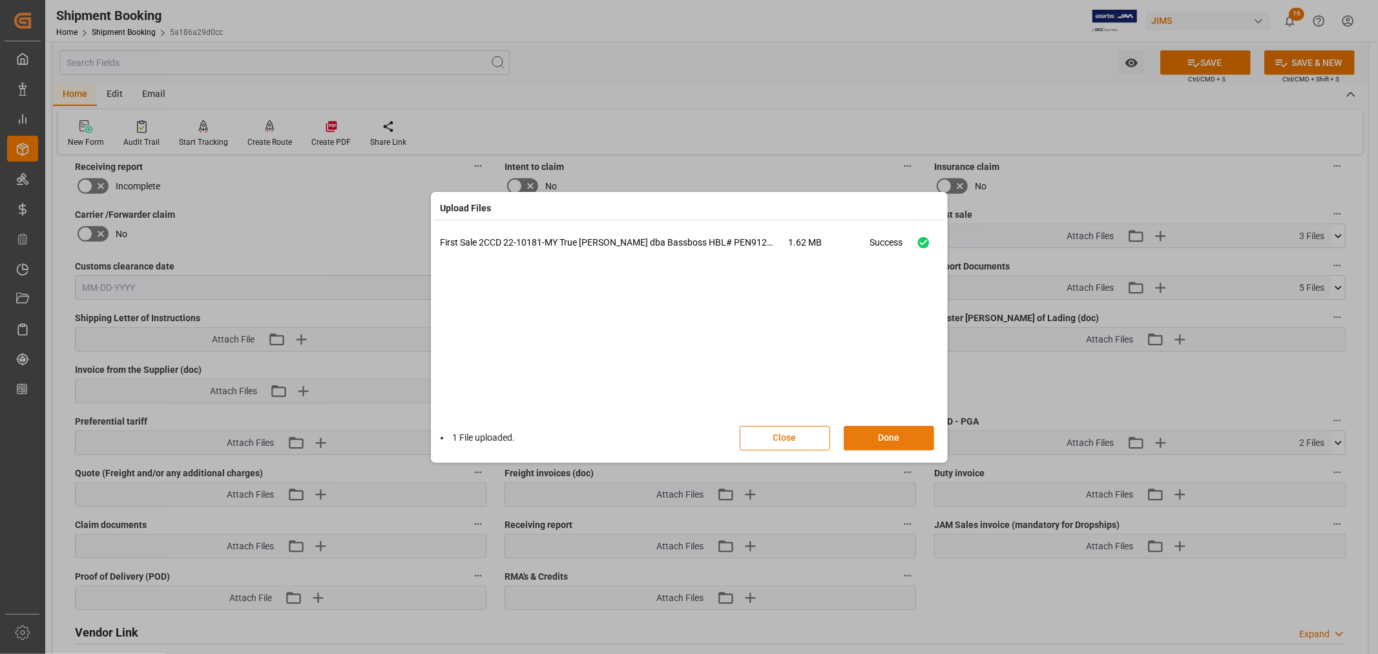
click at [885, 436] on button "Done" at bounding box center [888, 438] width 90 height 25
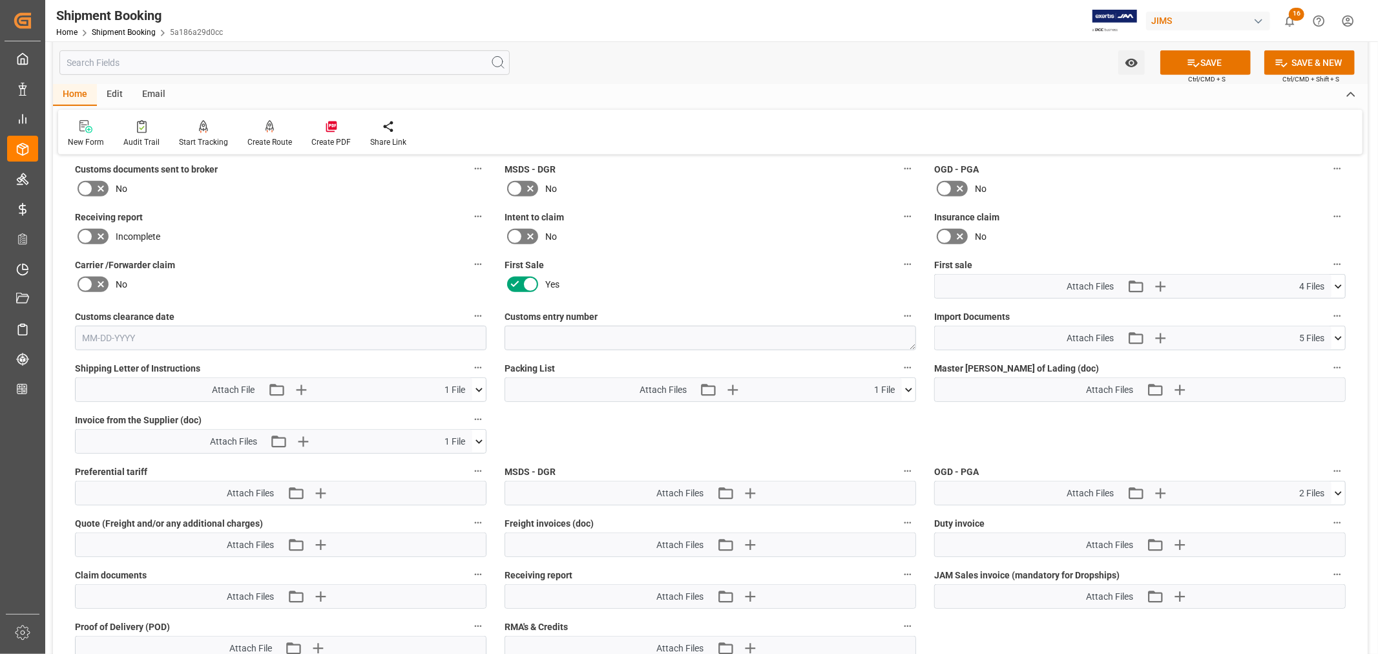
scroll to position [532, 0]
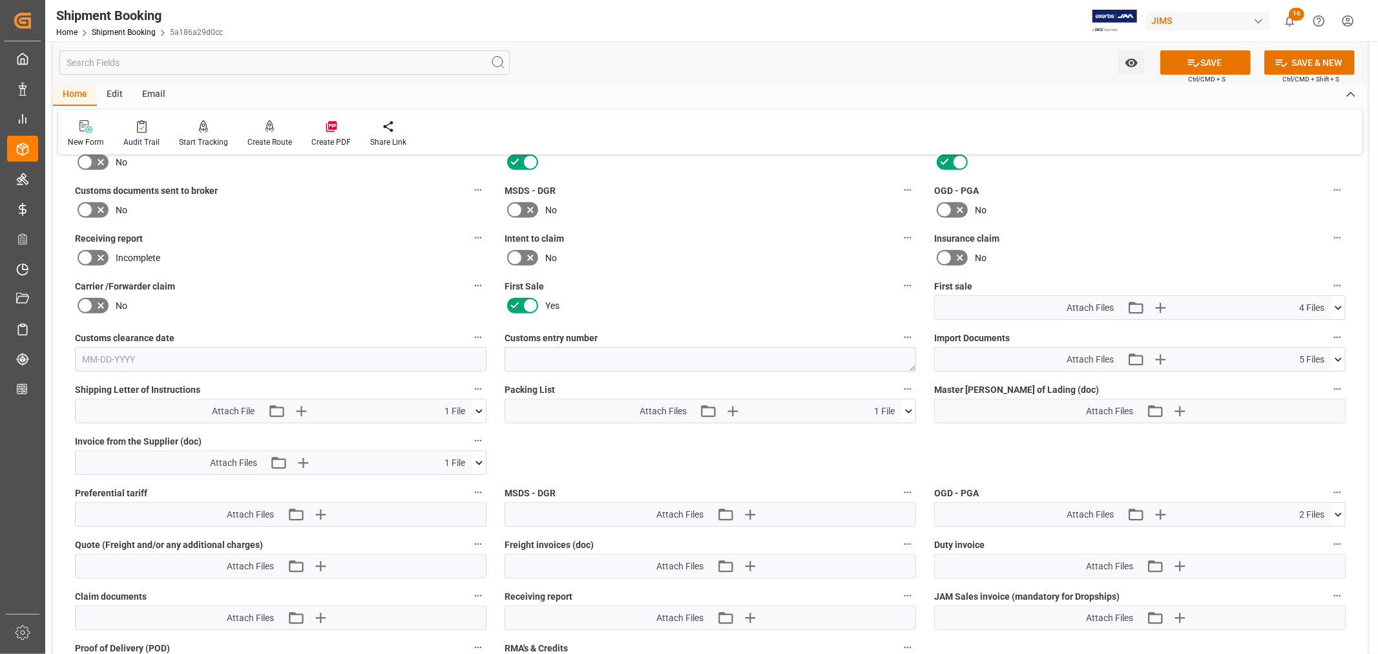
click at [87, 208] on icon at bounding box center [84, 209] width 15 height 15
click at [0, 0] on input "checkbox" at bounding box center [0, 0] width 0 height 0
click at [1203, 63] on button "SAVE" at bounding box center [1205, 62] width 90 height 25
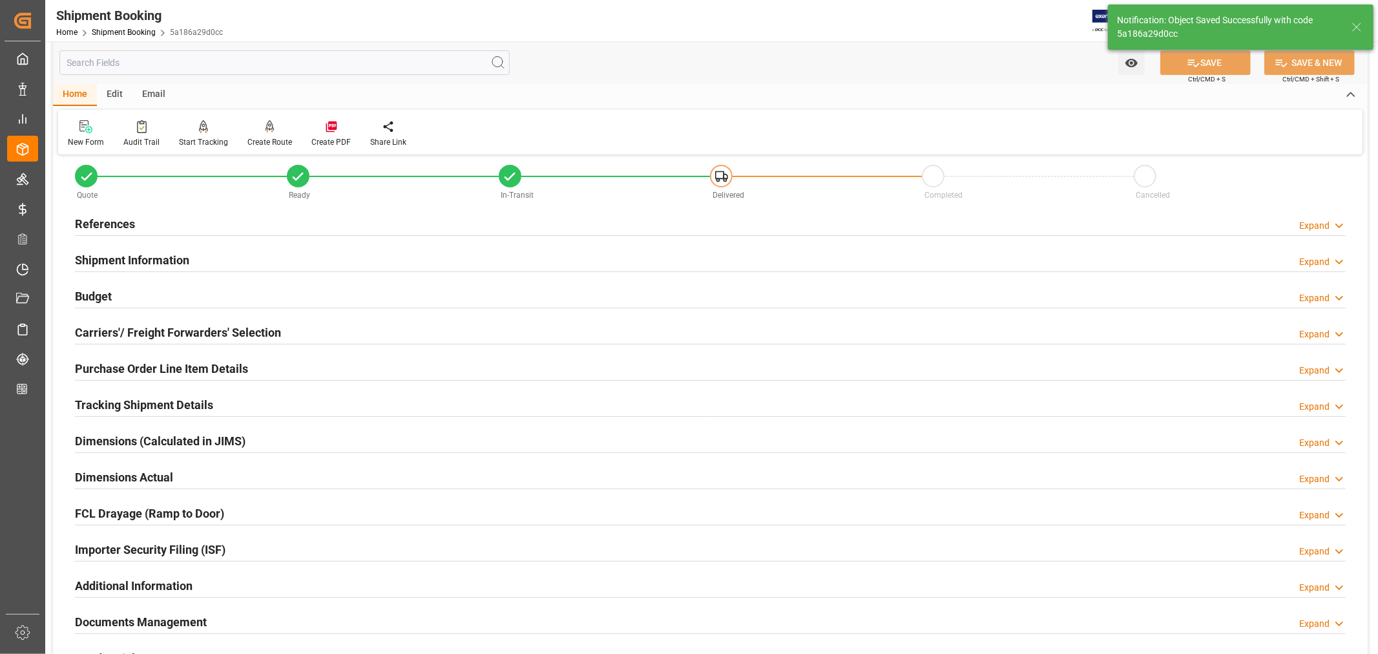
scroll to position [0, 0]
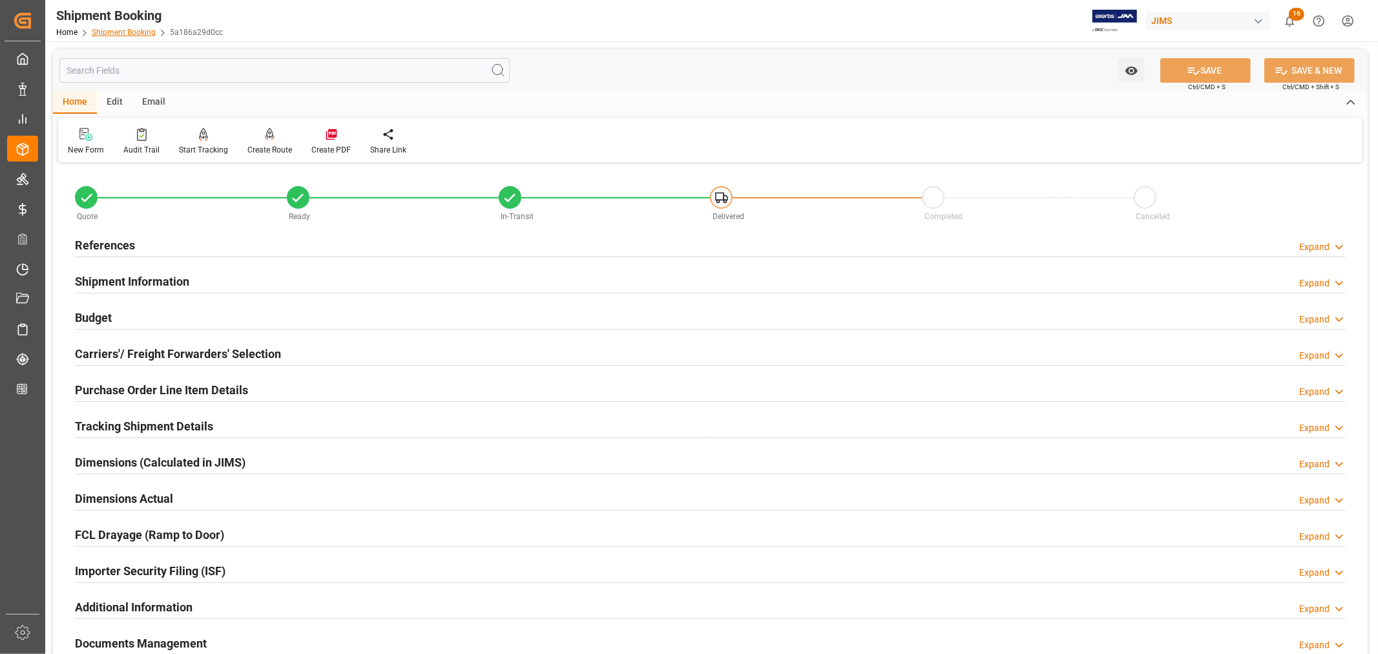
click at [110, 32] on link "Shipment Booking" at bounding box center [124, 32] width 64 height 9
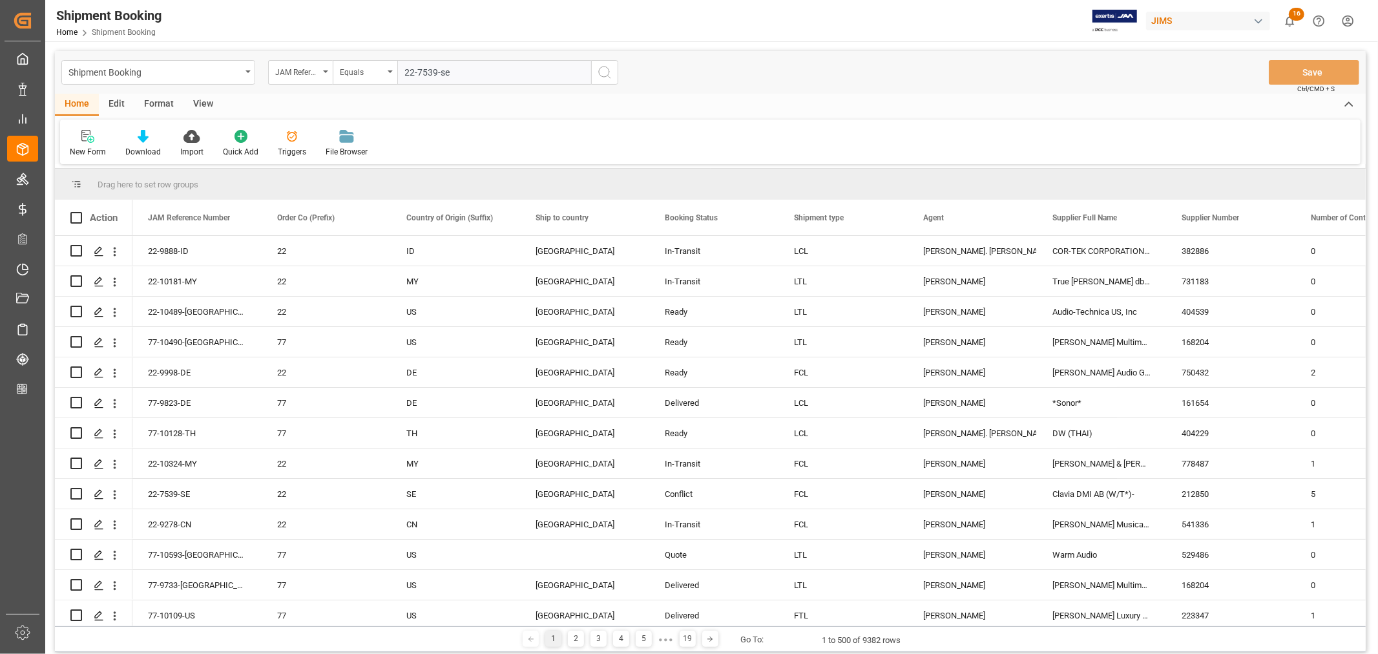
type input "22-7539-se"
click at [606, 72] on icon "search button" at bounding box center [604, 72] width 15 height 15
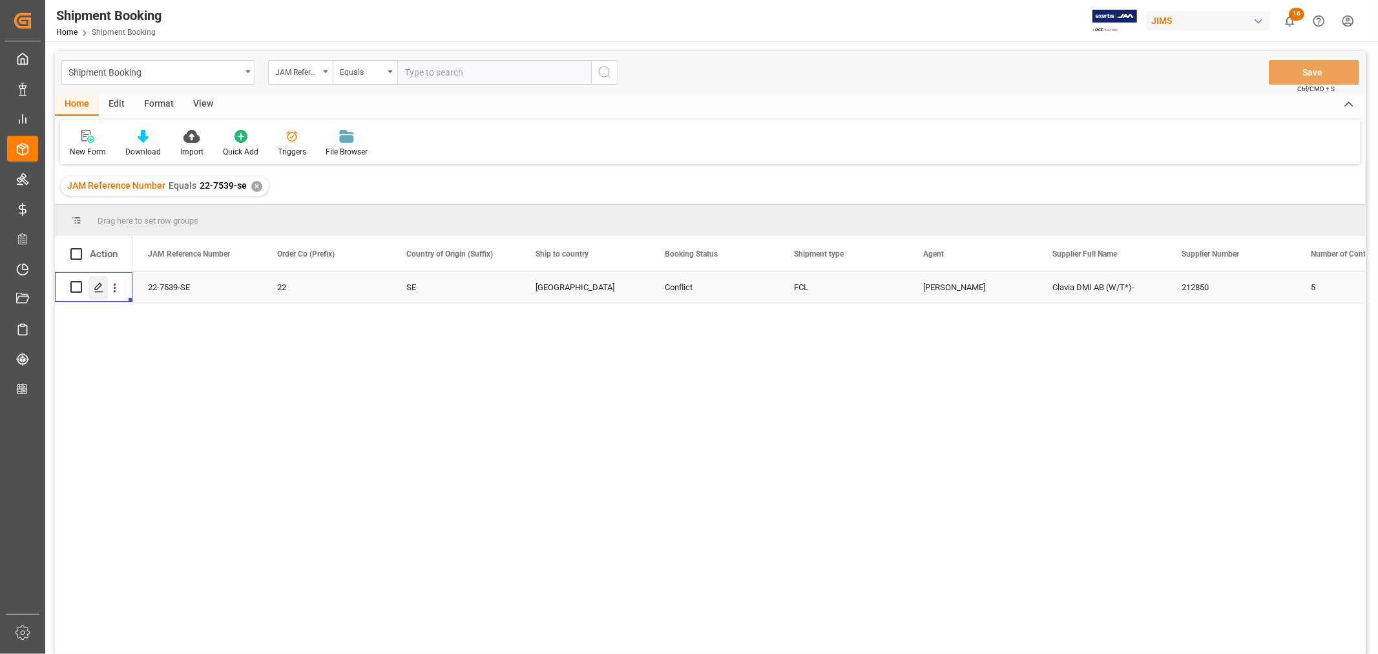
click at [99, 286] on polygon "Press SPACE to select this row." at bounding box center [98, 286] width 6 height 6
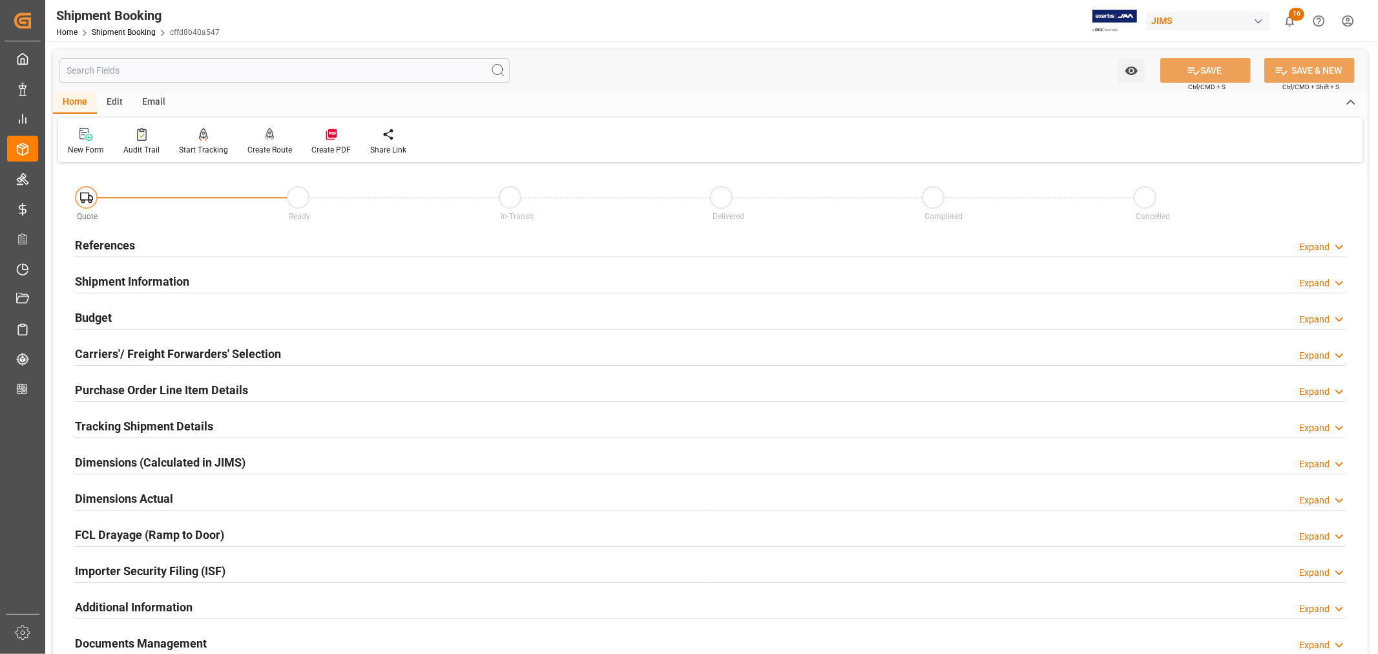
click at [114, 417] on h2 "Tracking Shipment Details" at bounding box center [144, 425] width 138 height 17
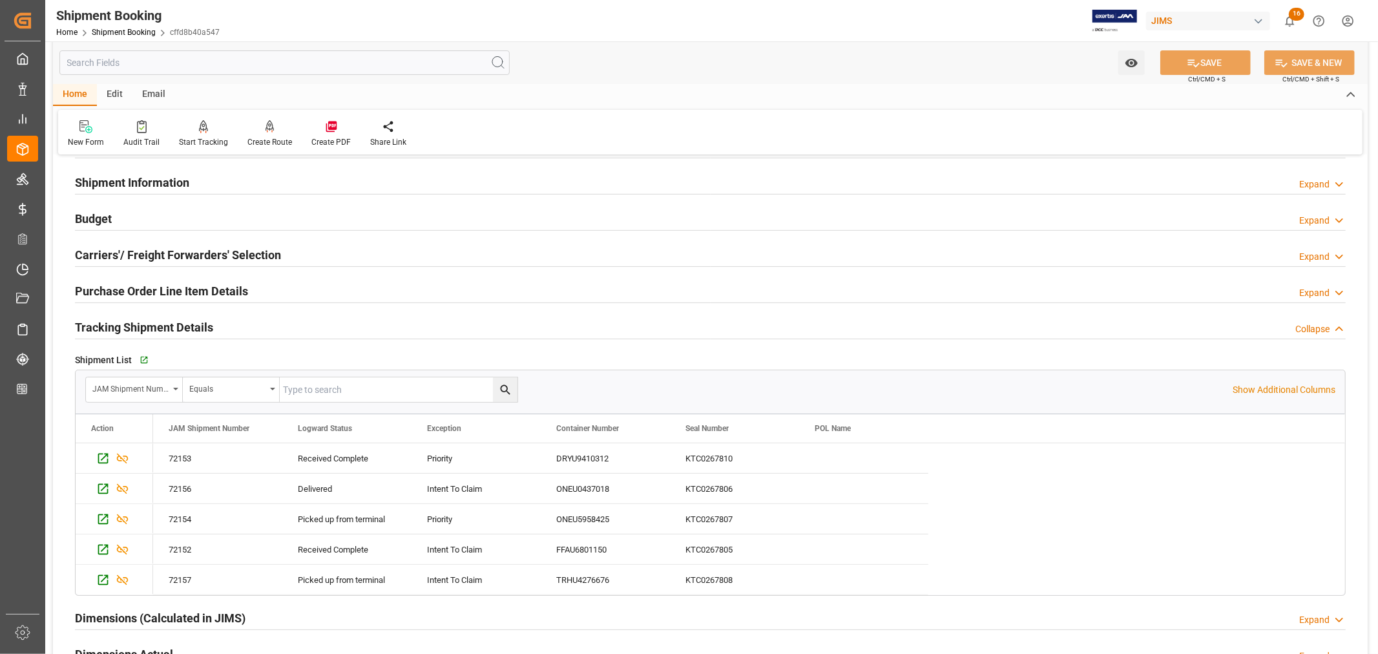
scroll to position [143, 0]
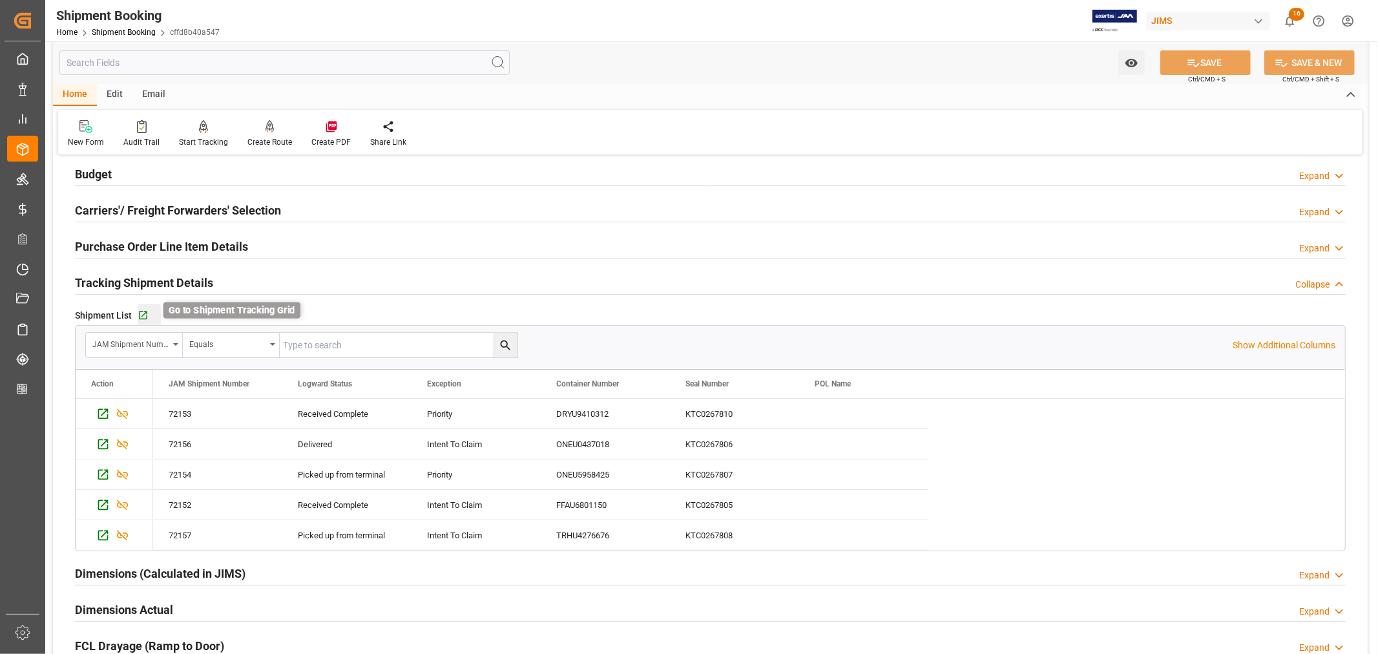
click at [144, 315] on icon "button" at bounding box center [143, 315] width 11 height 11
click at [116, 28] on link "Shipment Booking" at bounding box center [124, 32] width 64 height 9
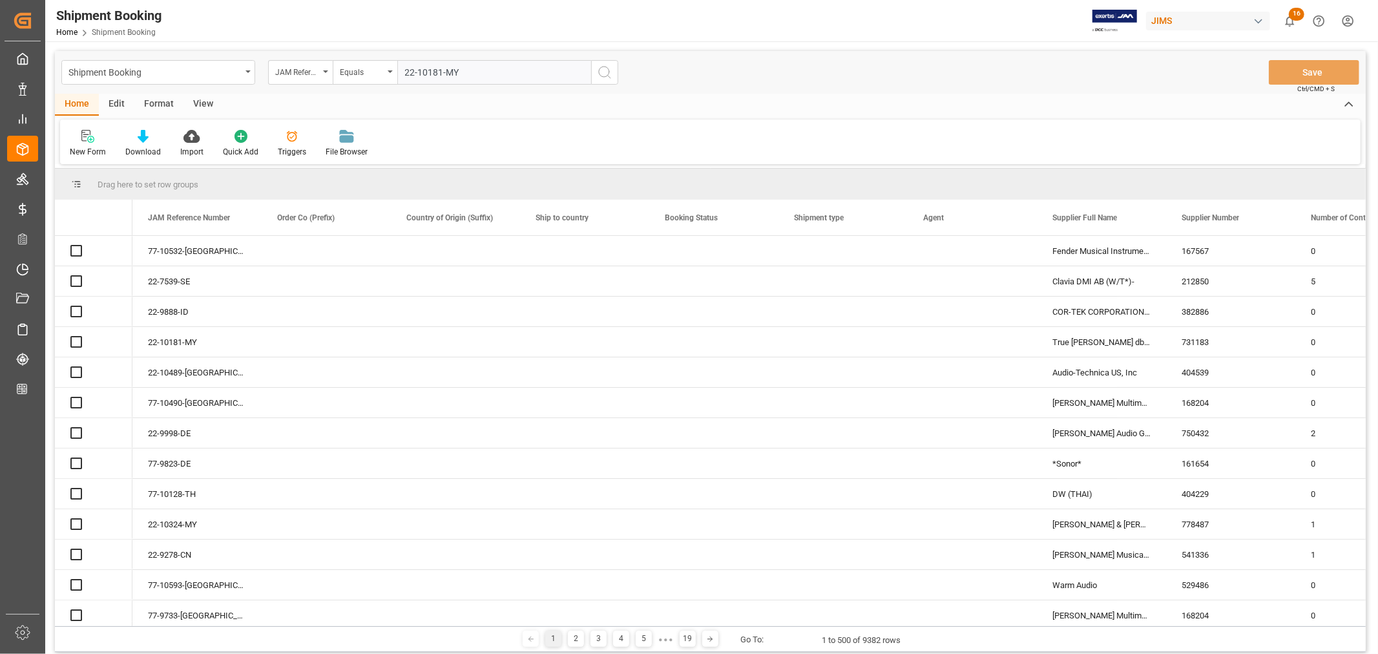
type input "22-10181-MY"
click at [604, 72] on icon "search button" at bounding box center [604, 72] width 15 height 15
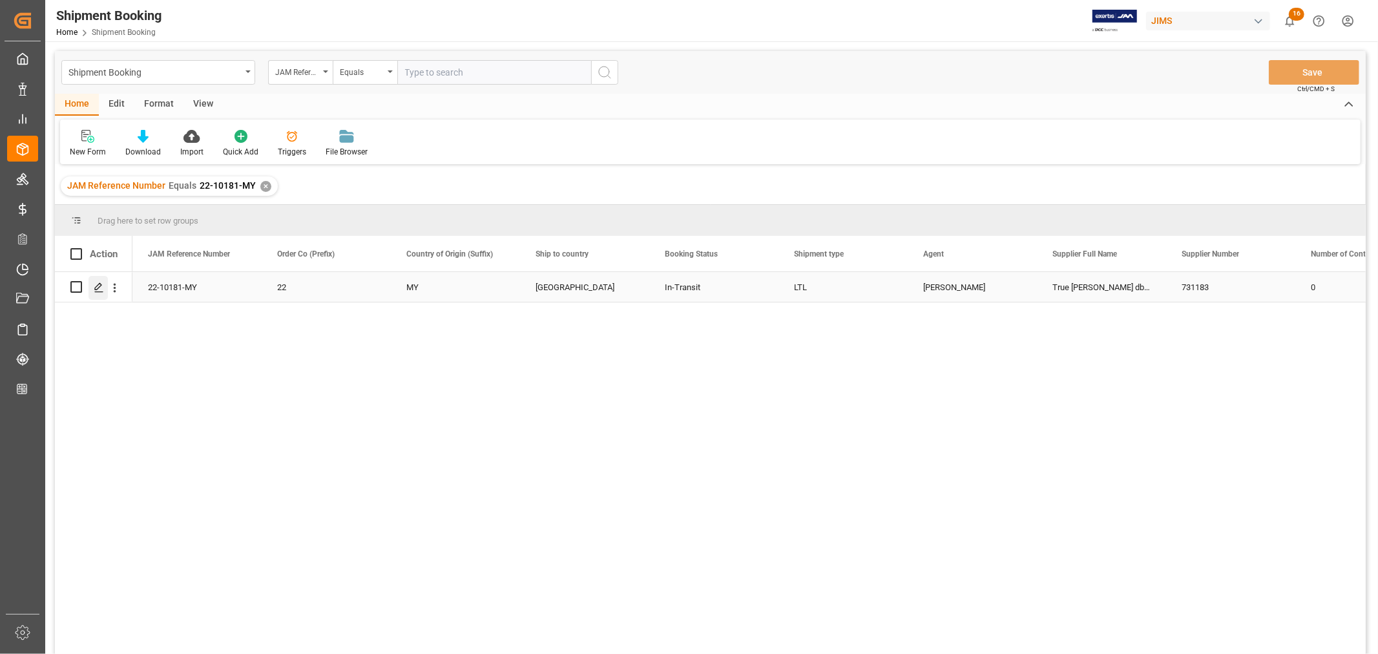
click at [101, 289] on icon "Press SPACE to select this row." at bounding box center [99, 287] width 10 height 10
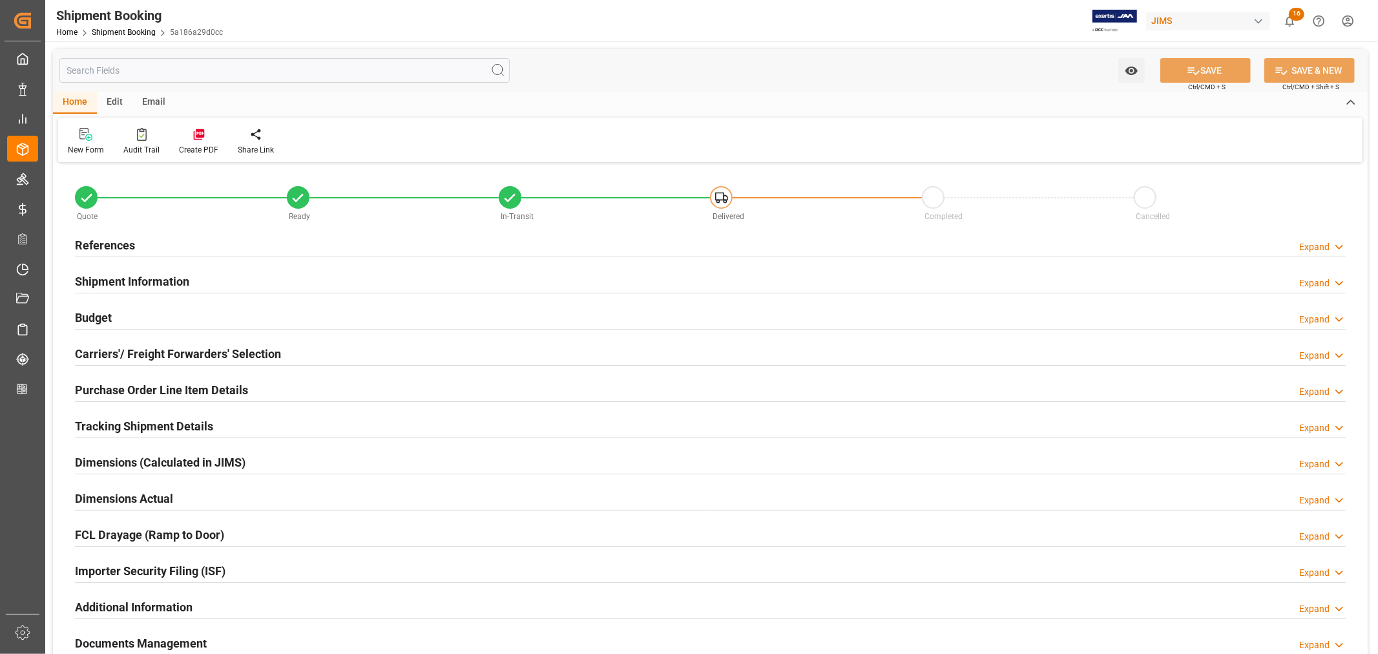
type input "-47"
click at [125, 278] on h2 "Shipment Information" at bounding box center [132, 281] width 114 height 17
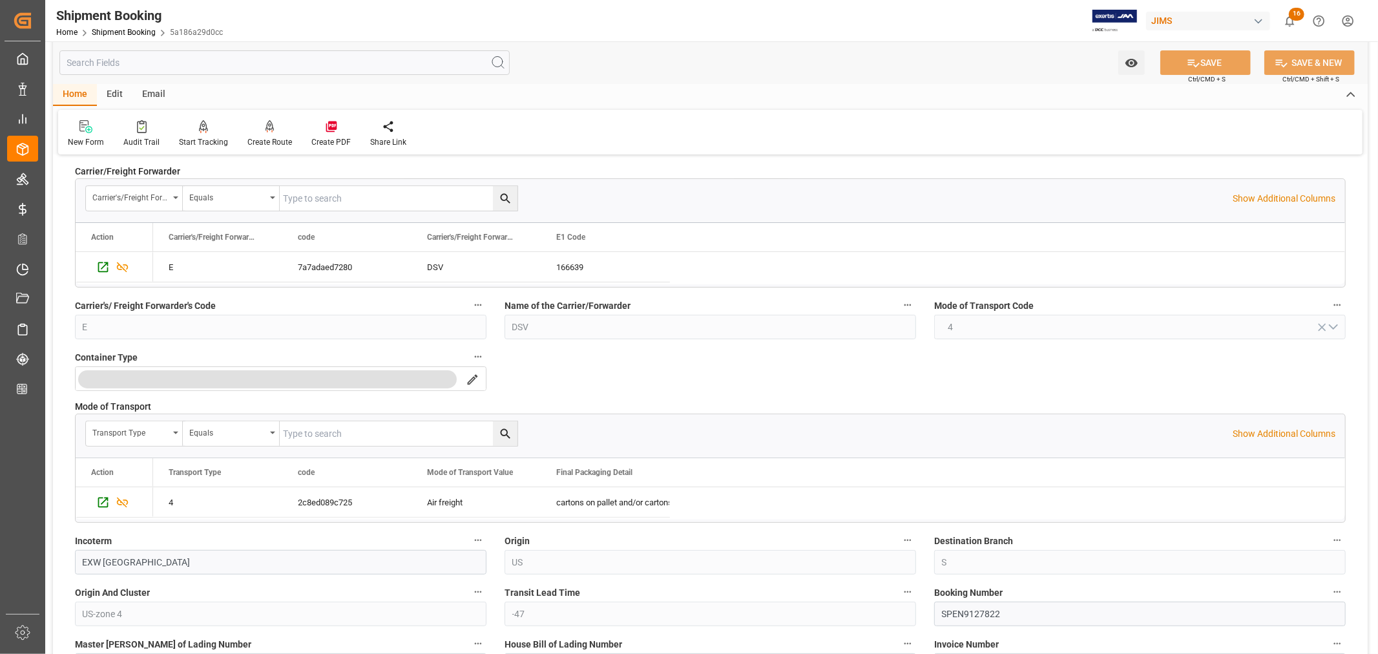
scroll to position [287, 0]
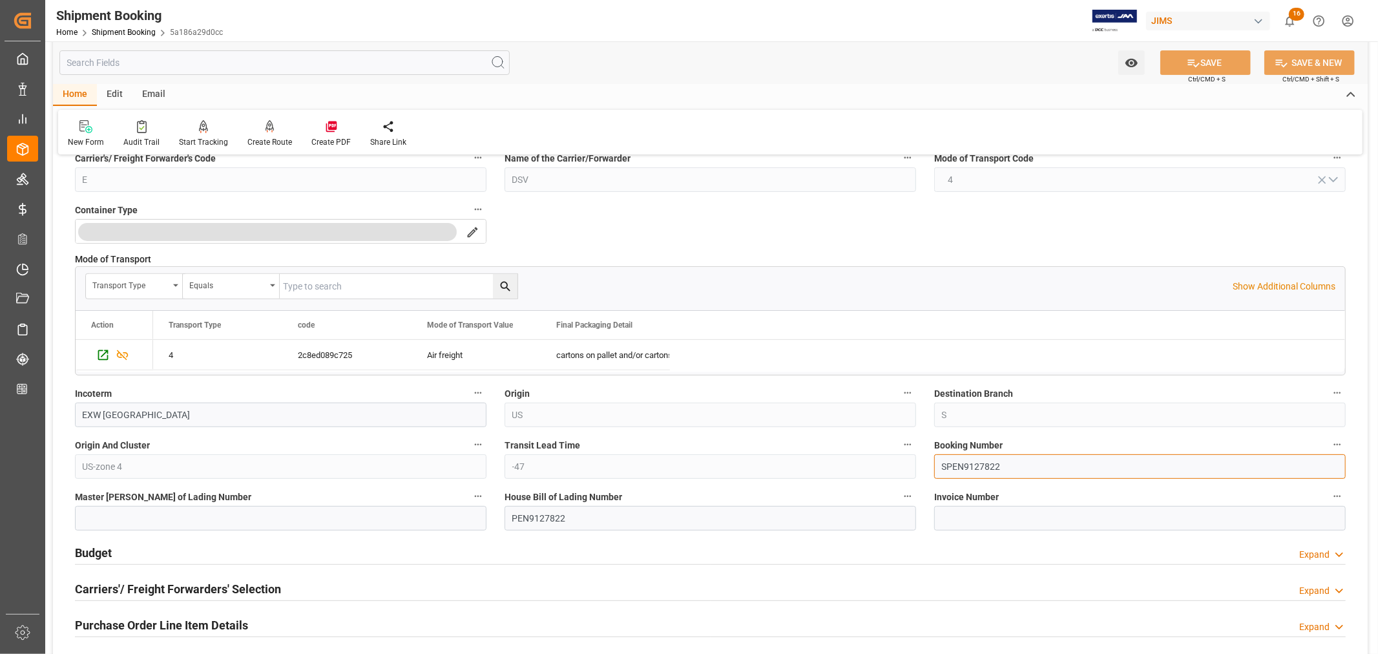
click at [961, 463] on input "SPEN9127822" at bounding box center [1139, 466] width 411 height 25
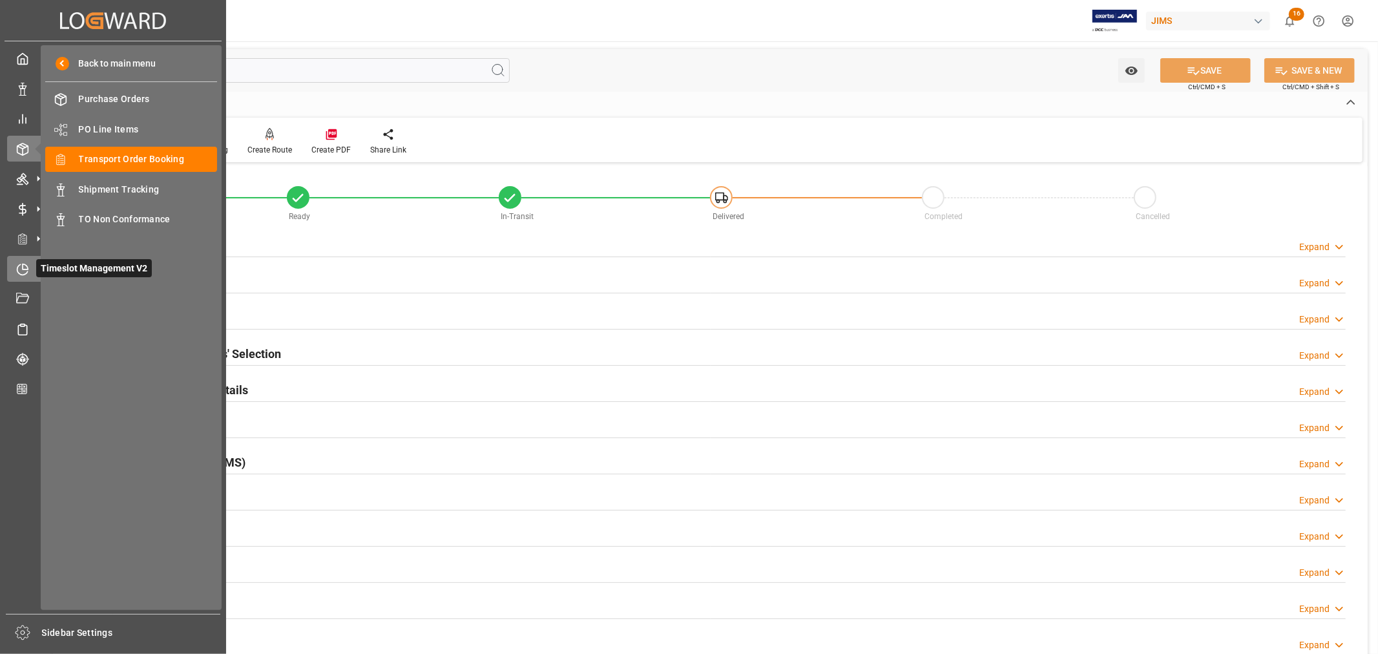
click at [24, 266] on icon at bounding box center [22, 269] width 13 height 13
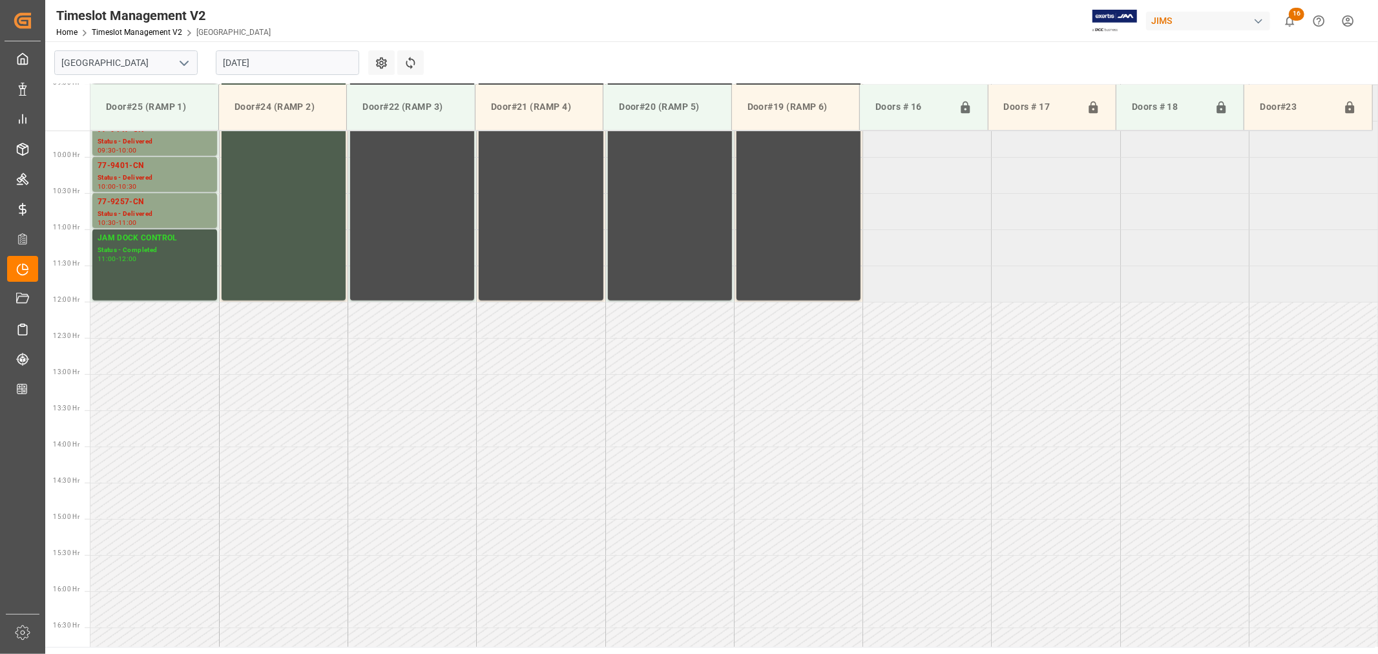
scroll to position [714, 0]
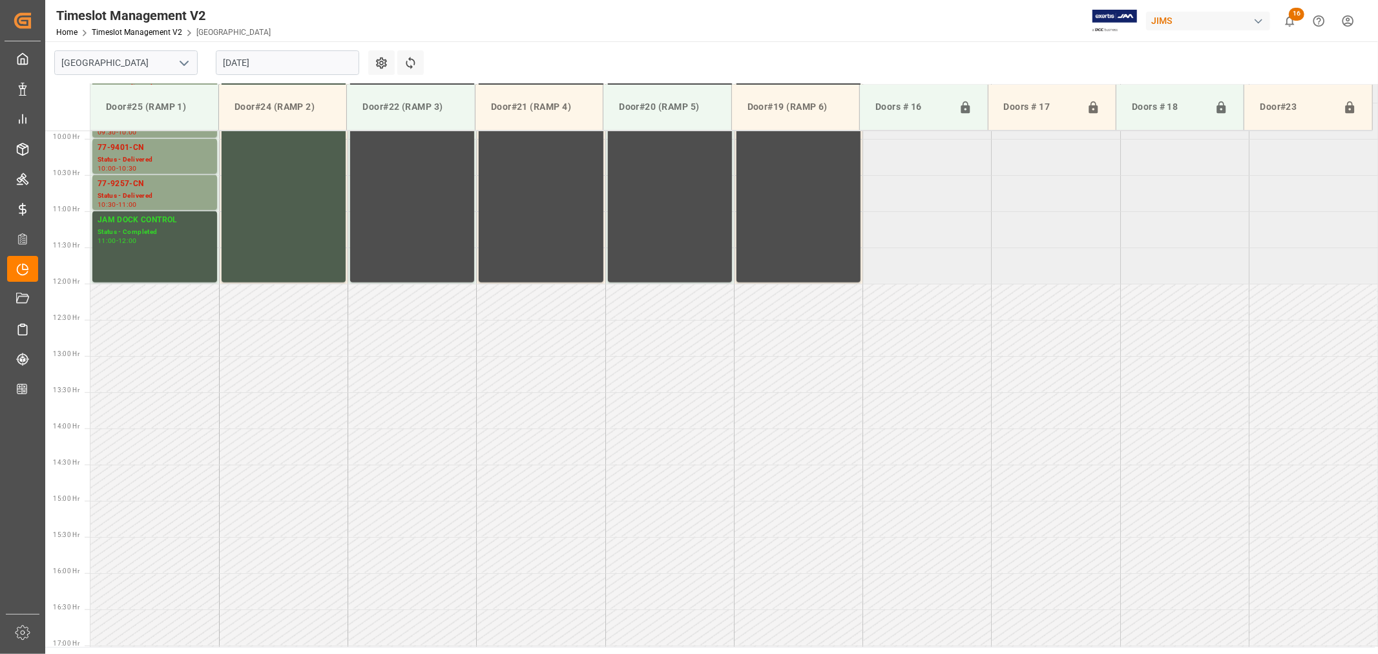
click at [183, 59] on icon "open menu" at bounding box center [183, 63] width 15 height 15
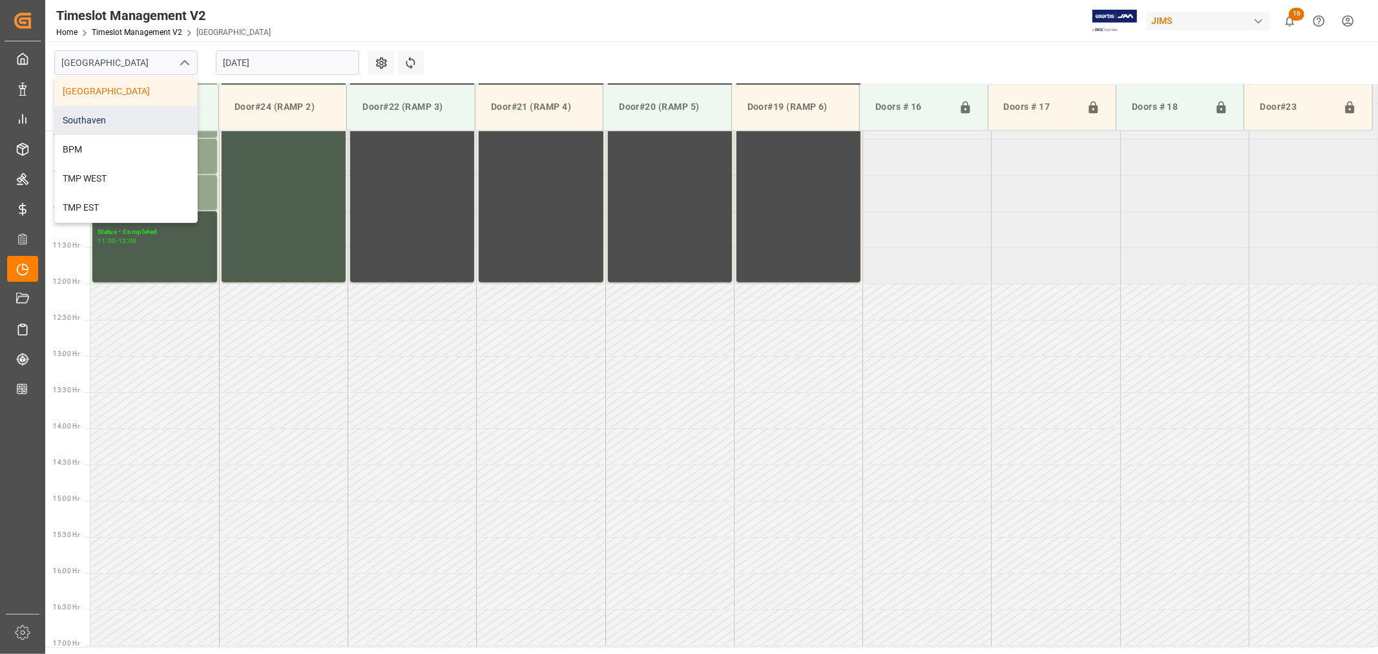
click at [88, 120] on div "Southaven" at bounding box center [126, 120] width 142 height 29
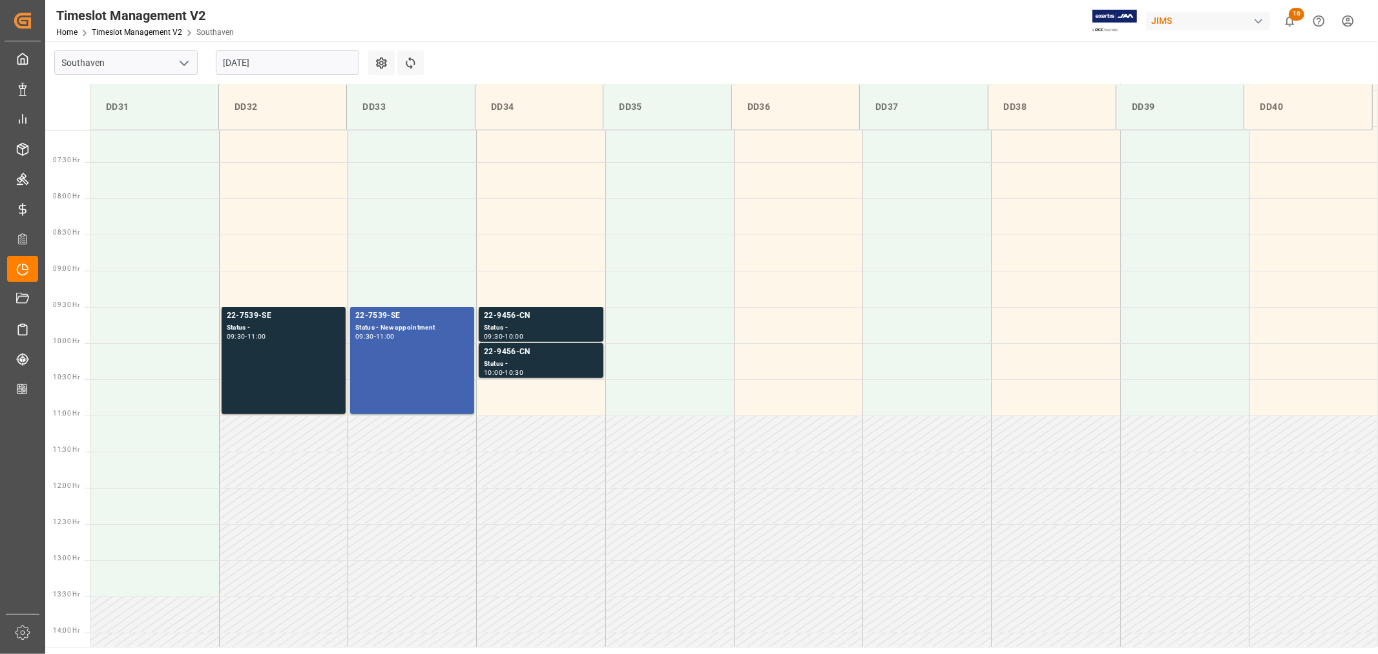
scroll to position [430, 0]
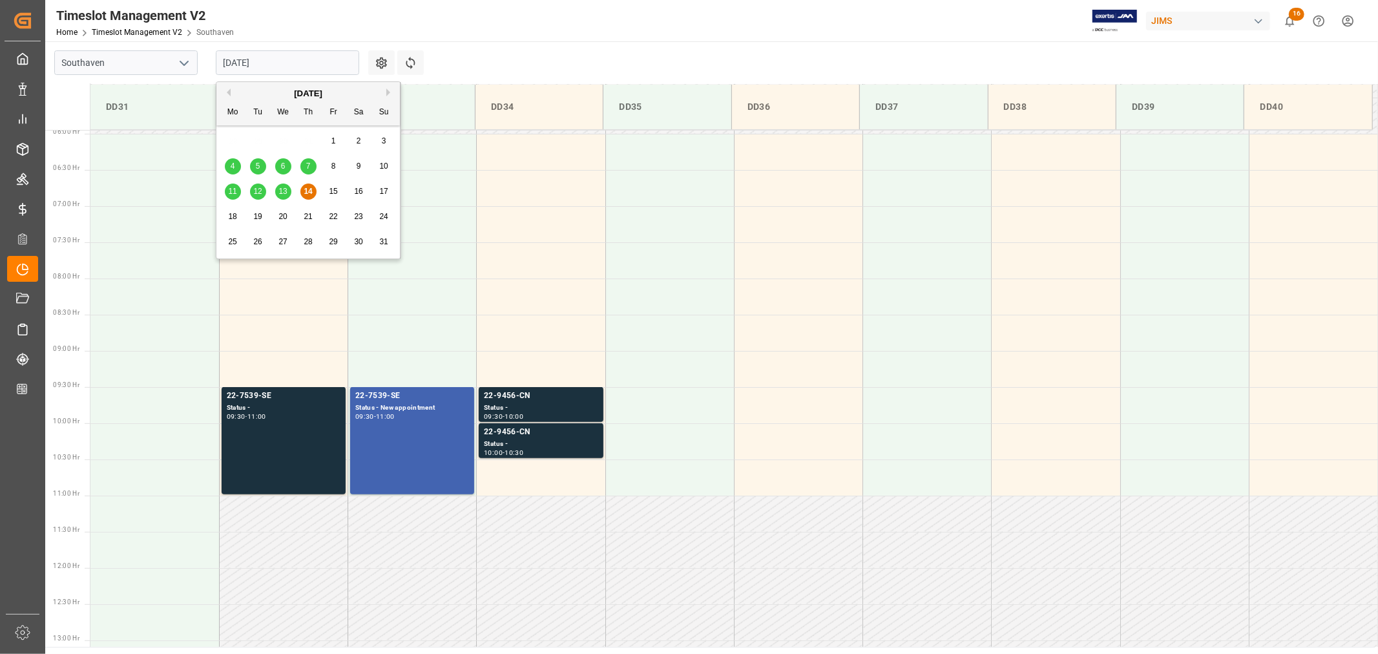
click at [294, 67] on input "08-14-2025" at bounding box center [287, 62] width 143 height 25
click at [283, 192] on span "13" at bounding box center [282, 191] width 8 height 9
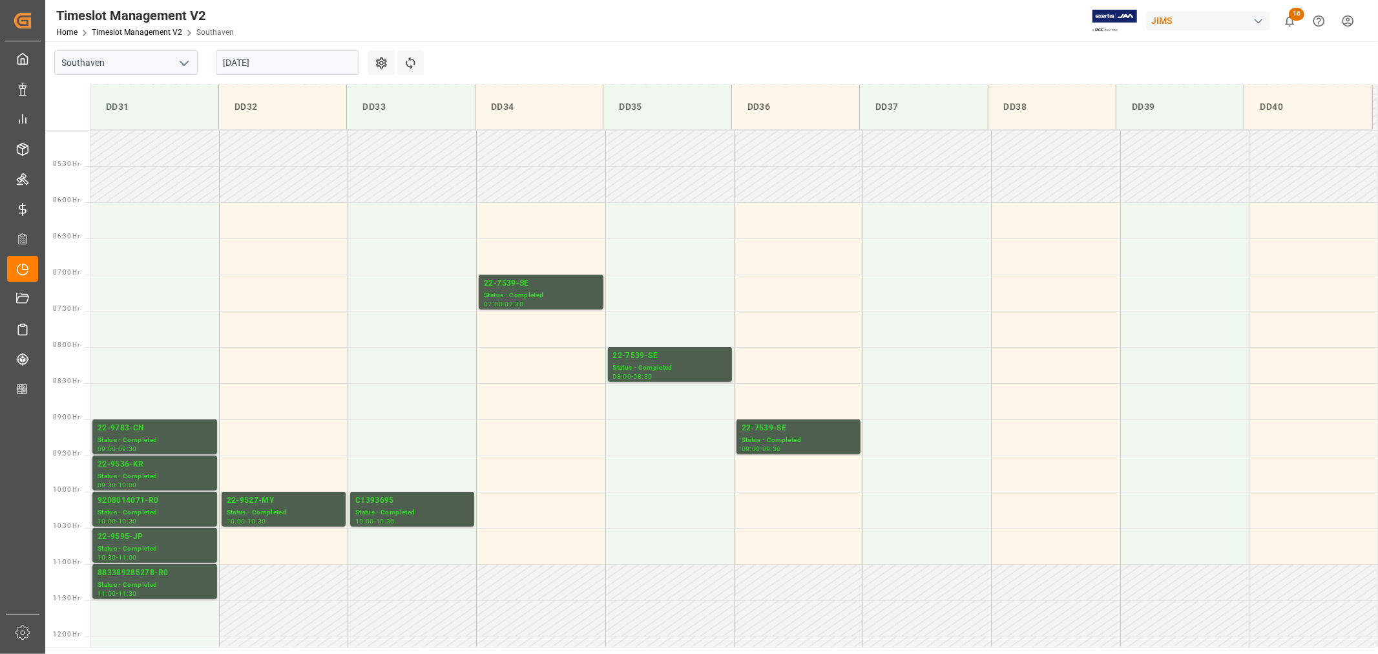
scroll to position [356, 0]
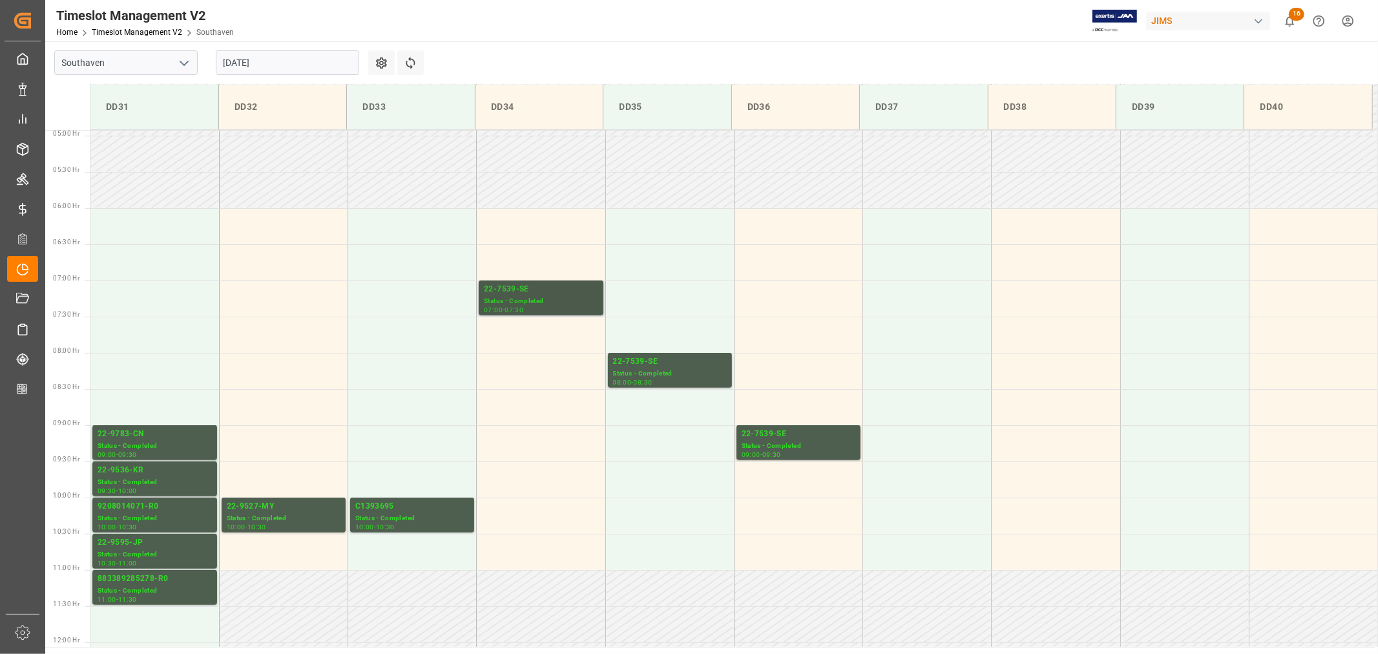
click at [508, 292] on div "22-7539-SE" at bounding box center [541, 289] width 114 height 13
click at [634, 364] on div "22-7539-SE" at bounding box center [670, 361] width 114 height 13
click at [775, 442] on div "Status - Completed" at bounding box center [798, 445] width 114 height 11
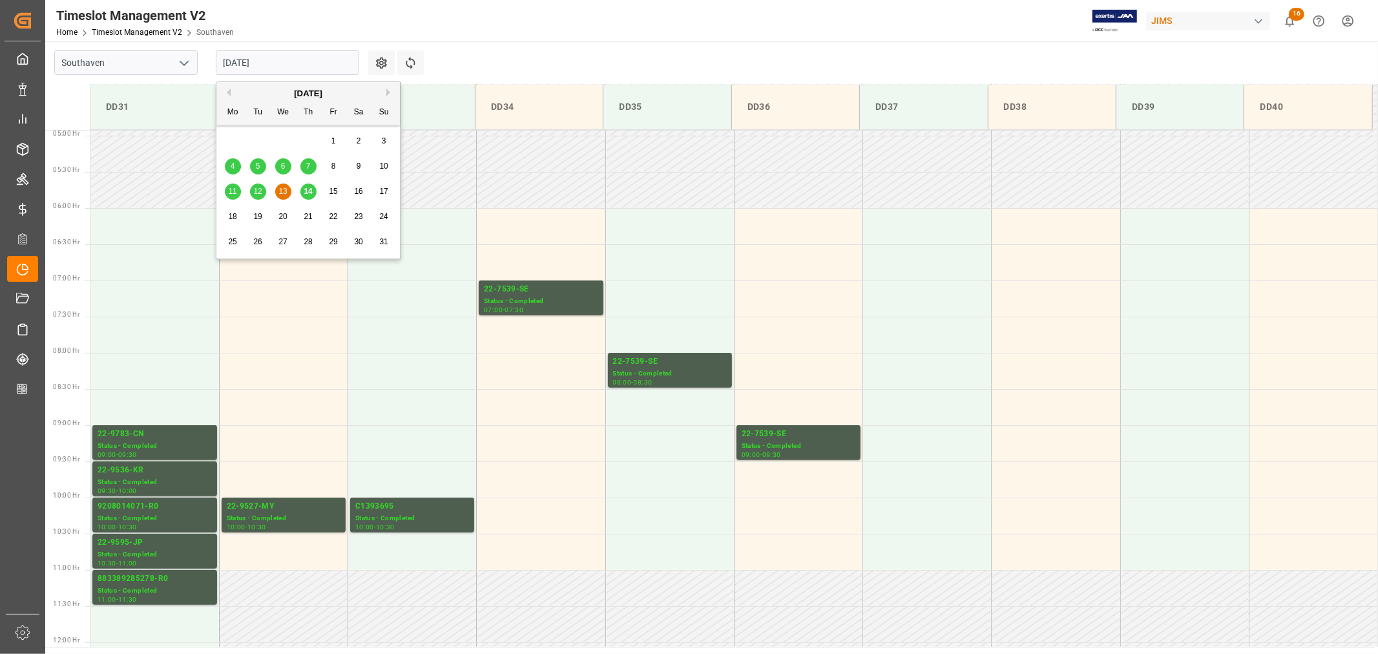
click at [304, 63] on input "08-13-2025" at bounding box center [287, 62] width 143 height 25
click at [307, 188] on span "14" at bounding box center [308, 191] width 8 height 9
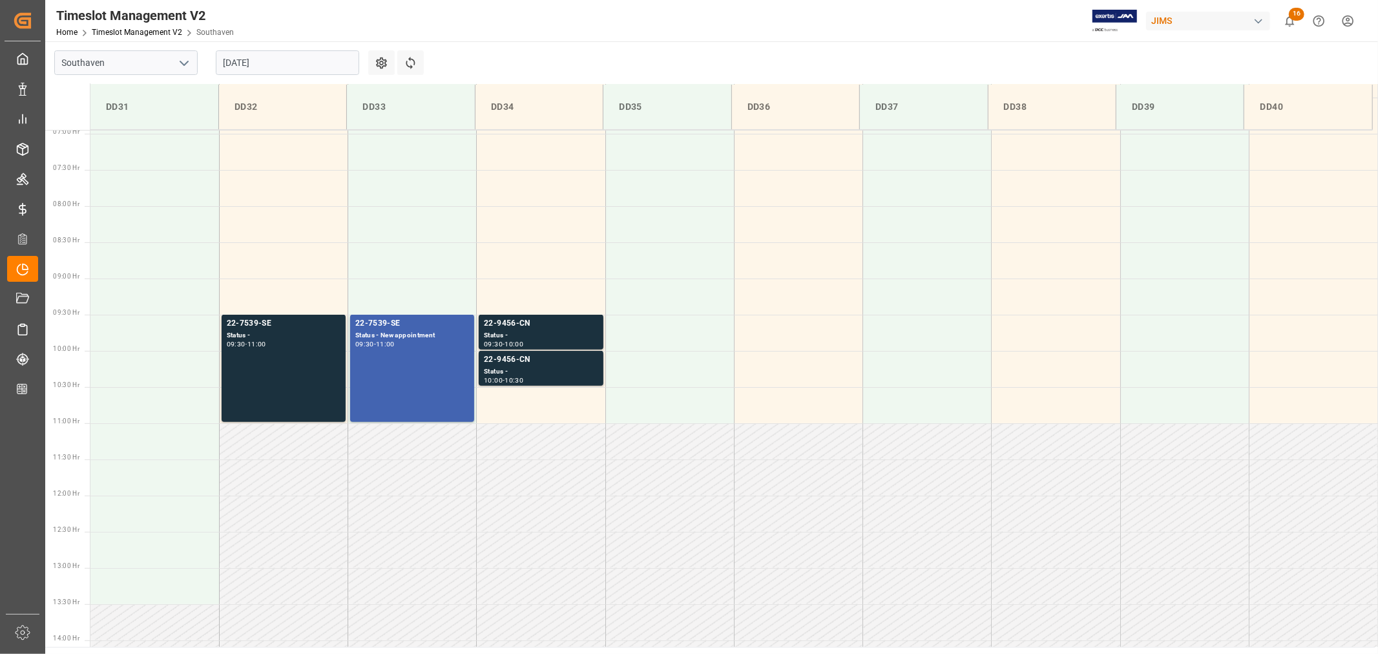
scroll to position [499, 0]
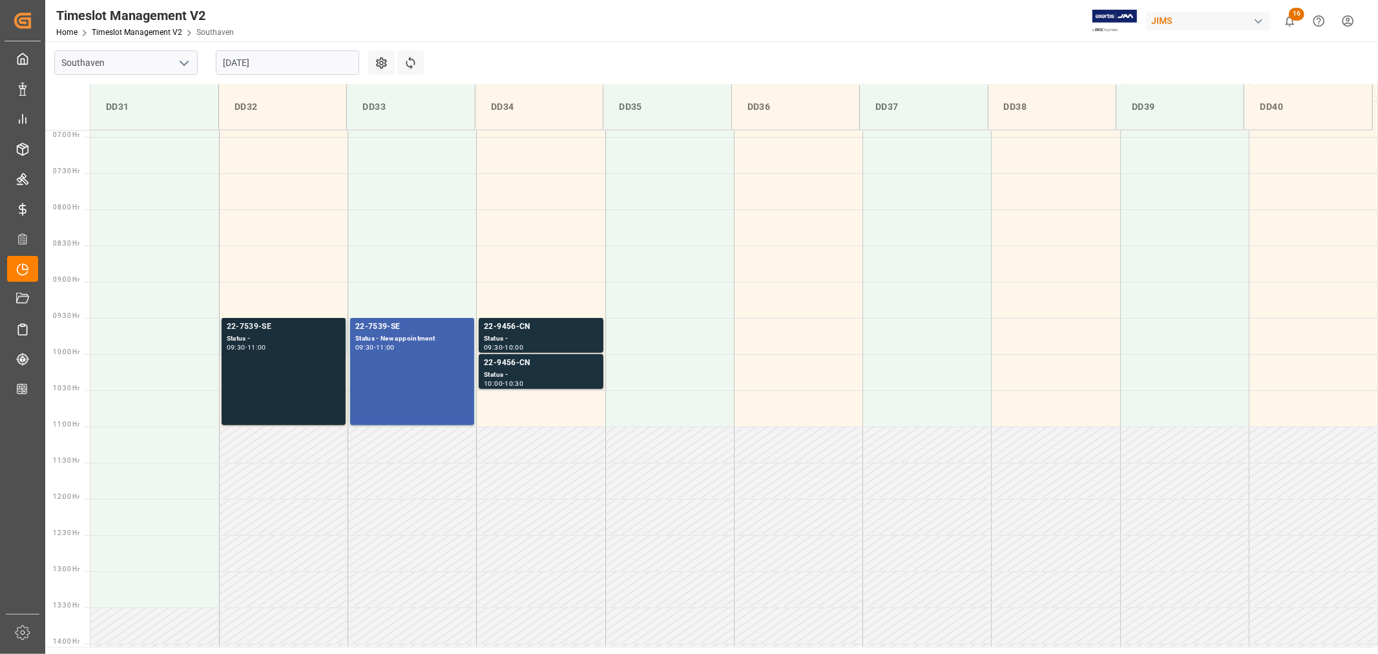
click at [261, 331] on div "22-7539-SE" at bounding box center [284, 326] width 114 height 13
click at [406, 339] on div "Status - New appointment" at bounding box center [412, 338] width 114 height 11
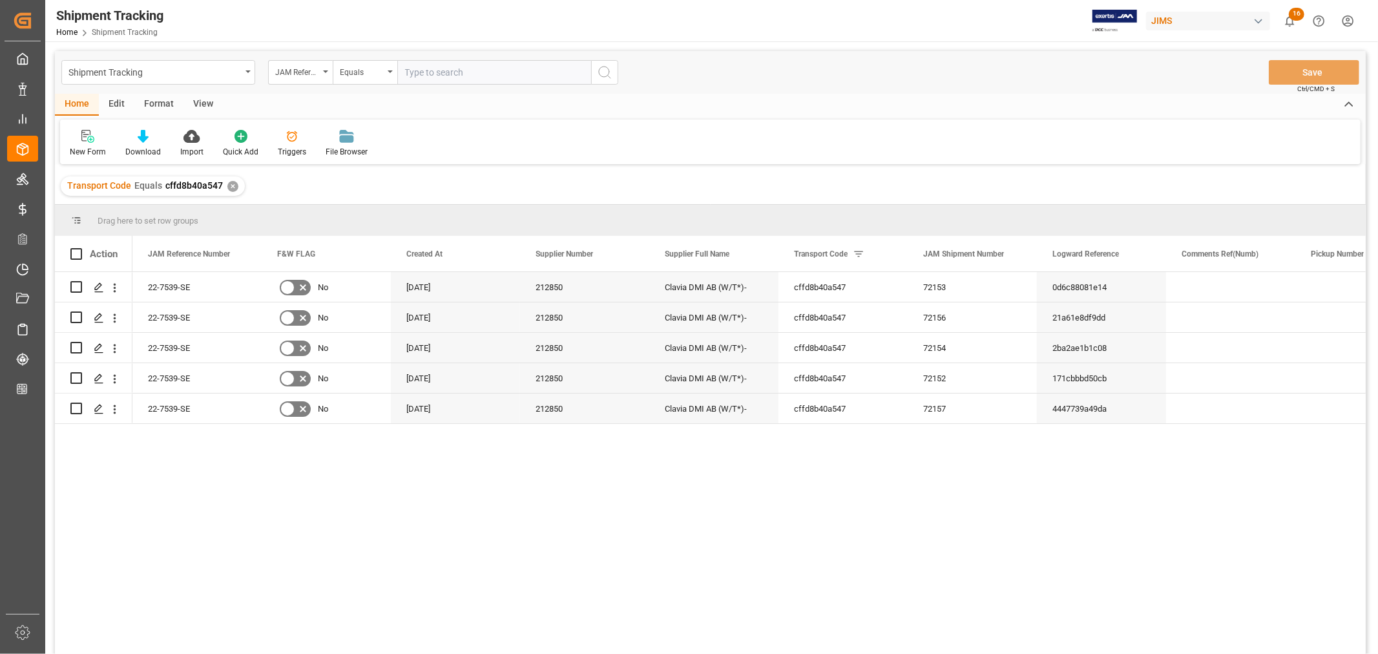
click at [196, 104] on div "View" at bounding box center [202, 105] width 39 height 22
click at [84, 136] on icon at bounding box center [82, 136] width 13 height 13
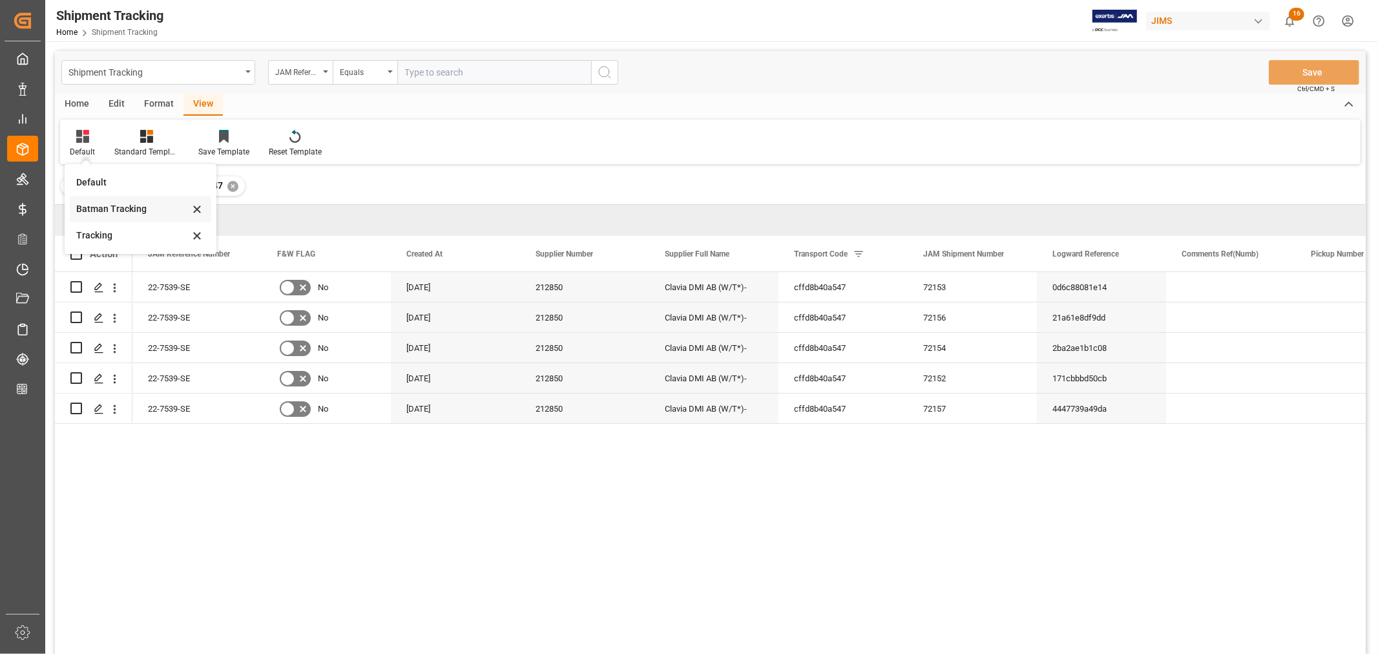
click at [112, 205] on div "Batman Tracking" at bounding box center [132, 209] width 113 height 14
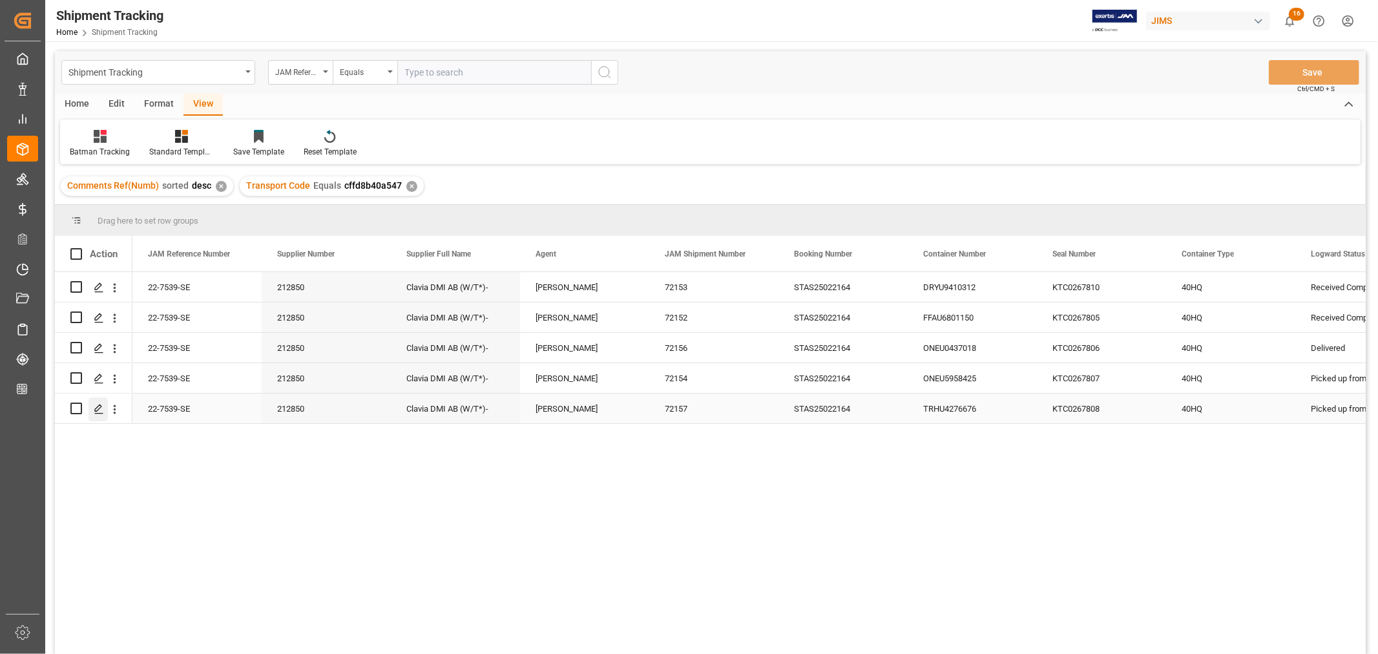
click at [95, 409] on icon "Press SPACE to select this row." at bounding box center [99, 409] width 10 height 10
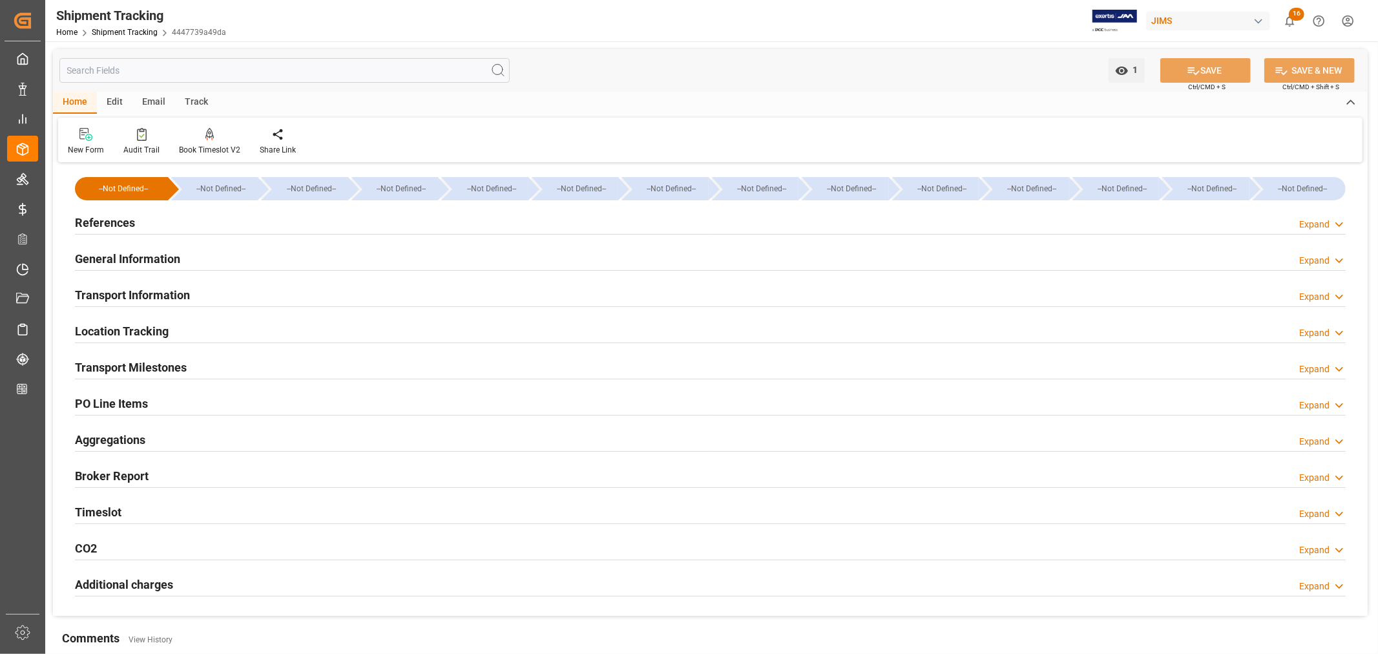
click at [165, 261] on h2 "General Information" at bounding box center [127, 258] width 105 height 17
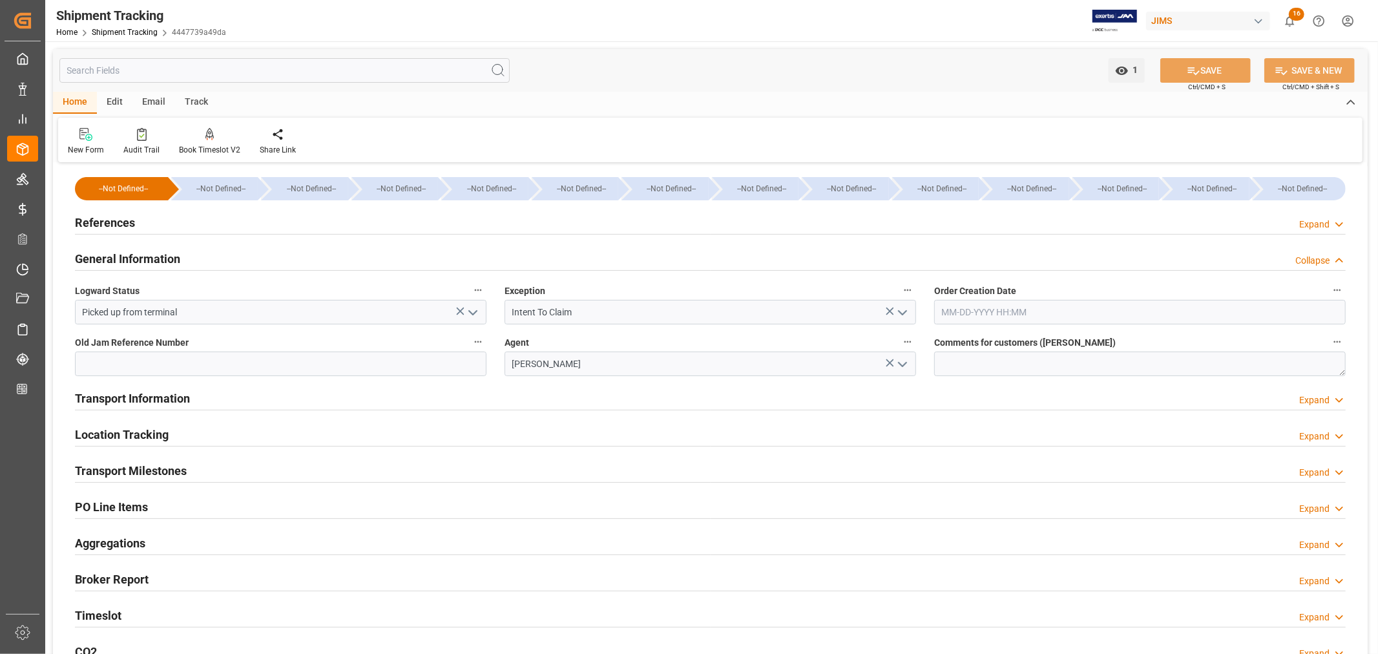
click at [165, 261] on h2 "General Information" at bounding box center [127, 258] width 105 height 17
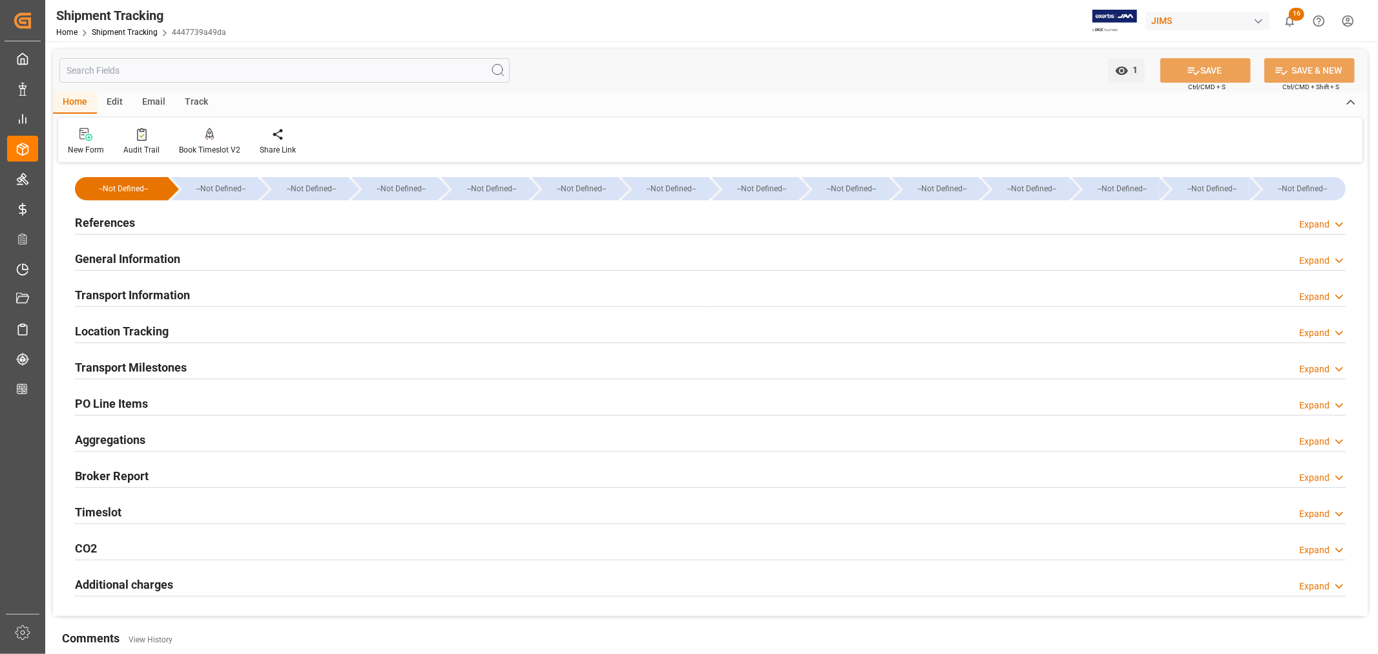
click at [139, 508] on div "Timeslot Expand" at bounding box center [710, 511] width 1270 height 25
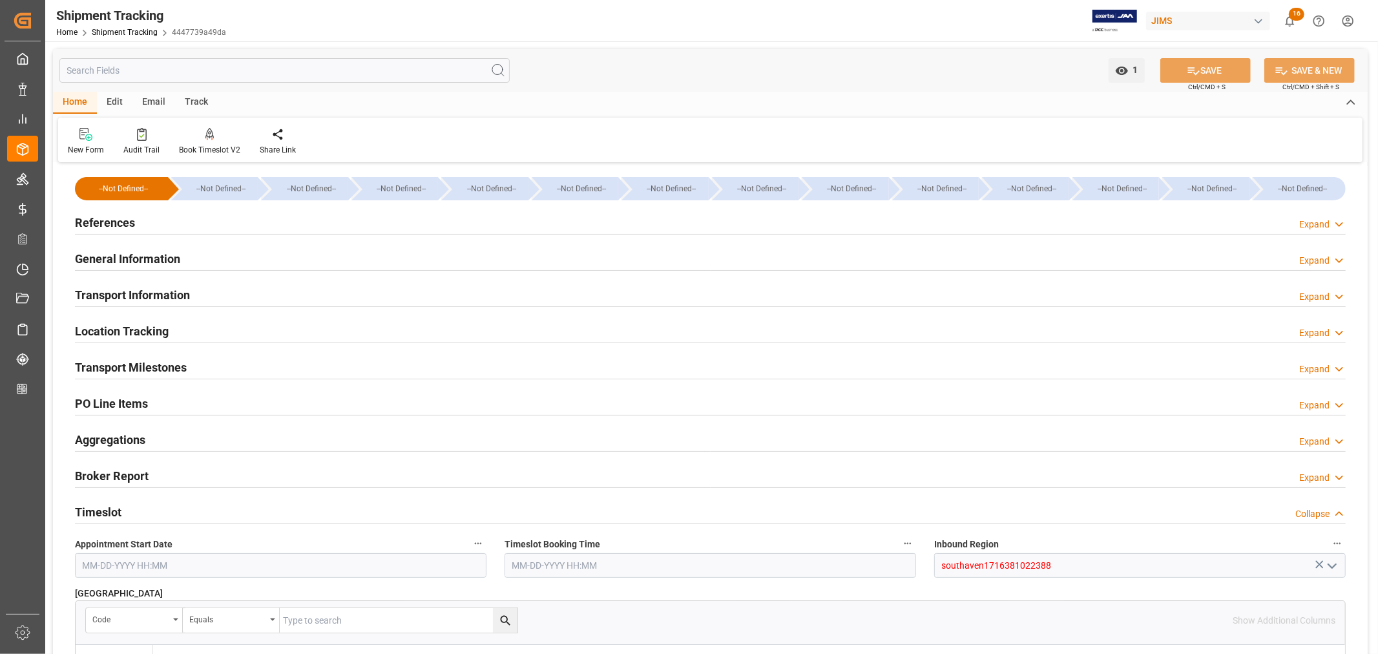
click at [139, 508] on div "Timeslot Collapse" at bounding box center [710, 511] width 1270 height 25
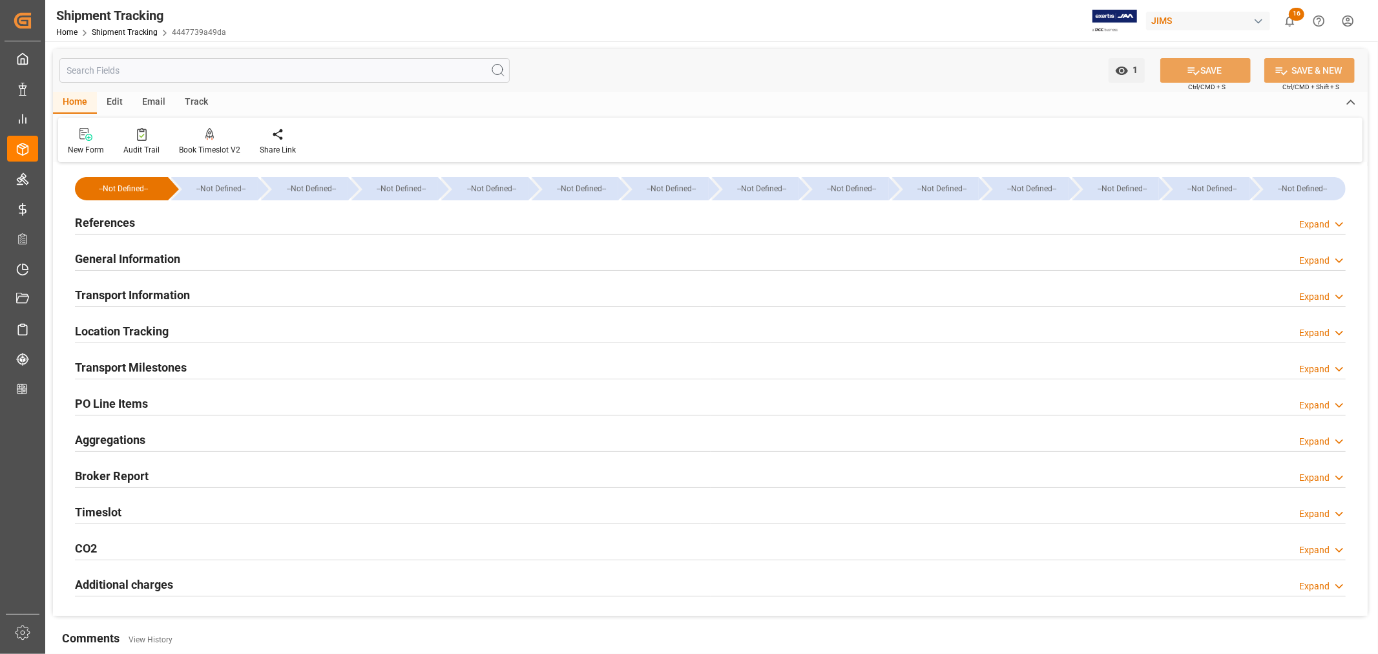
click at [158, 364] on h2 "Transport Milestones" at bounding box center [131, 366] width 112 height 17
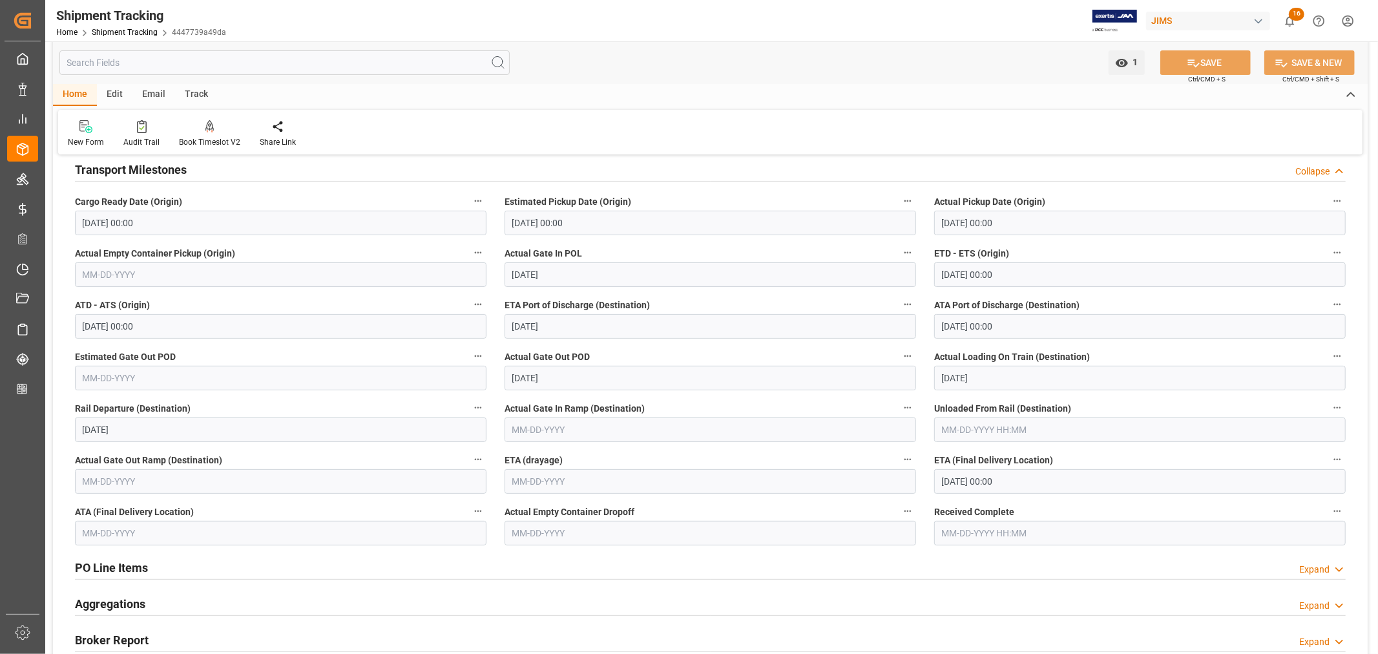
scroll to position [215, 0]
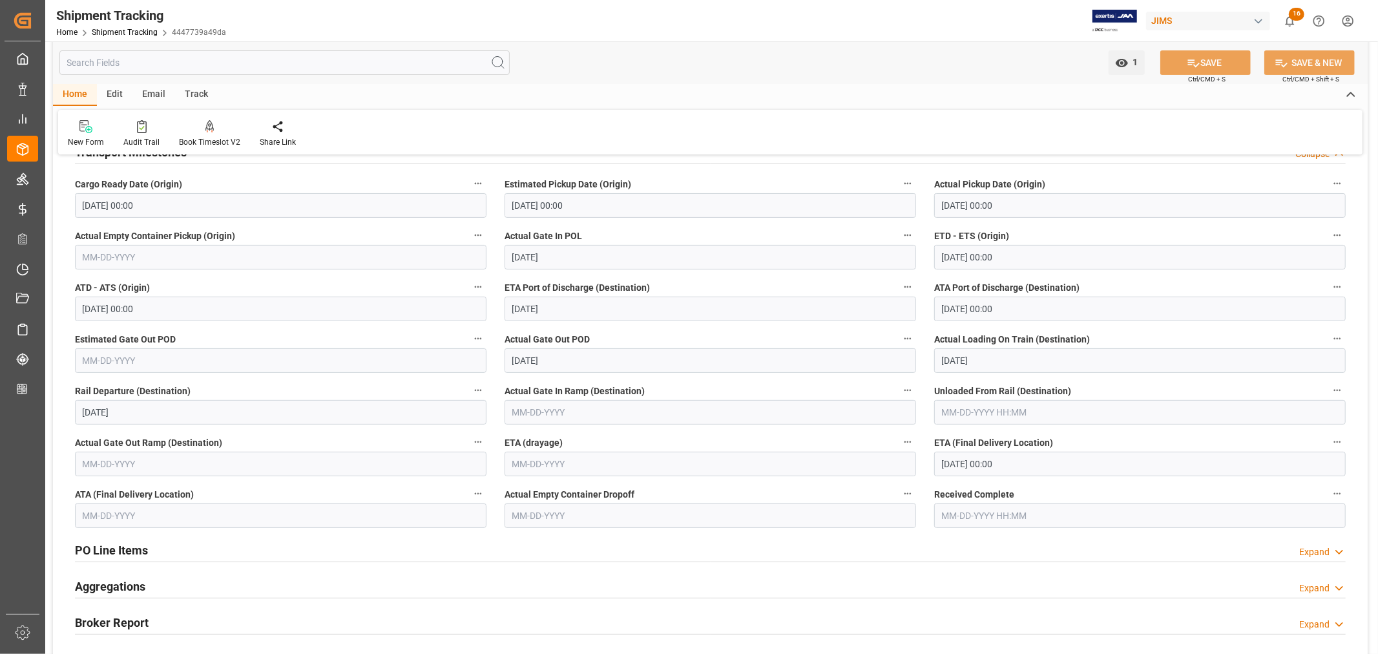
click at [143, 517] on input "text" at bounding box center [280, 515] width 411 height 25
click at [166, 423] on span "14" at bounding box center [167, 424] width 8 height 9
type input "[DATE]"
click at [1208, 67] on button "SAVE" at bounding box center [1205, 62] width 90 height 25
click at [1121, 63] on icon "open menu" at bounding box center [1121, 63] width 12 height 8
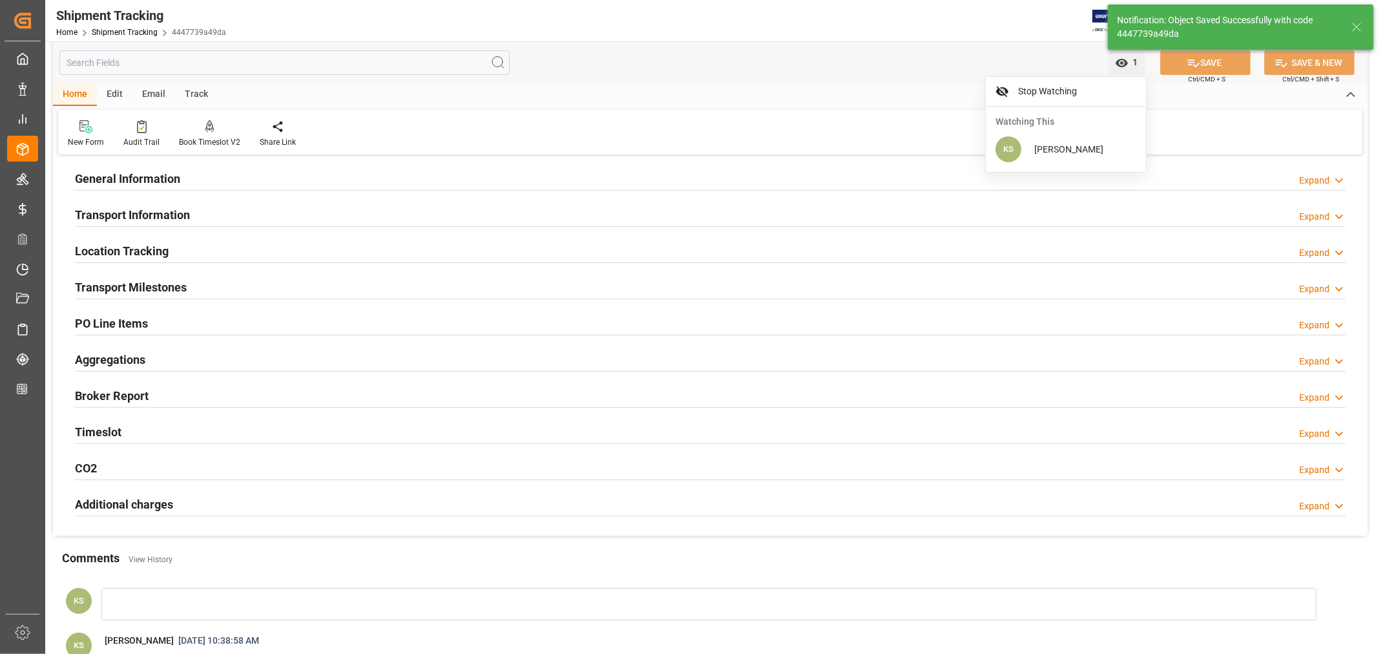
scroll to position [0, 0]
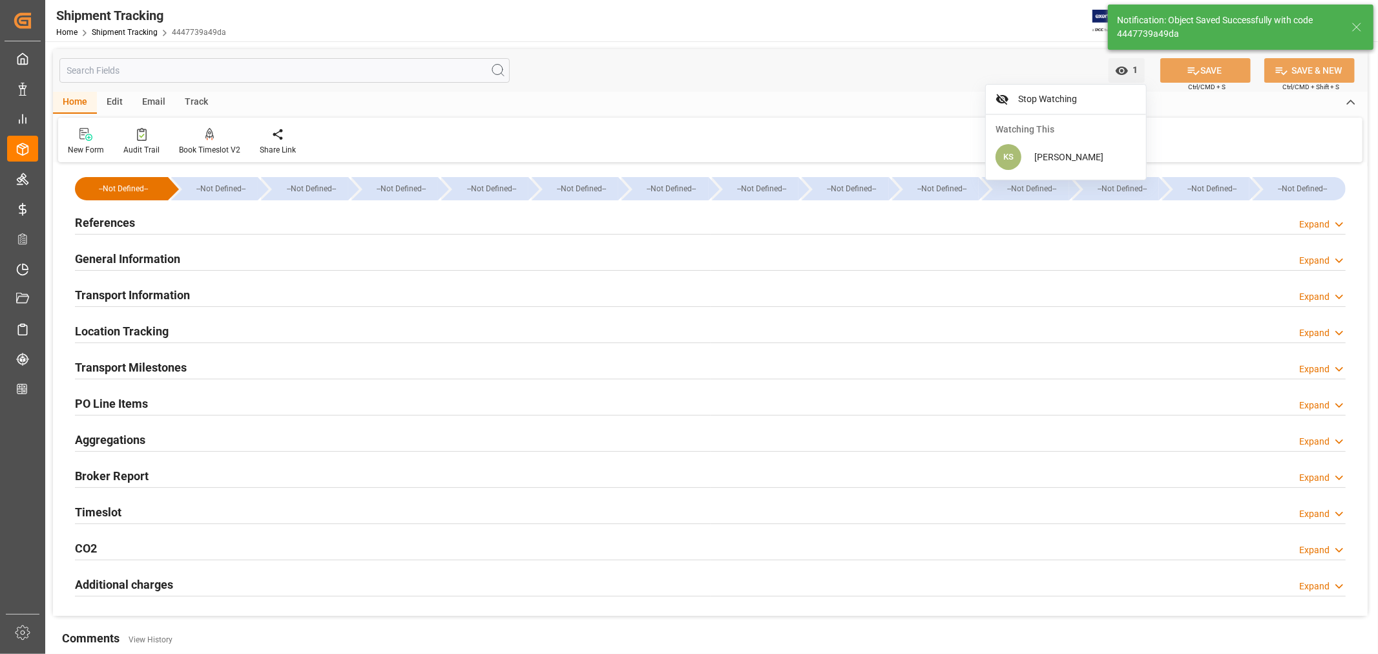
click at [134, 256] on h2 "General Information" at bounding box center [127, 258] width 105 height 17
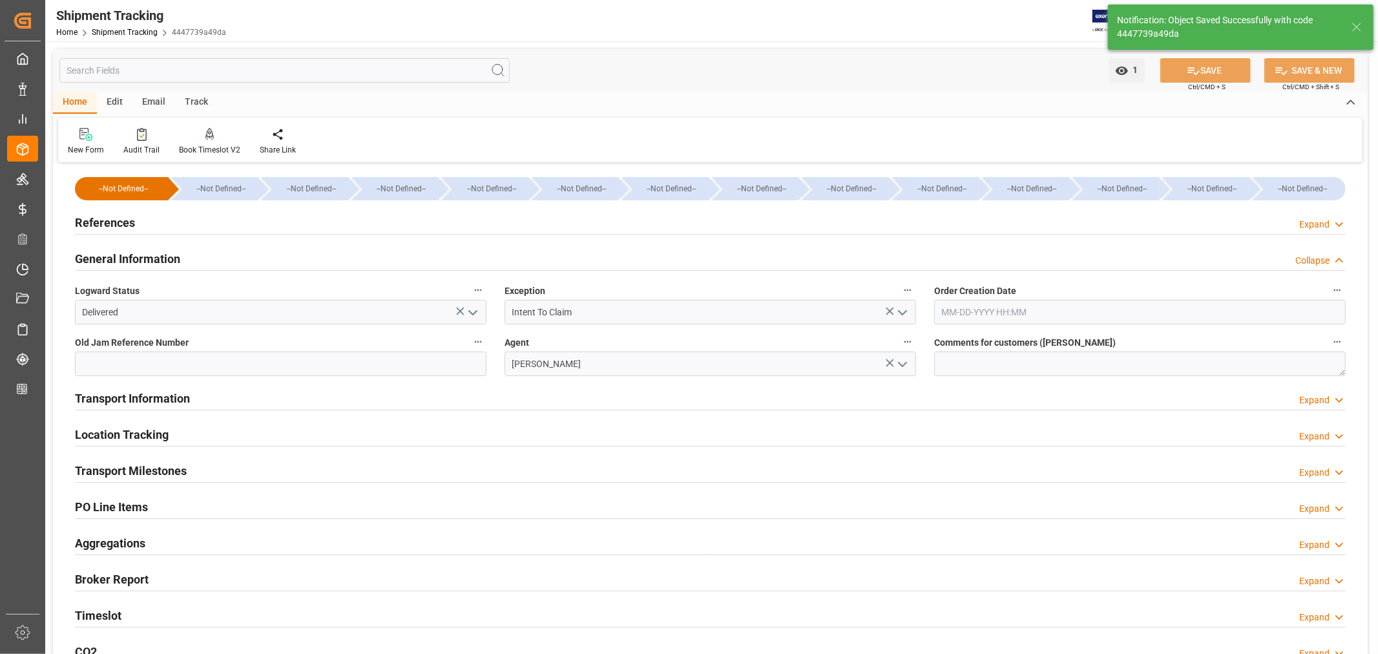
click at [134, 256] on h2 "General Information" at bounding box center [127, 258] width 105 height 17
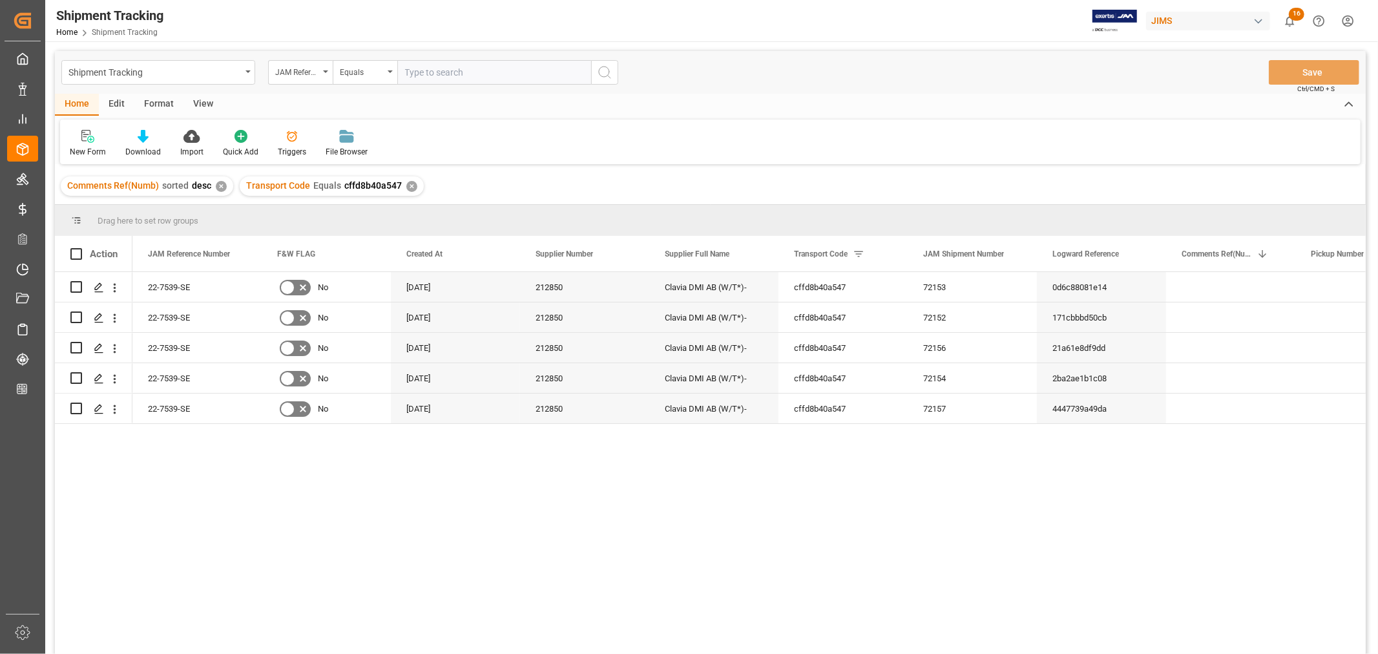
click at [211, 102] on div "View" at bounding box center [202, 105] width 39 height 22
click at [96, 140] on div "Default" at bounding box center [82, 143] width 45 height 28
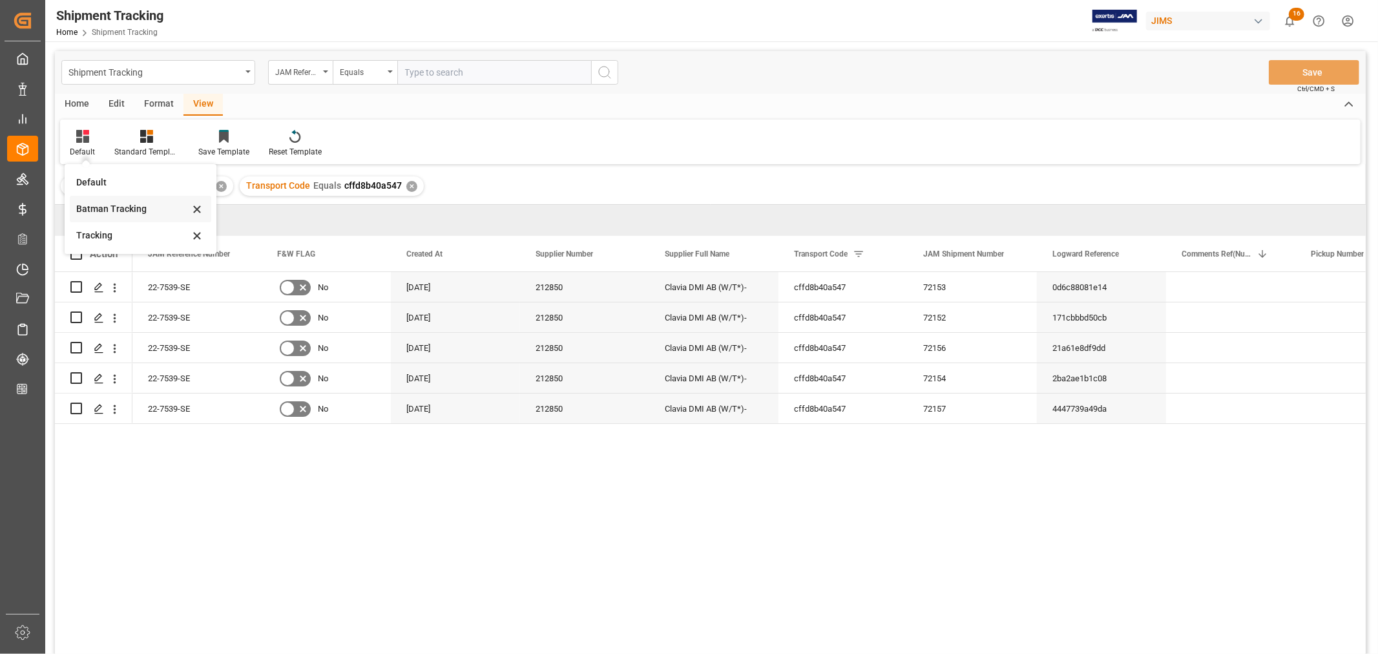
click at [112, 202] on div "Batman Tracking" at bounding box center [132, 209] width 113 height 14
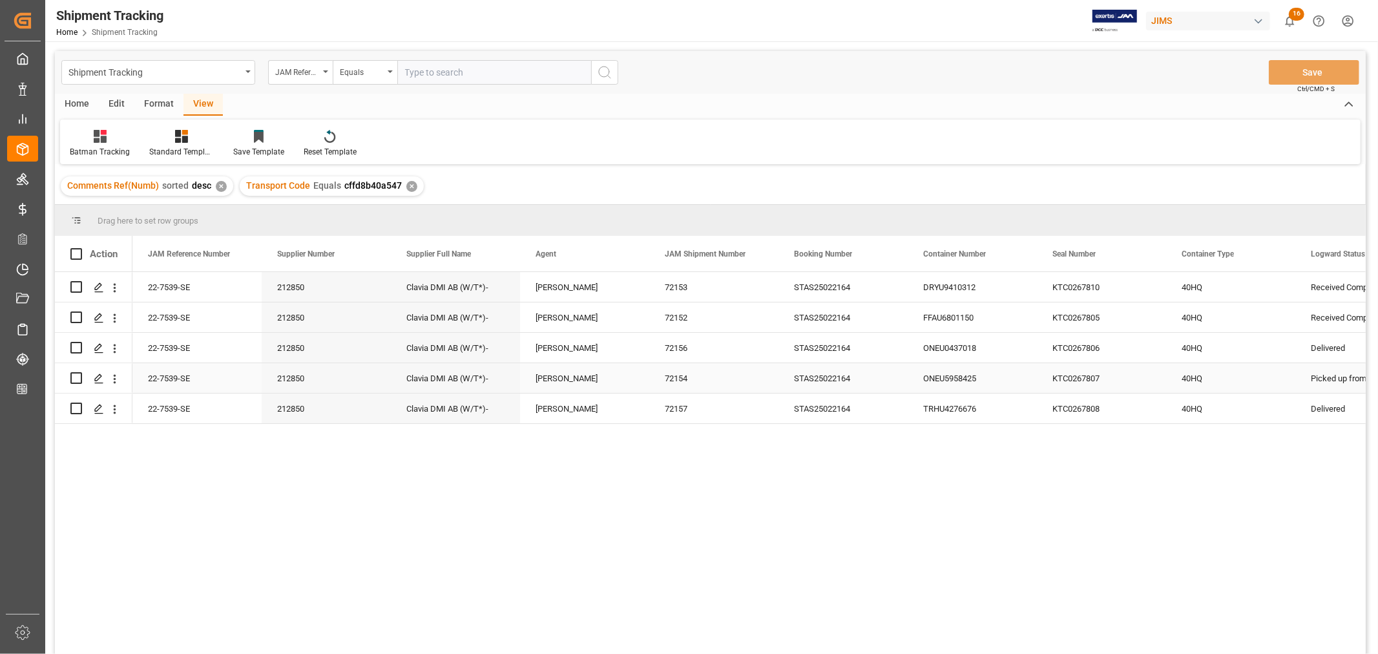
click at [875, 375] on div "STAS25022164" at bounding box center [842, 378] width 129 height 30
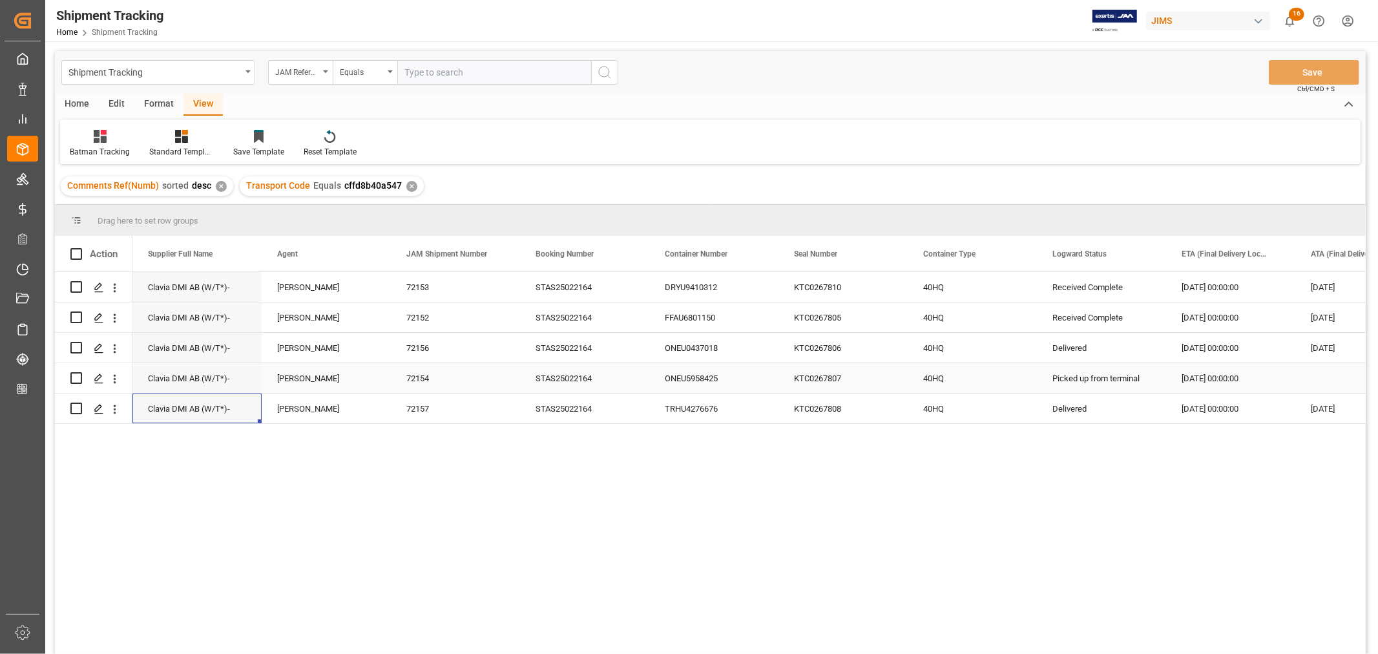
scroll to position [0, 129]
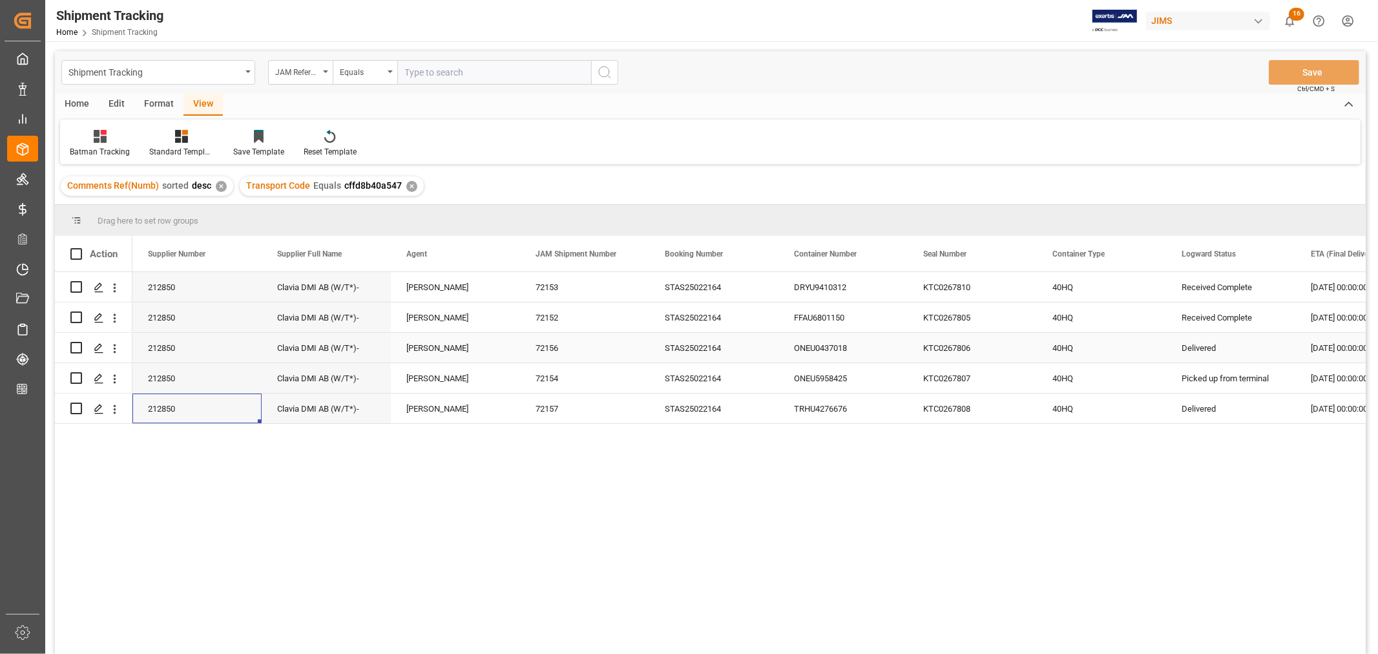
click at [1008, 343] on div "KTC0267806" at bounding box center [971, 348] width 129 height 30
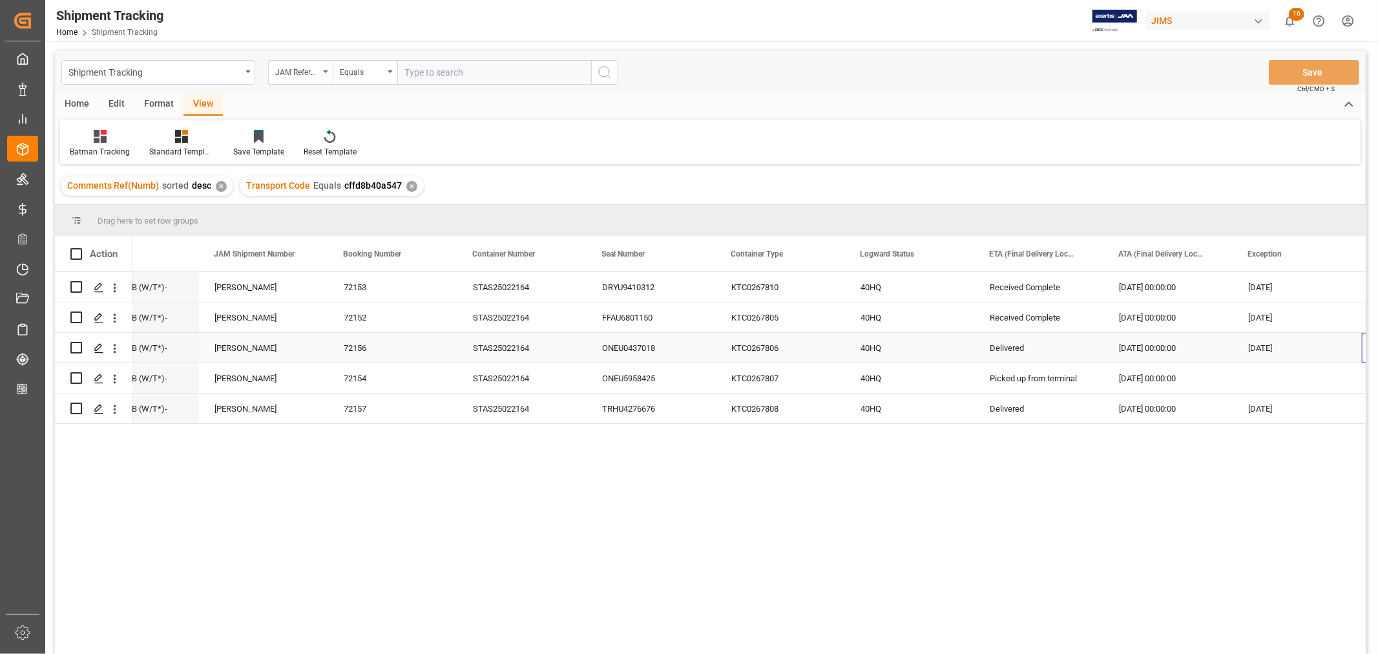
scroll to position [0, 450]
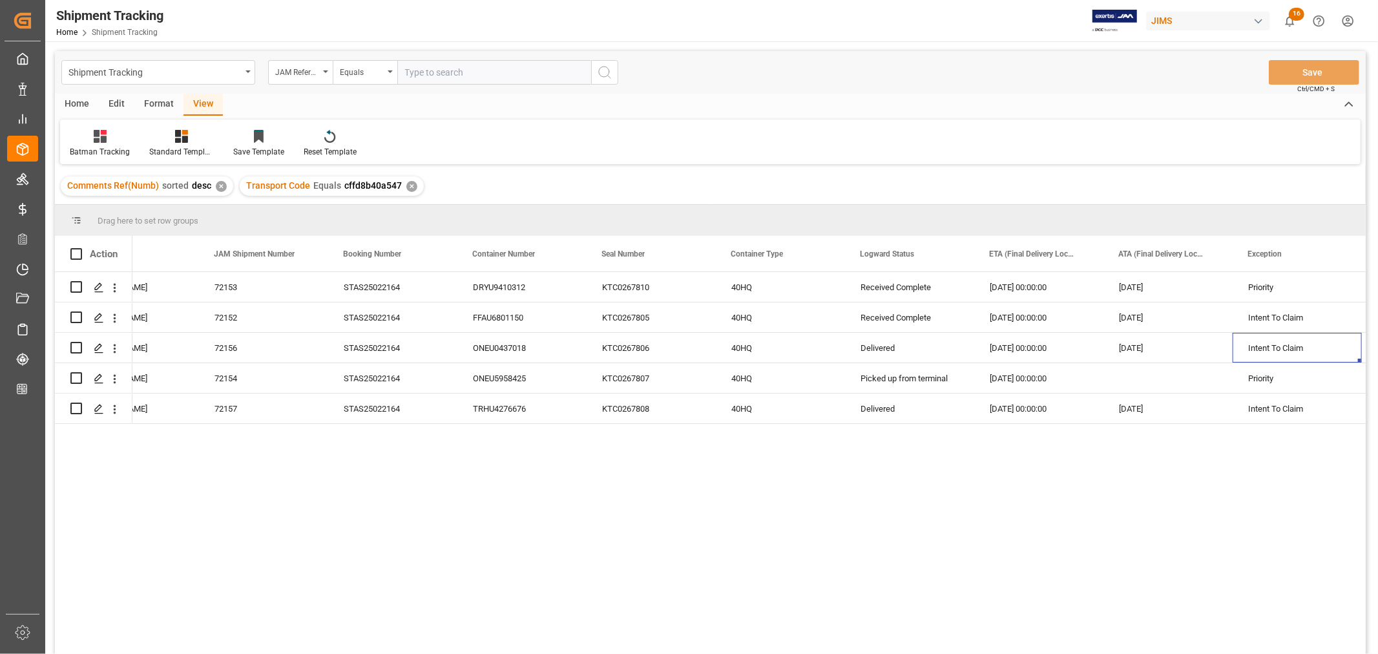
click at [406, 183] on div "✕" at bounding box center [411, 186] width 11 height 11
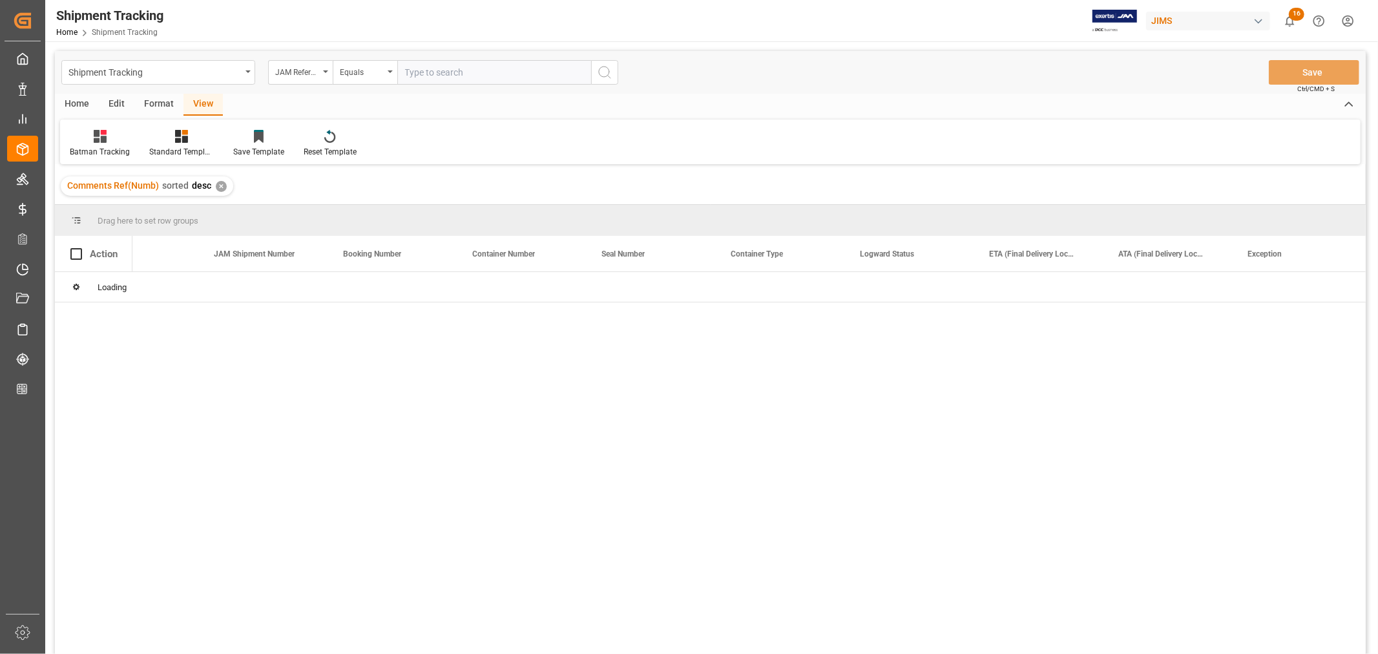
click at [408, 69] on input "text" at bounding box center [494, 72] width 194 height 25
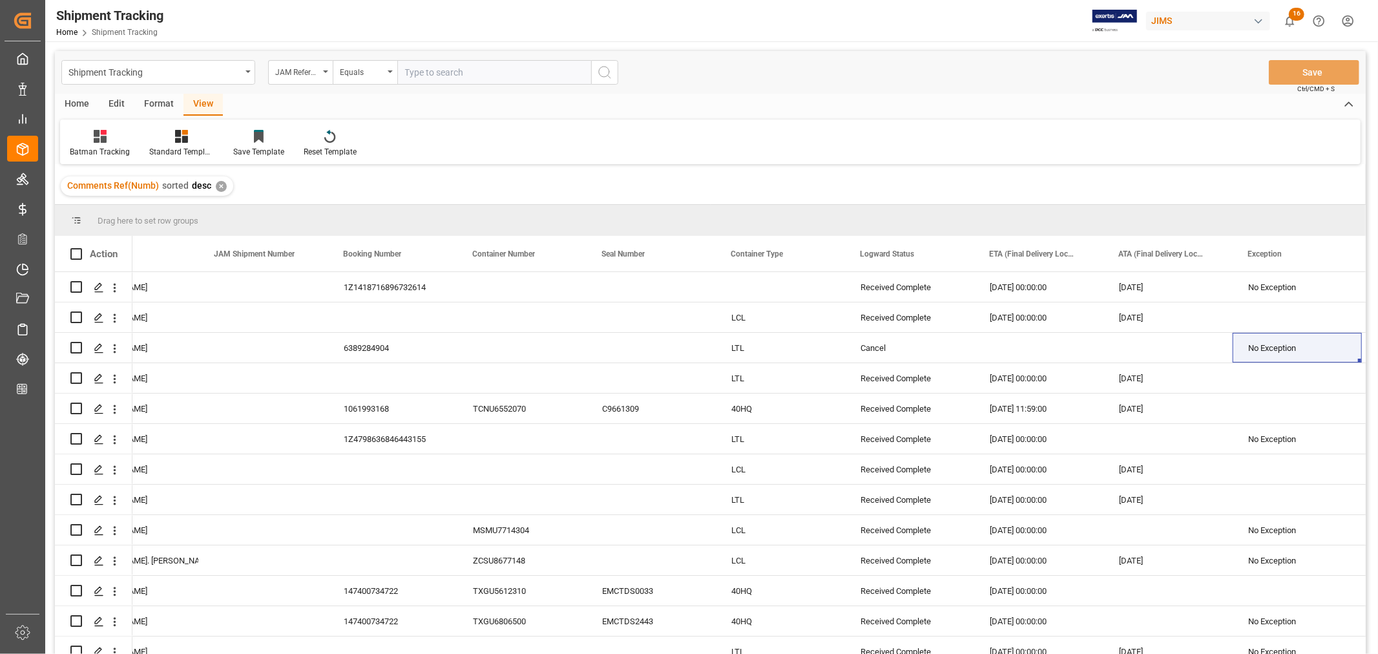
paste input "22-10181-my"
type input "22-10181-my"
click at [604, 74] on icon "search button" at bounding box center [604, 72] width 15 height 15
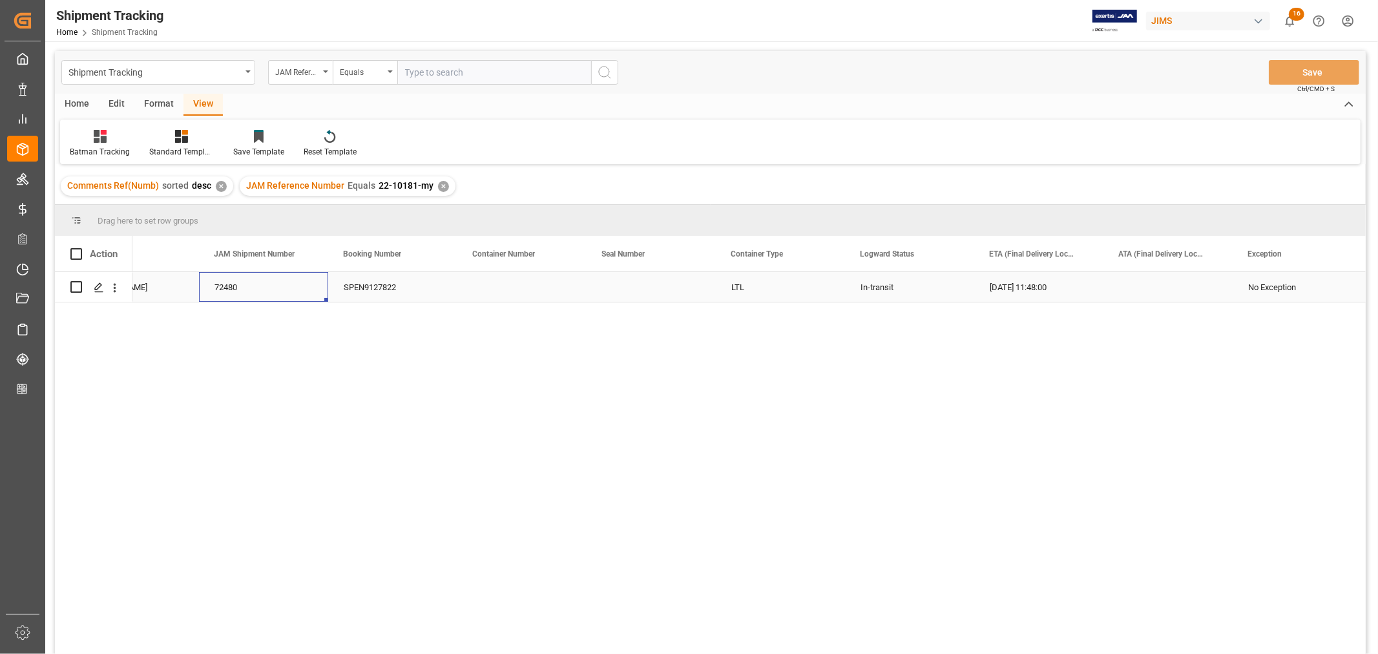
click at [300, 289] on div "72480" at bounding box center [263, 287] width 129 height 30
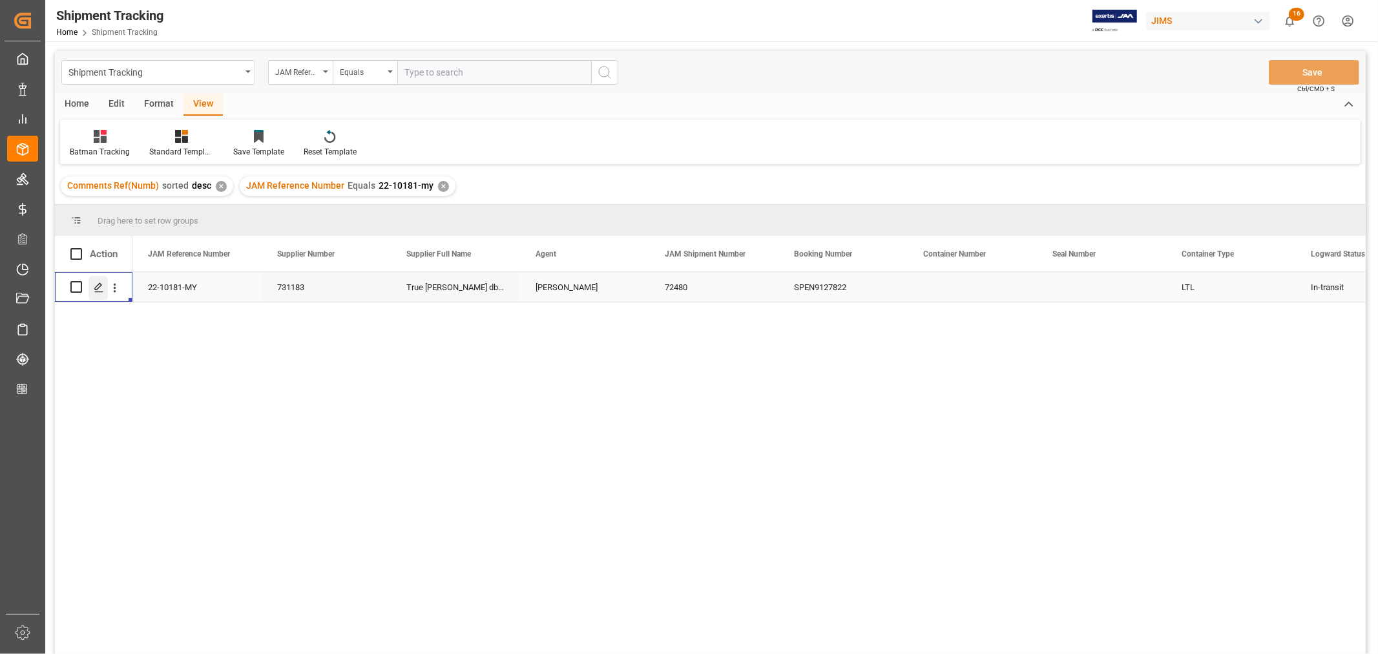
click at [98, 288] on polygon "Press SPACE to select this row." at bounding box center [98, 286] width 6 height 6
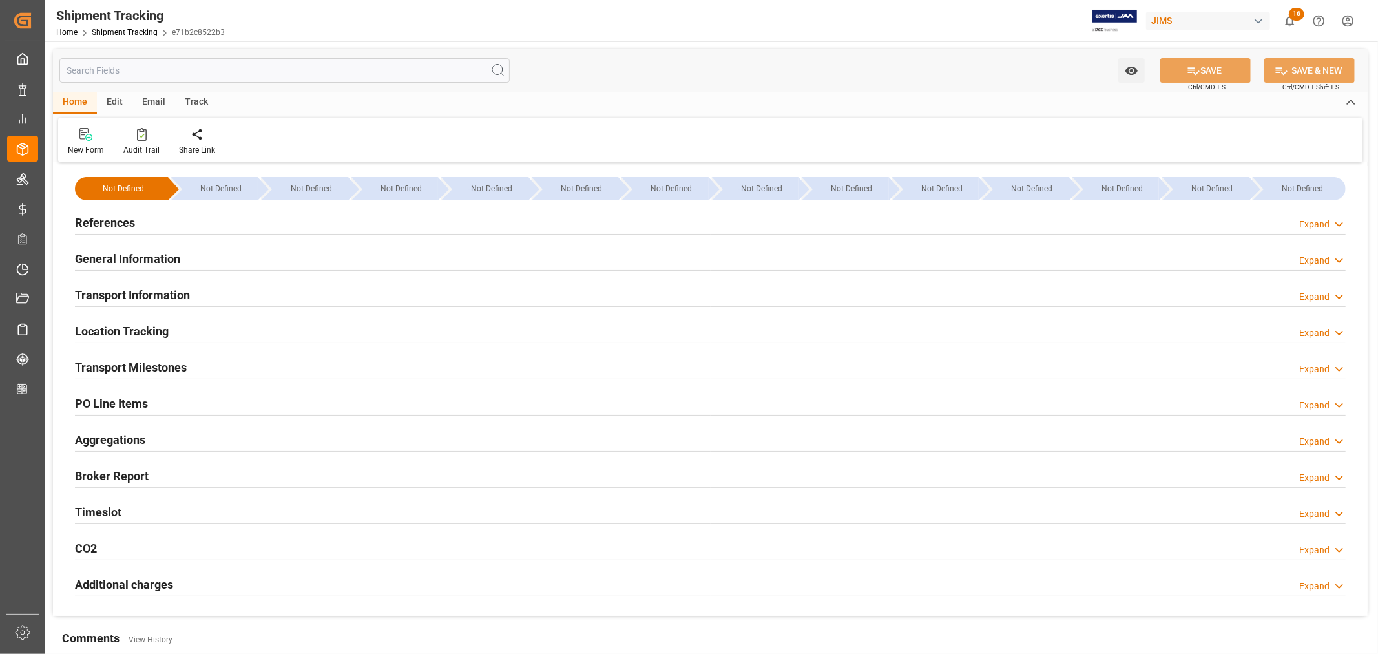
type input "11190.68"
type input "07-18-2025"
click at [152, 291] on h2 "Transport Information" at bounding box center [132, 294] width 115 height 17
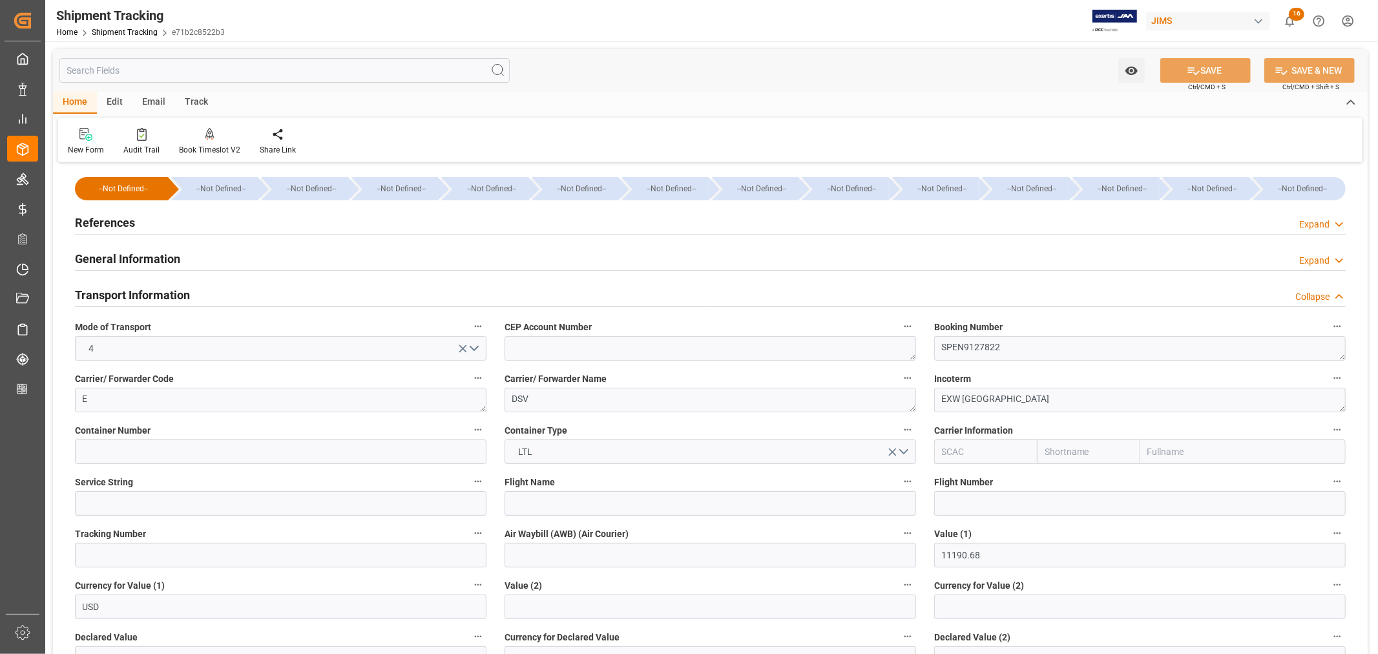
click at [119, 222] on h2 "References" at bounding box center [105, 222] width 60 height 17
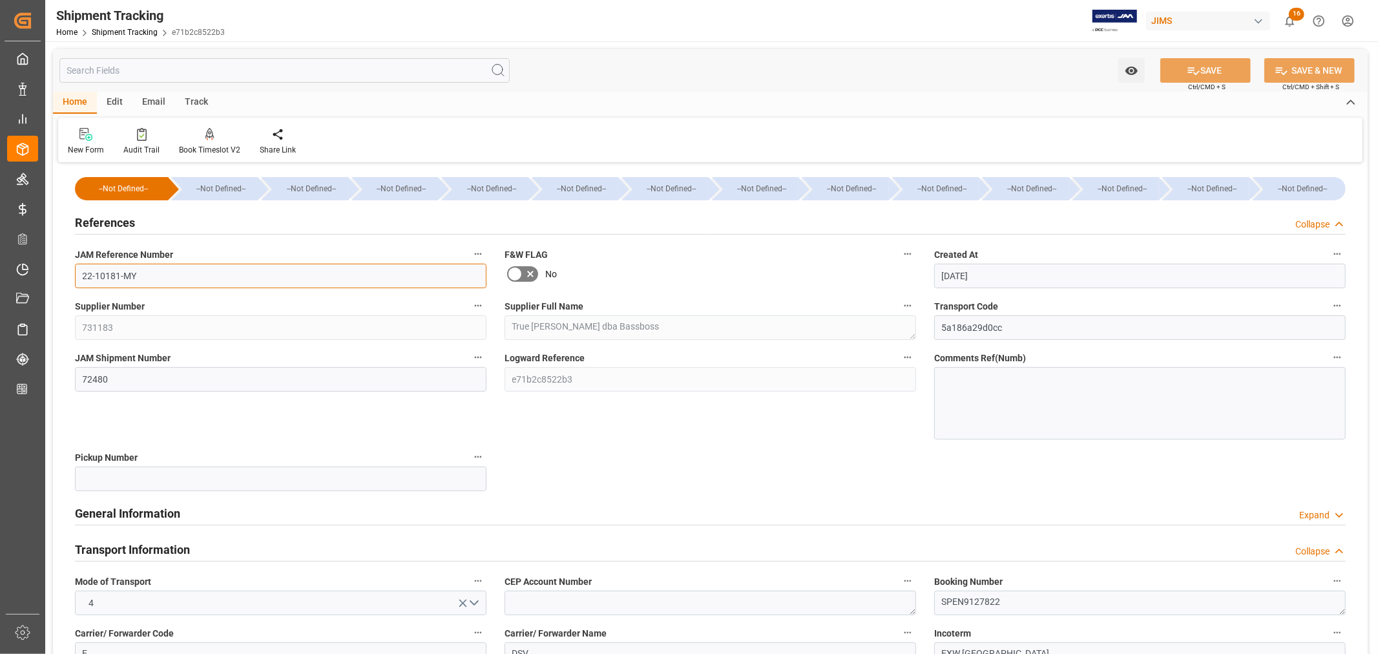
drag, startPoint x: 136, startPoint y: 276, endPoint x: 77, endPoint y: 273, distance: 58.8
click at [77, 273] on input "22-10181-MY" at bounding box center [280, 275] width 411 height 25
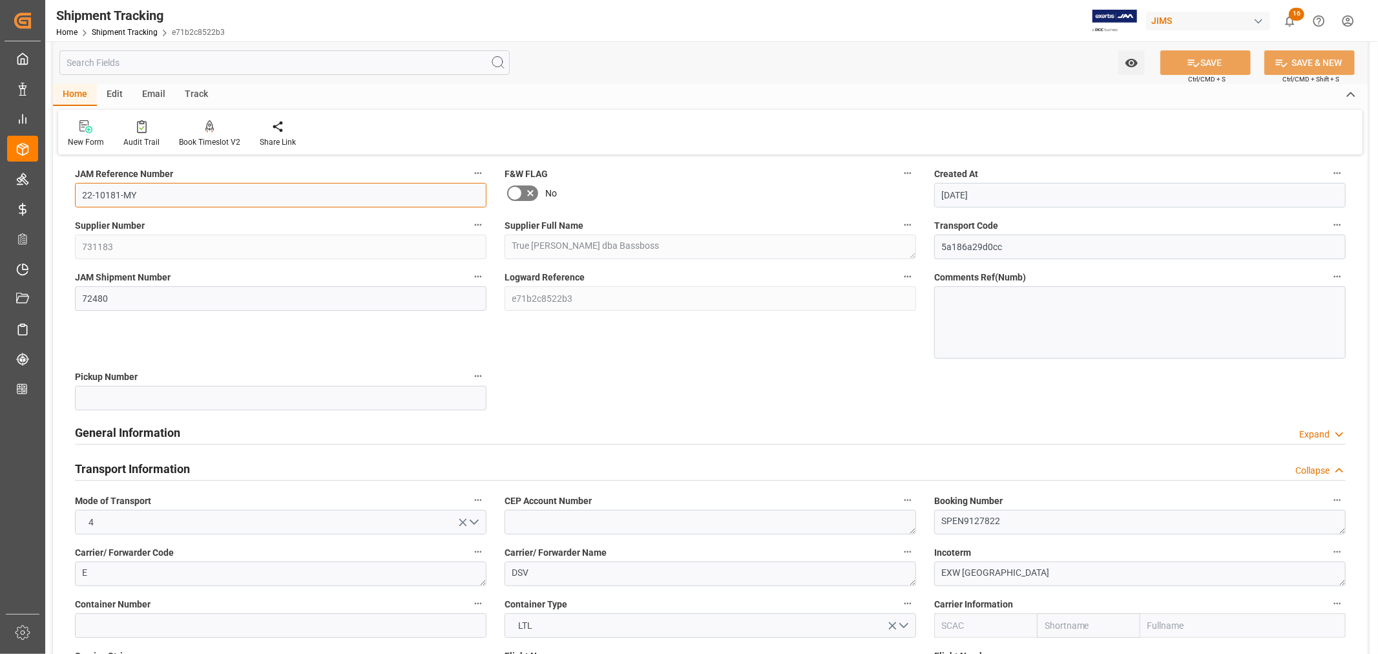
scroll to position [72, 0]
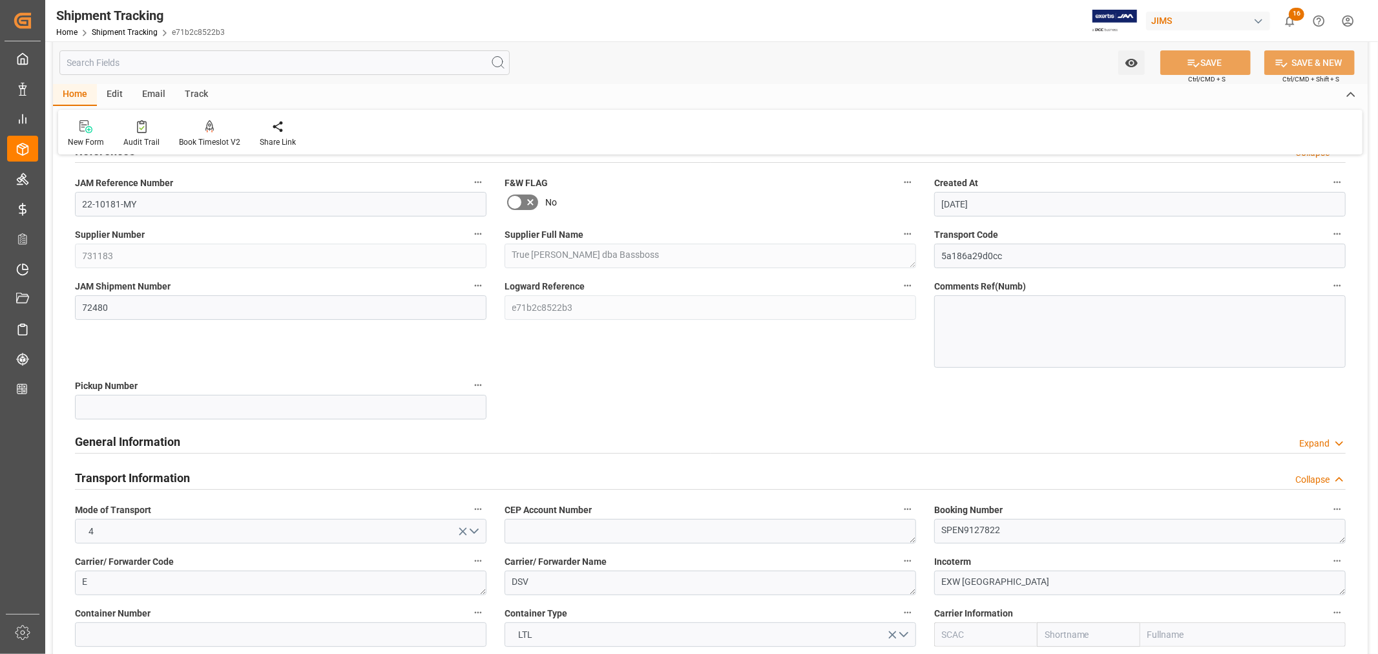
click at [169, 477] on h2 "Transport Information" at bounding box center [132, 477] width 115 height 17
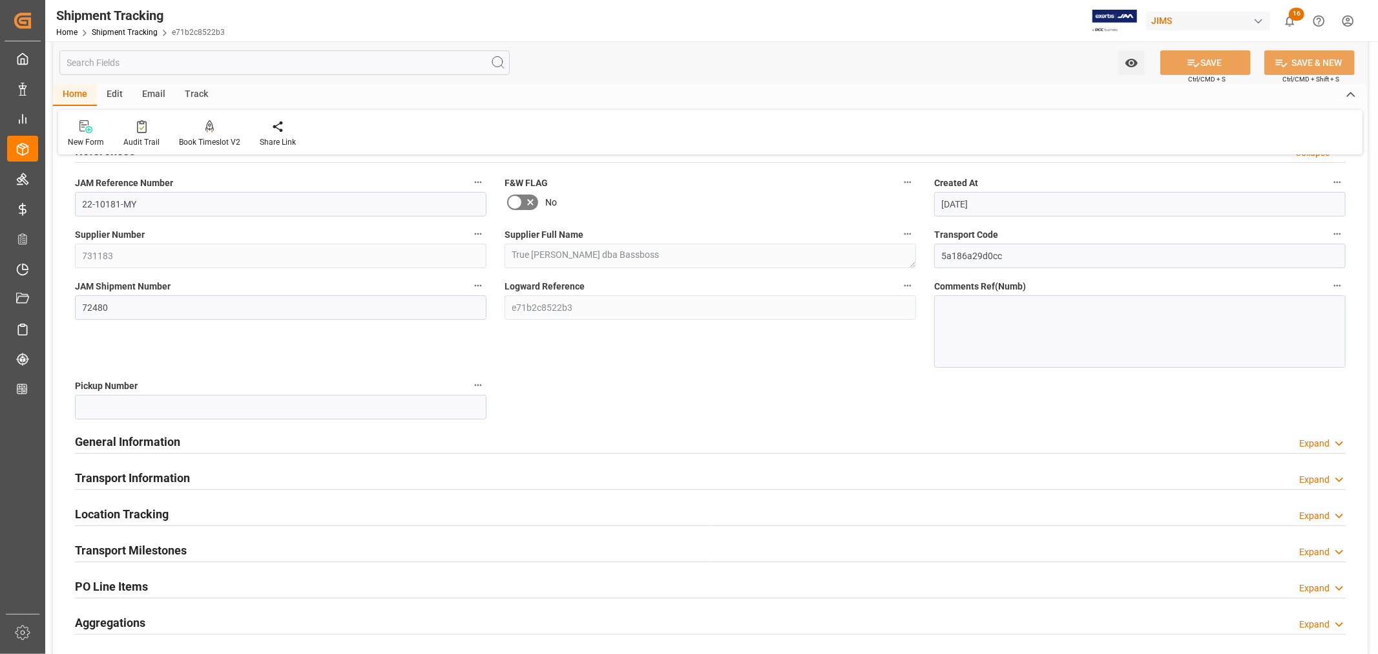
click at [165, 544] on h2 "Transport Milestones" at bounding box center [131, 549] width 112 height 17
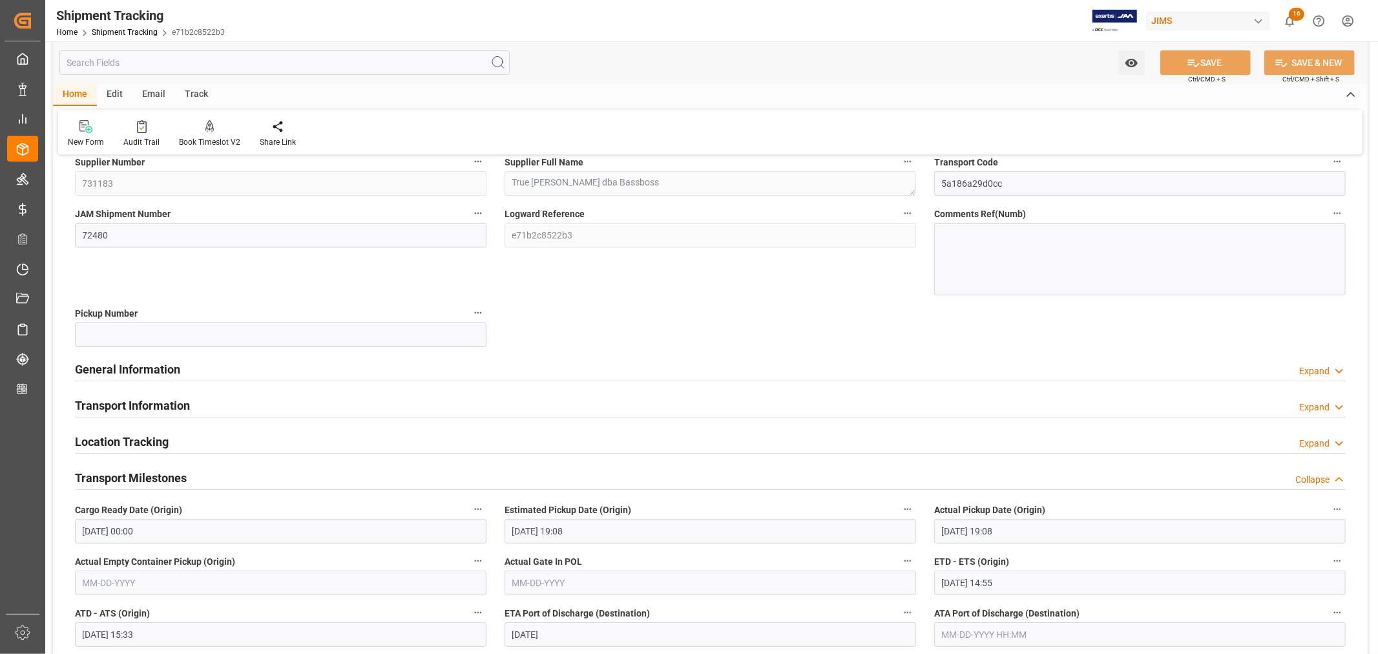
scroll to position [143, 0]
click at [170, 474] on h2 "Transport Milestones" at bounding box center [131, 478] width 112 height 17
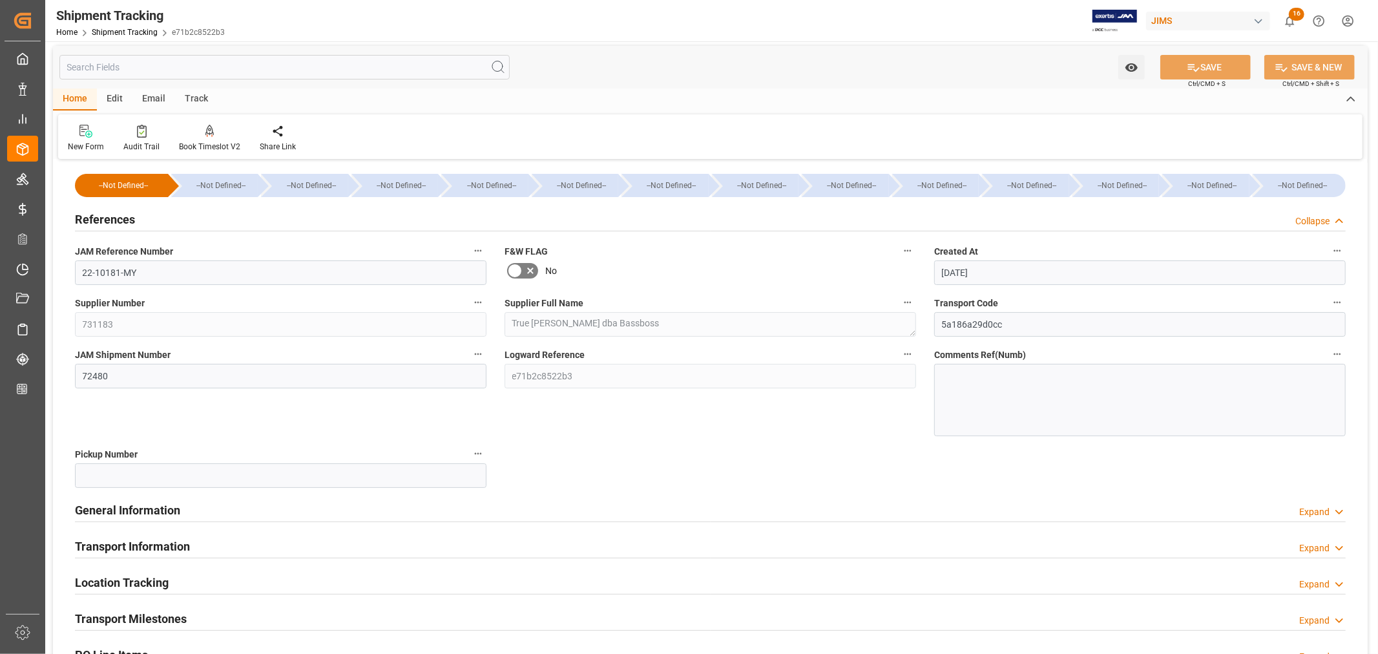
scroll to position [0, 0]
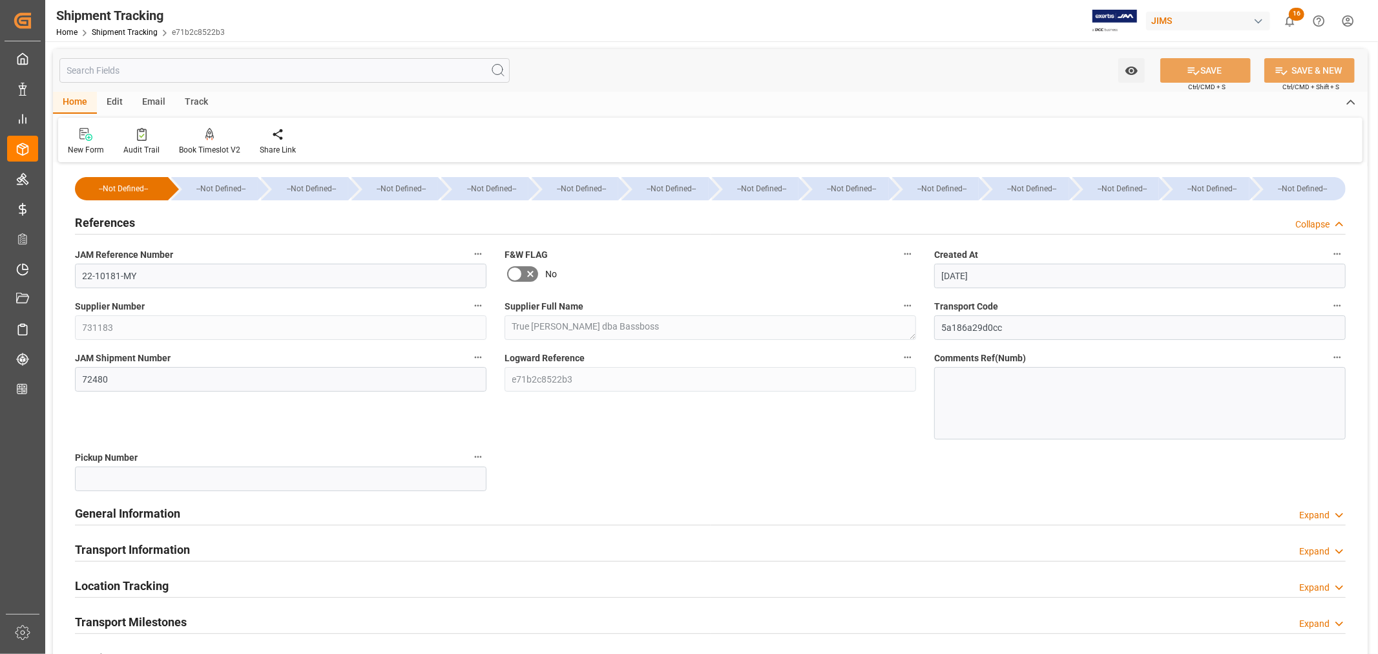
click at [124, 222] on h2 "References" at bounding box center [105, 222] width 60 height 17
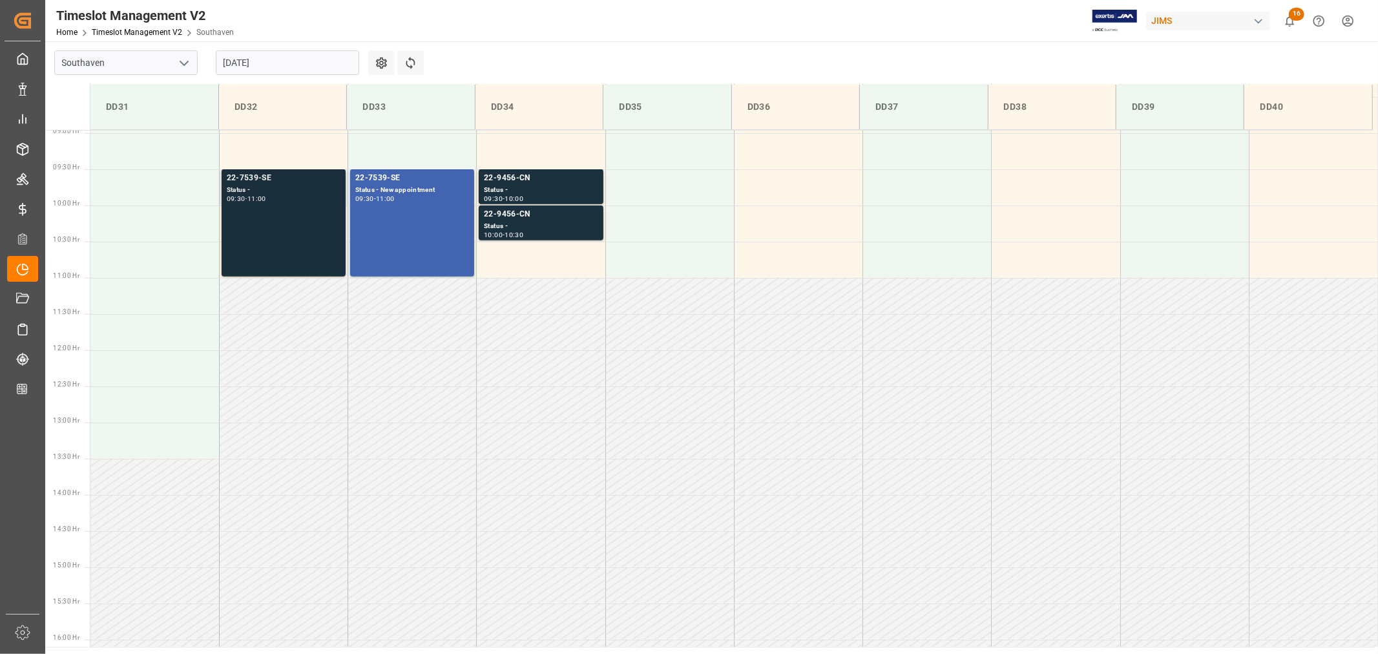
scroll to position [499, 0]
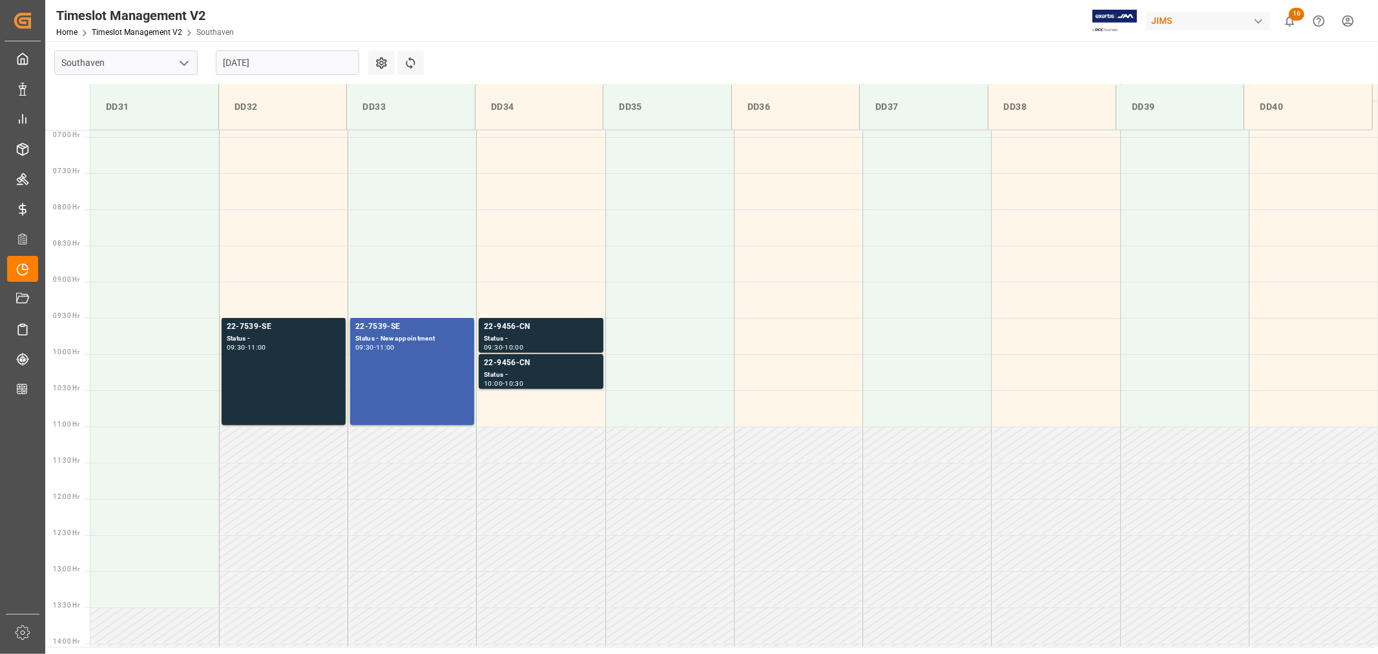
click at [295, 59] on input "[DATE]" at bounding box center [287, 62] width 143 height 25
